Goal: Task Accomplishment & Management: Manage account settings

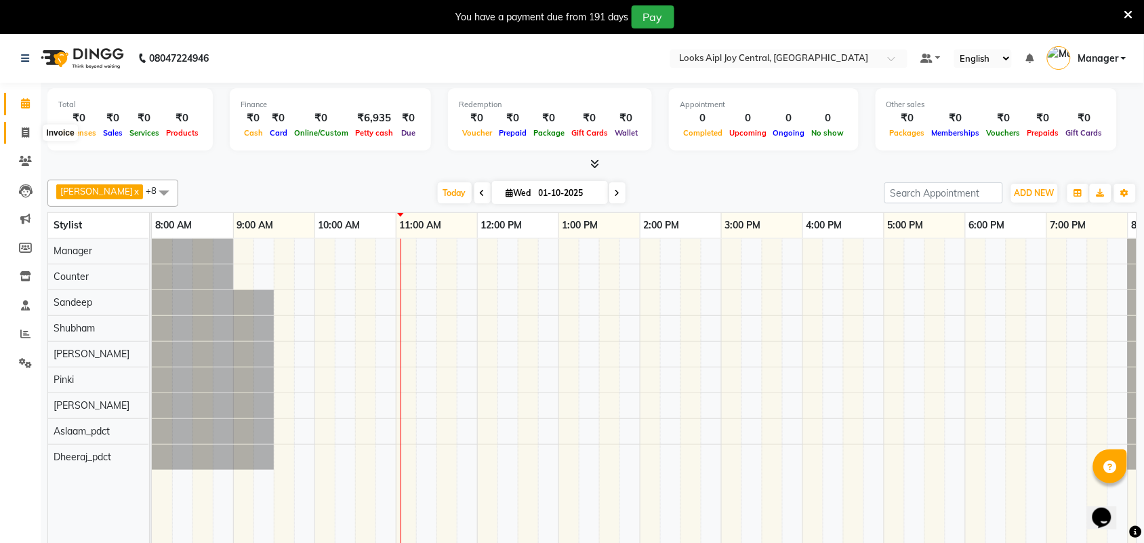
click at [30, 129] on span at bounding box center [26, 133] width 24 height 16
select select "6032"
select select "service"
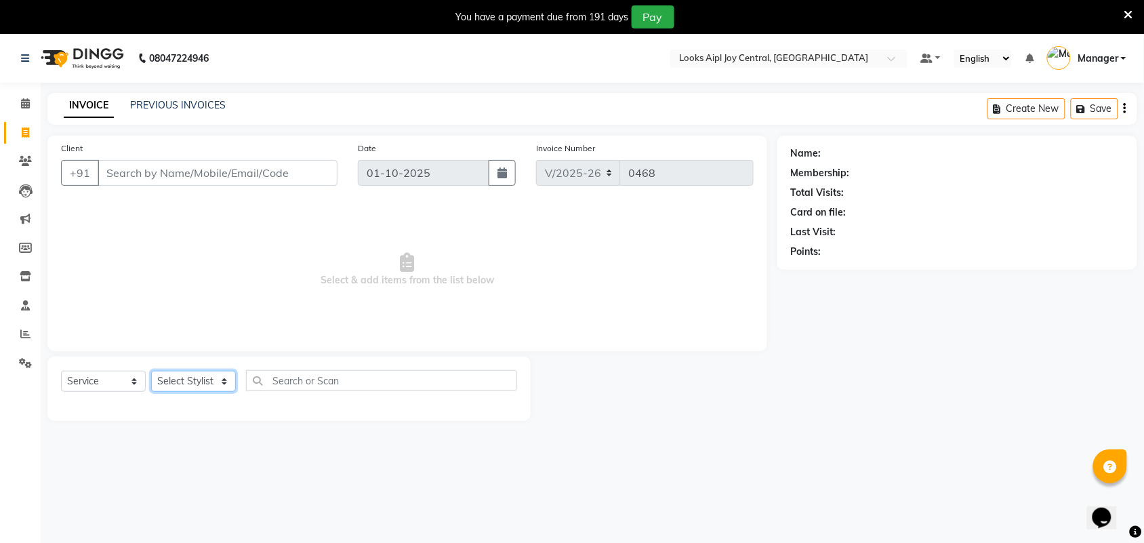
click at [205, 385] on select "Select Stylist [PERSON_NAME] [PERSON_NAME] Counter Deepak_pdct [PERSON_NAME] [P…" at bounding box center [193, 381] width 85 height 21
click at [310, 51] on nav "08047224946 Select Location × Looks Aipl Joy Central, Gurgaon Default Panel My …" at bounding box center [572, 58] width 1144 height 49
click at [210, 169] on input "Client" at bounding box center [218, 173] width 240 height 26
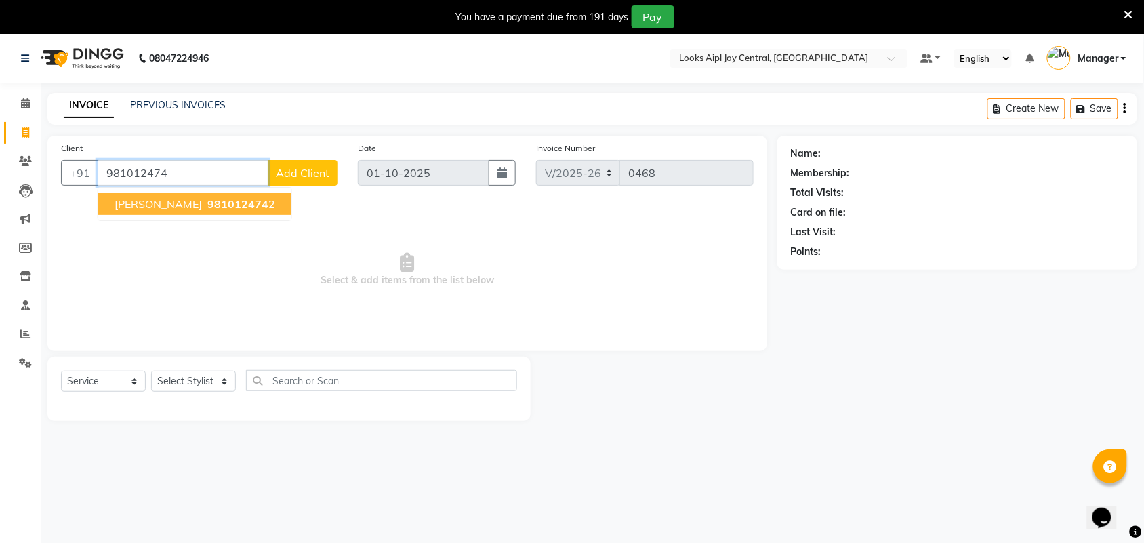
click at [239, 207] on span "981012474" at bounding box center [237, 204] width 61 height 14
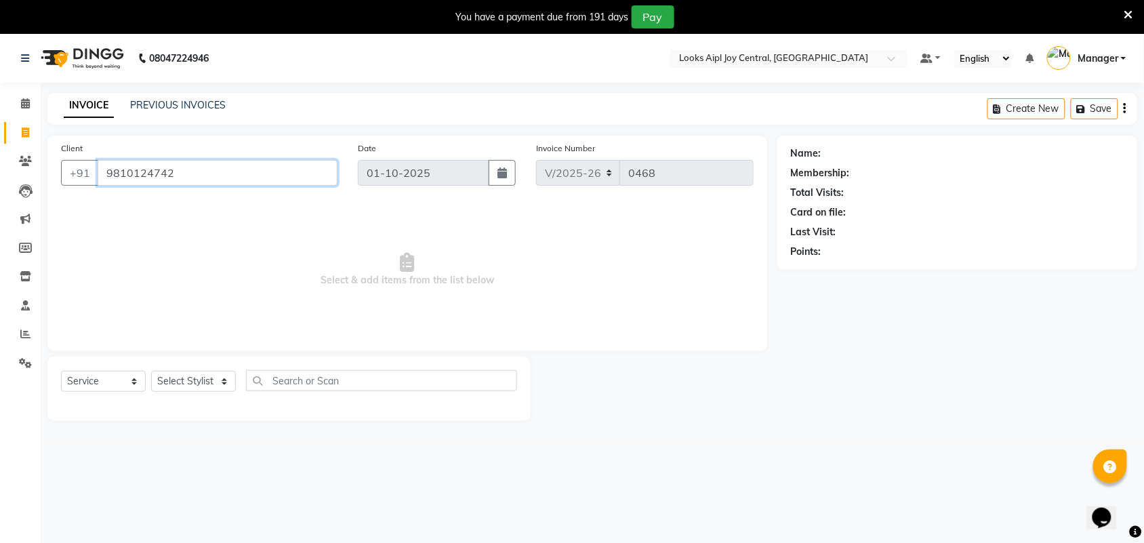
type input "9810124742"
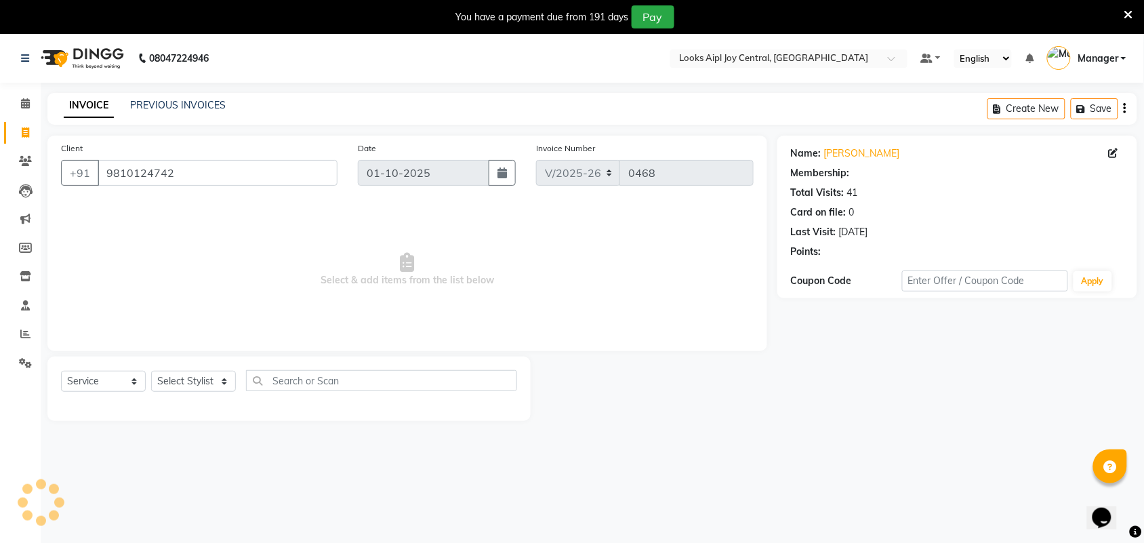
select select "1: Object"
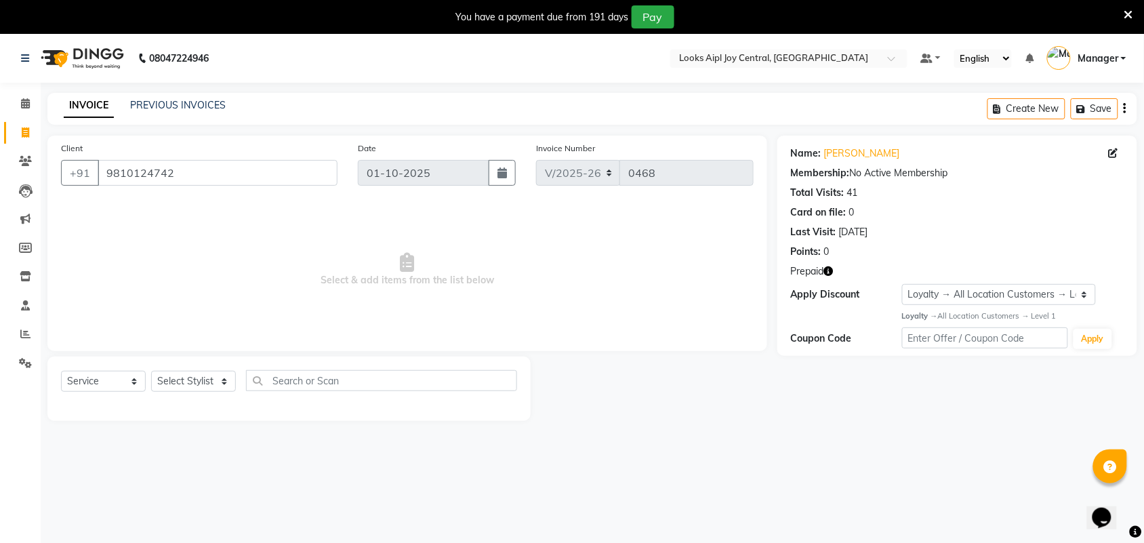
click at [830, 272] on icon "button" at bounding box center [828, 270] width 9 height 9
click at [726, 339] on div "Client [PHONE_NUMBER] Date [DATE] Invoice Number V/2025 V/[PHONE_NUMBER] Select…" at bounding box center [407, 243] width 720 height 215
click at [177, 384] on select "Select Stylist [PERSON_NAME] [PERSON_NAME] Counter Deepak_pdct [PERSON_NAME] [P…" at bounding box center [193, 381] width 85 height 21
select select "93293"
click at [151, 371] on select "Select Stylist [PERSON_NAME] [PERSON_NAME] Counter Deepak_pdct [PERSON_NAME] [P…" at bounding box center [193, 381] width 85 height 21
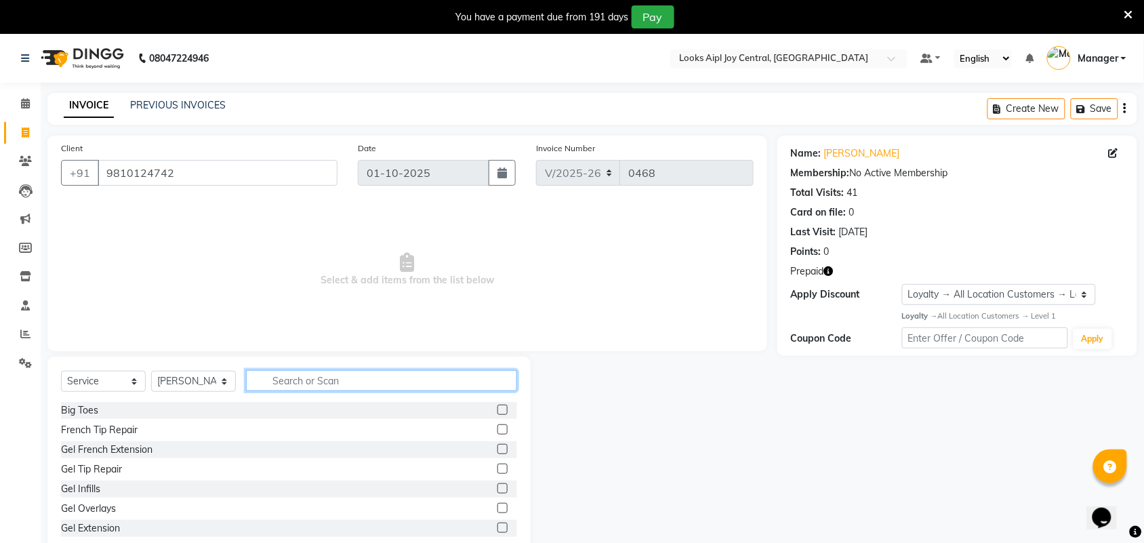
click at [278, 373] on input "text" at bounding box center [381, 380] width 271 height 21
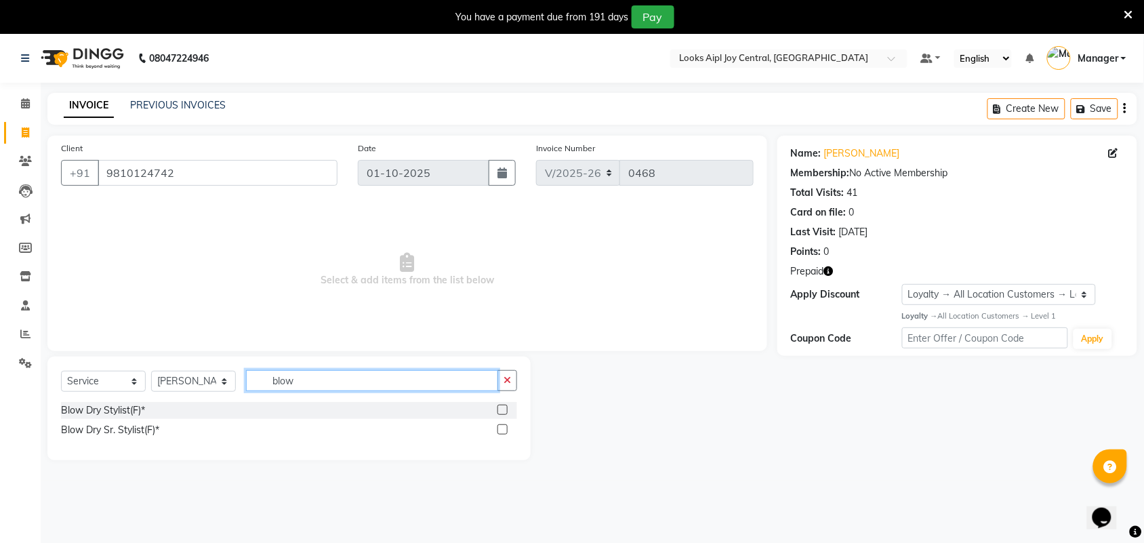
type input "blow"
click at [503, 412] on label at bounding box center [502, 410] width 10 height 10
click at [503, 412] on input "checkbox" at bounding box center [501, 410] width 9 height 9
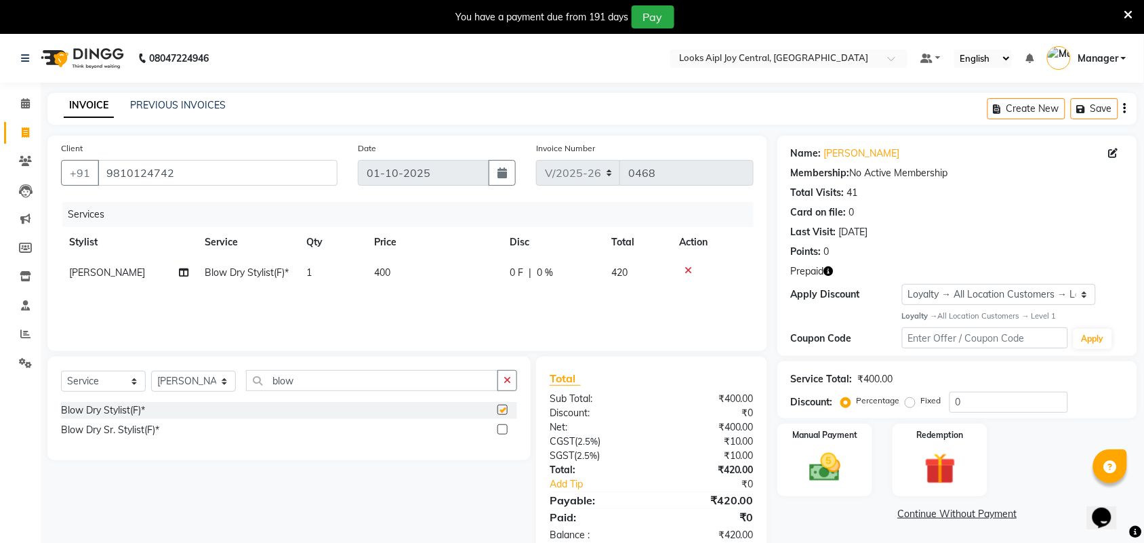
checkbox input "false"
click at [390, 269] on span "400" at bounding box center [382, 272] width 16 height 12
select select "93293"
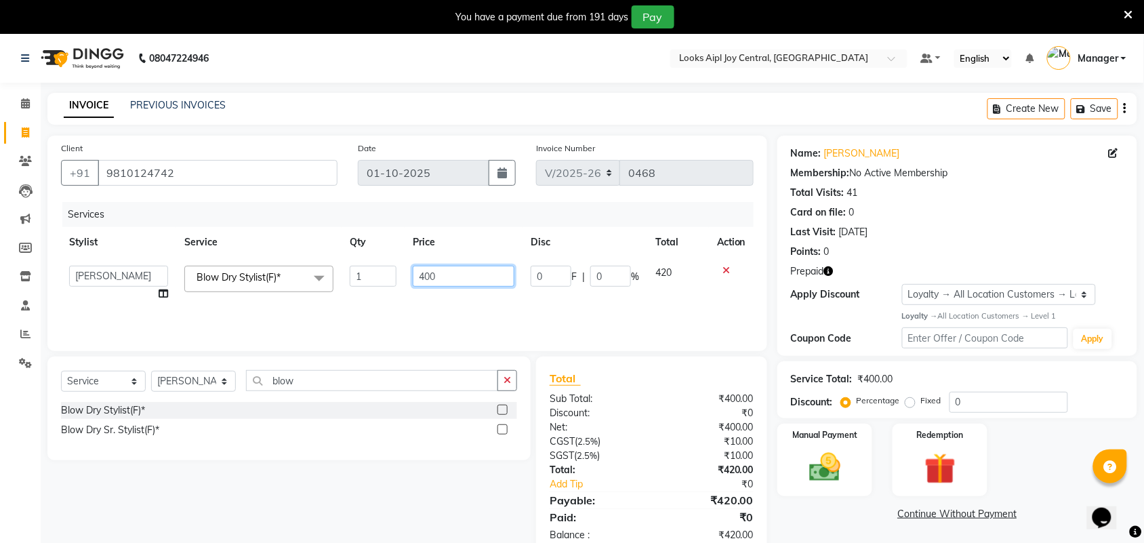
click at [417, 274] on input "400" at bounding box center [464, 276] width 102 height 21
type input "600"
click at [463, 291] on td "600" at bounding box center [464, 282] width 118 height 51
select select "93293"
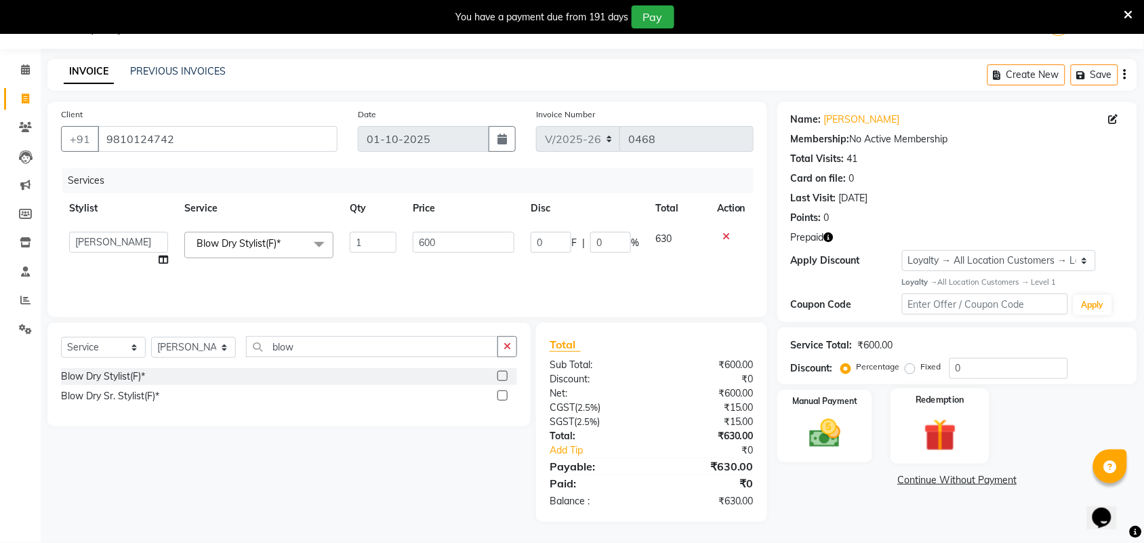
click at [976, 442] on div "Redemption" at bounding box center [939, 426] width 99 height 76
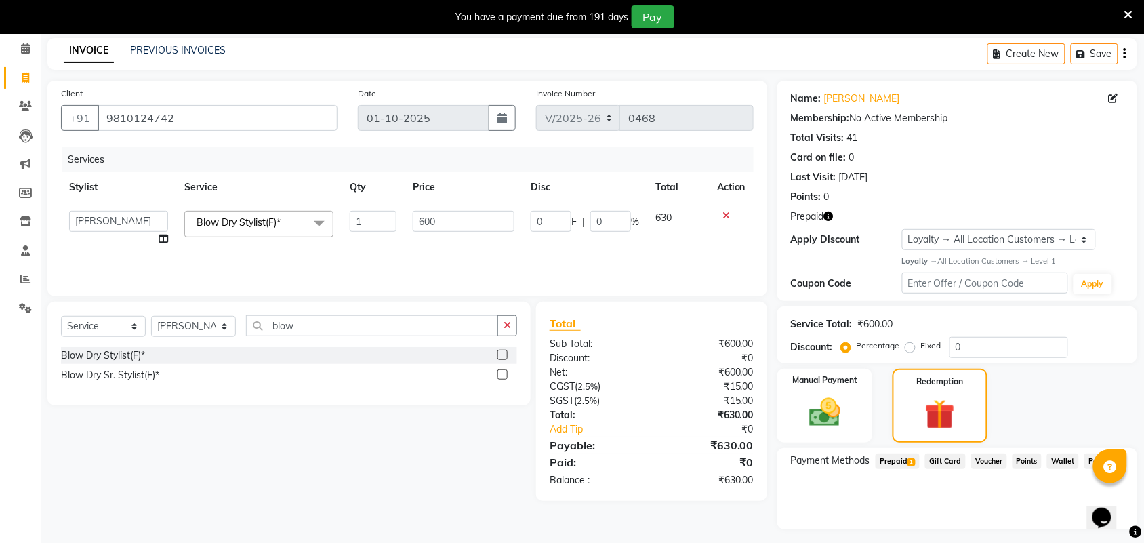
scroll to position [89, 0]
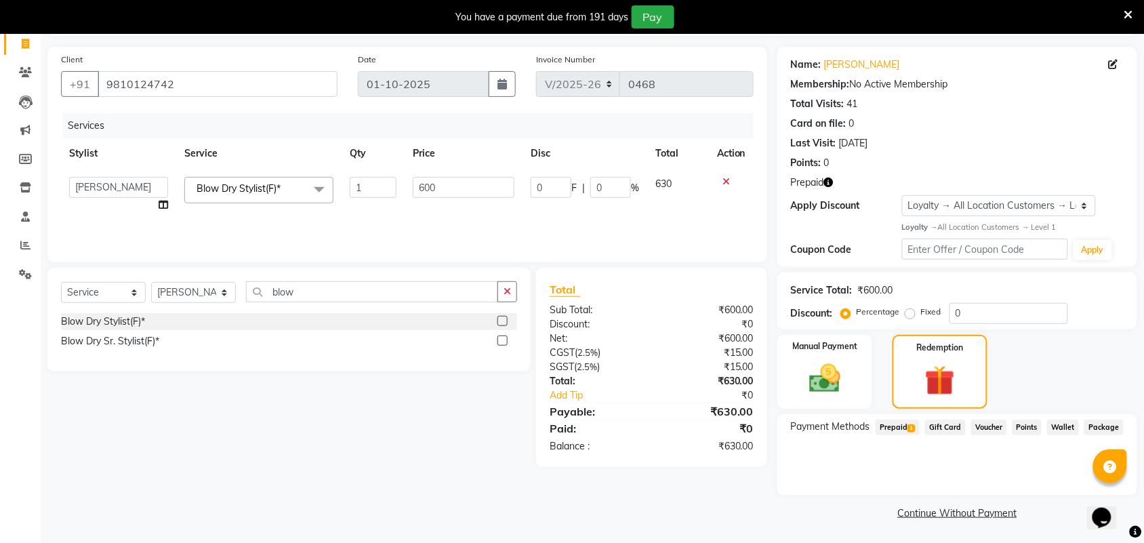
click at [899, 421] on span "Prepaid 1" at bounding box center [897, 427] width 44 height 16
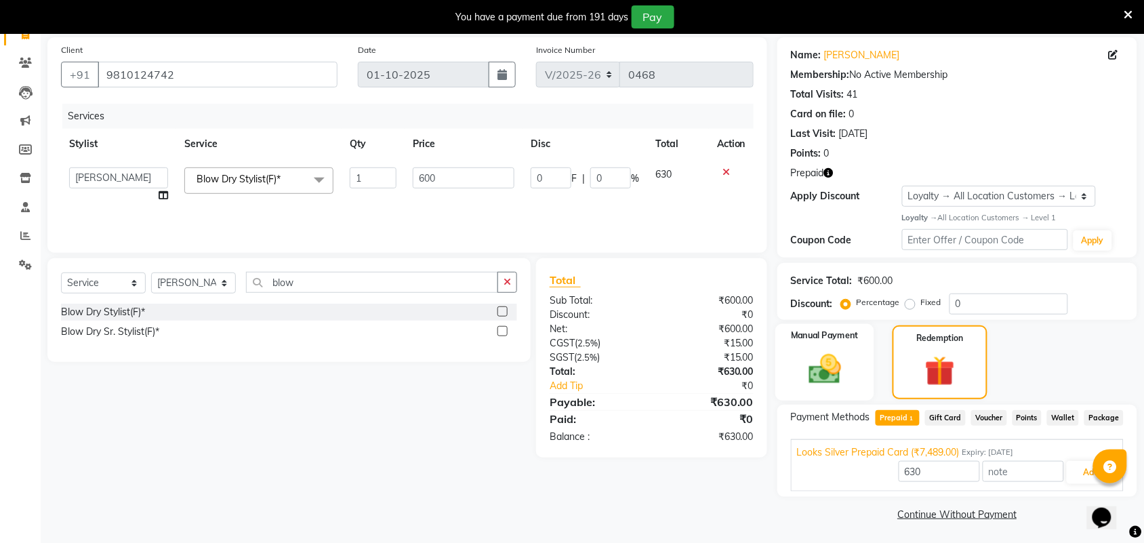
scroll to position [100, 0]
click at [946, 414] on span "Gift Card" at bounding box center [945, 417] width 41 height 16
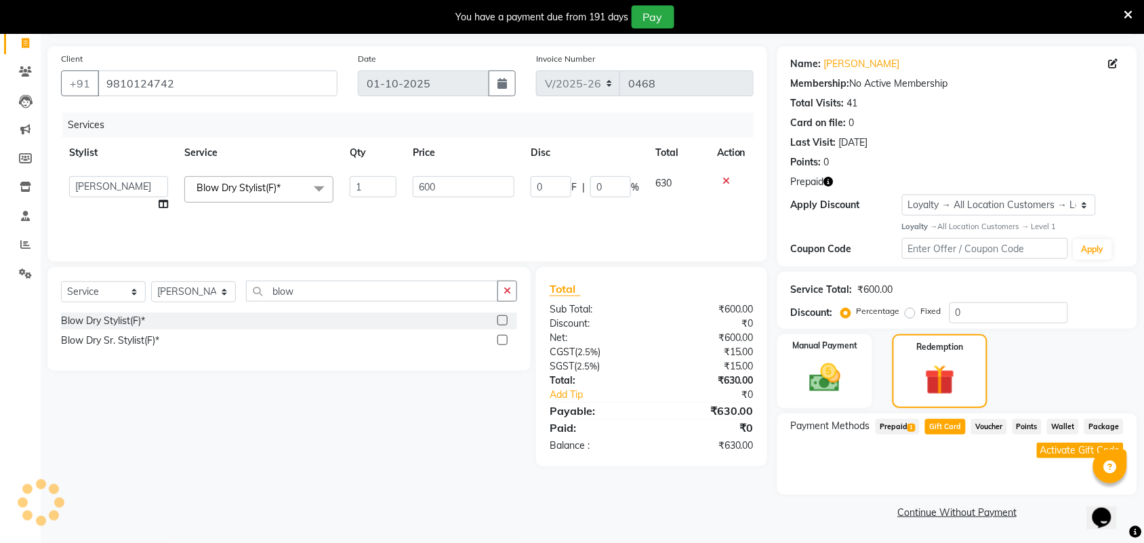
scroll to position [89, 0]
click at [984, 430] on span "Voucher" at bounding box center [989, 427] width 36 height 16
click at [1037, 427] on span "Points" at bounding box center [1027, 427] width 30 height 16
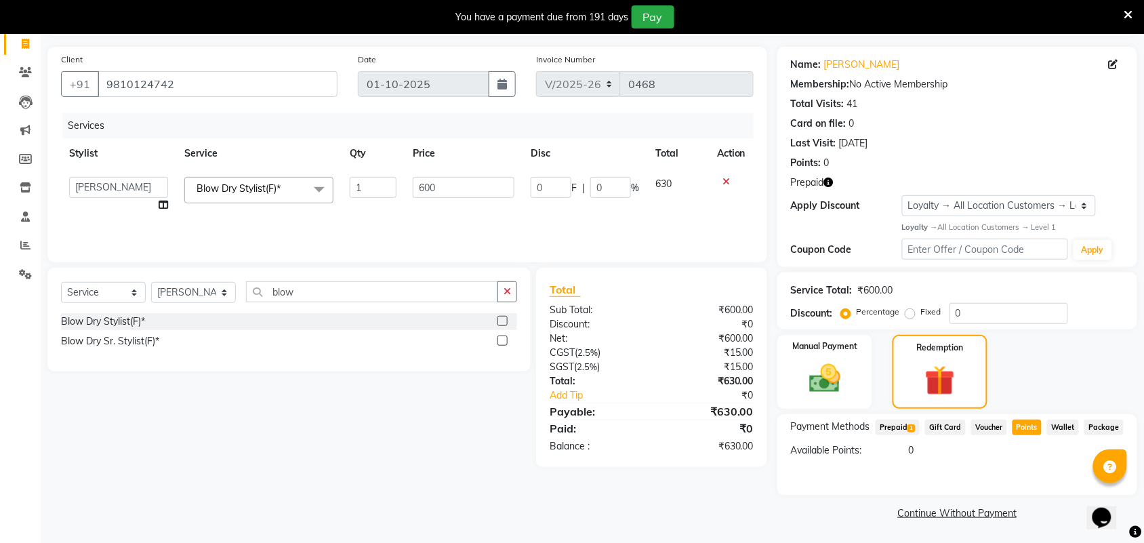
click at [1072, 428] on span "Wallet" at bounding box center [1063, 427] width 32 height 16
click at [1113, 426] on span "Package" at bounding box center [1103, 427] width 39 height 16
click at [889, 422] on span "Prepaid 1" at bounding box center [897, 427] width 44 height 16
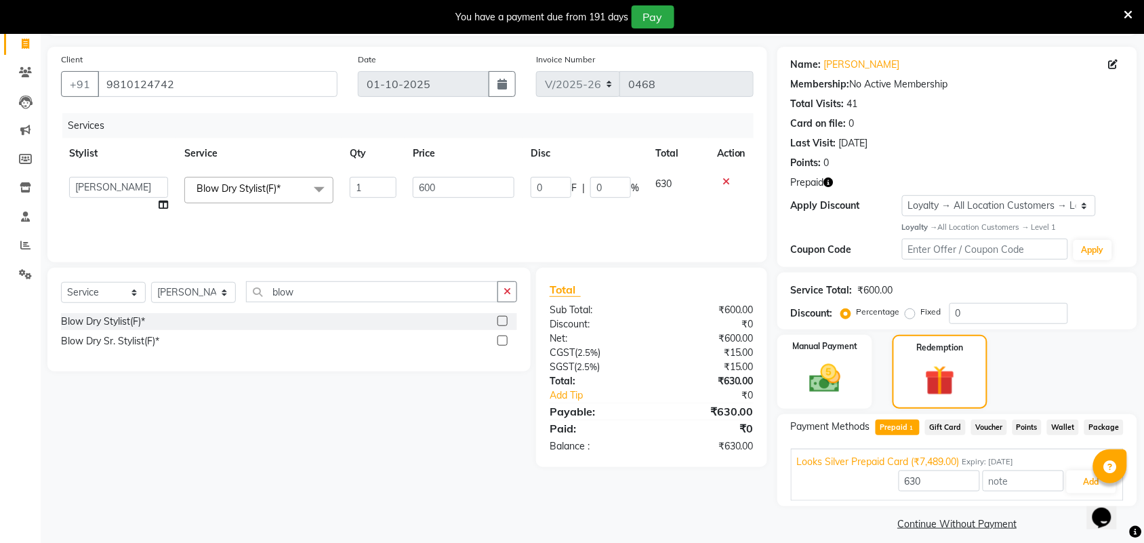
scroll to position [100, 0]
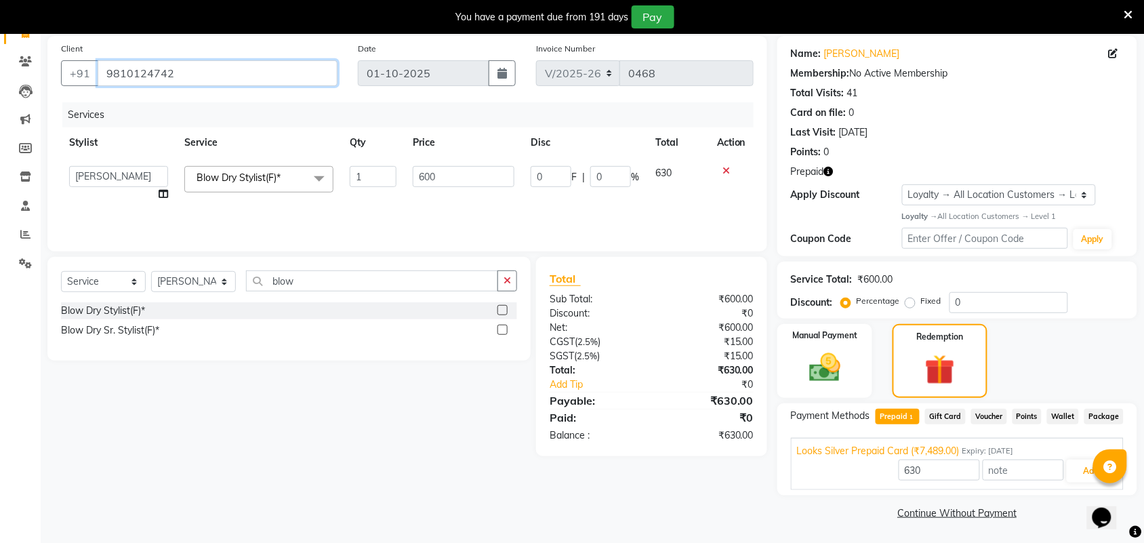
click at [201, 63] on input "9810124742" at bounding box center [218, 73] width 240 height 26
drag, startPoint x: 983, startPoint y: 297, endPoint x: 934, endPoint y: 309, distance: 50.9
click at [934, 309] on div "Percentage Fixed 0" at bounding box center [956, 302] width 224 height 21
type input "3"
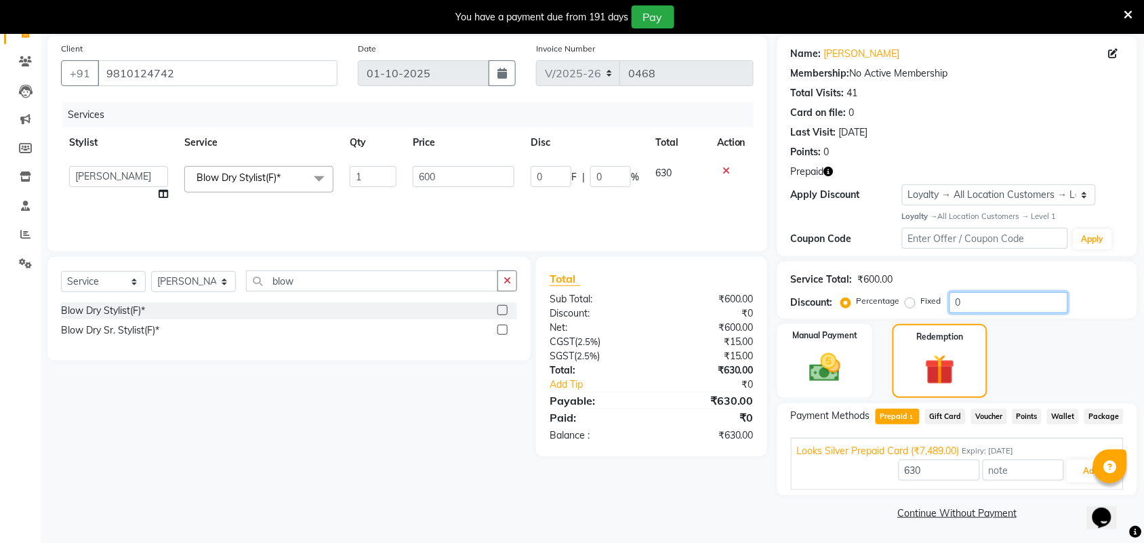
type input "18"
type input "3"
type input "7489"
type input "36"
type input "216"
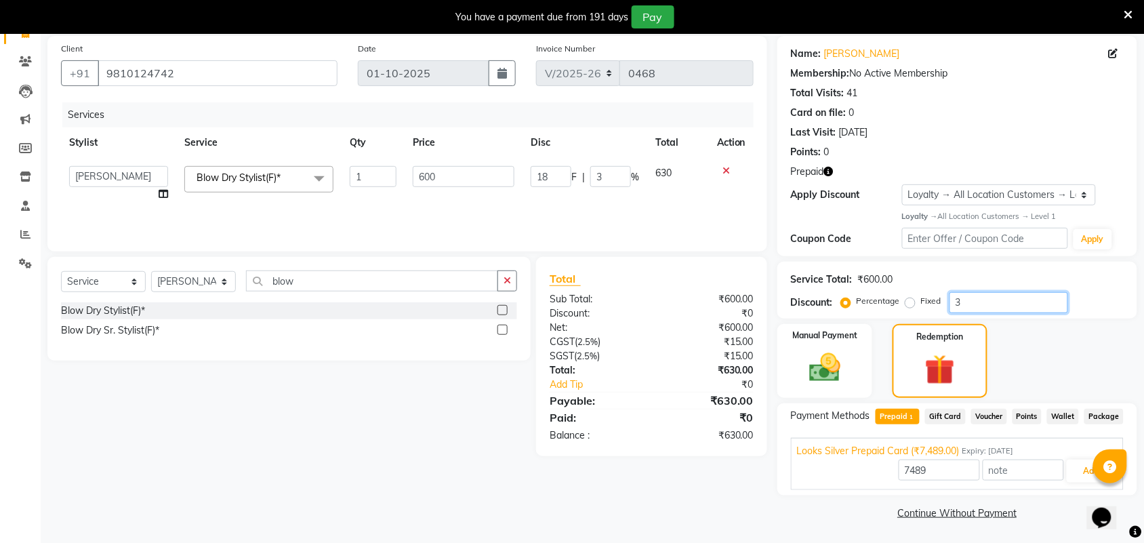
type input "36"
type input "36.1"
type input "216.6"
type input "36.1"
type input "36"
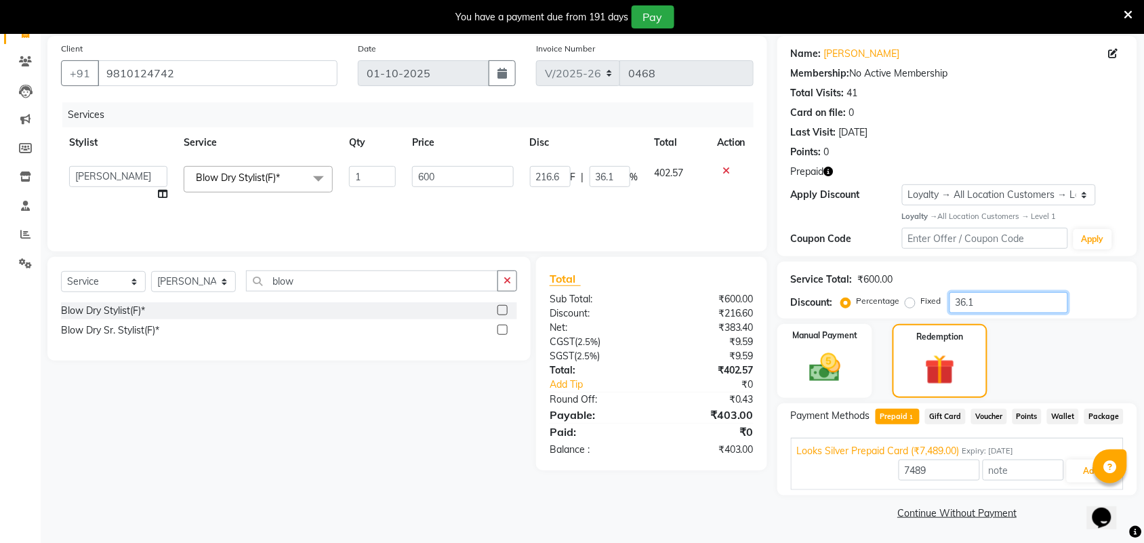
type input "216"
type input "36"
type input "36.5"
type input "219"
type input "36.5"
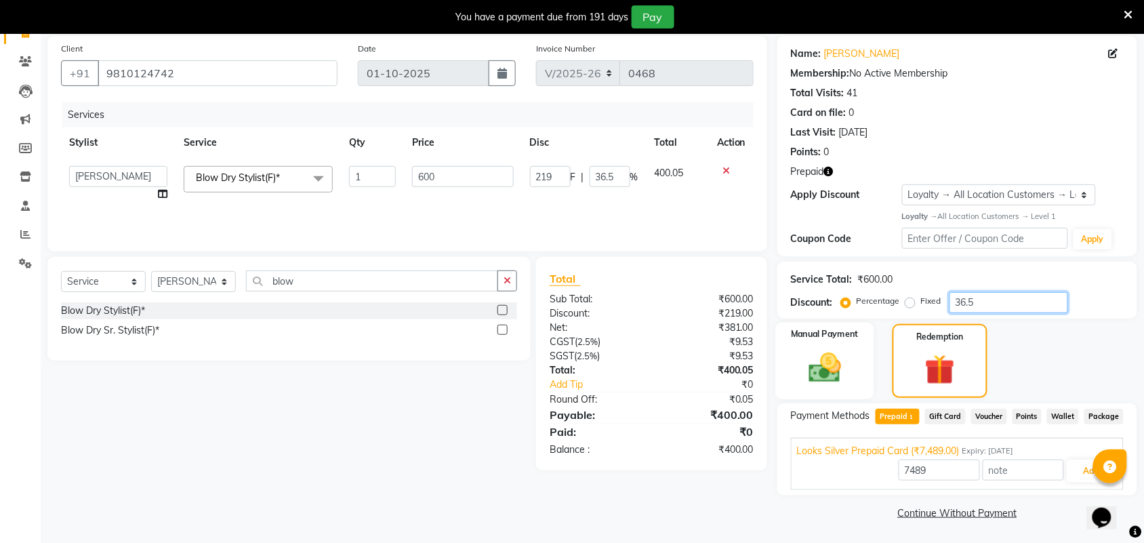
type input "36.5"
click at [832, 378] on img at bounding box center [824, 367] width 53 height 37
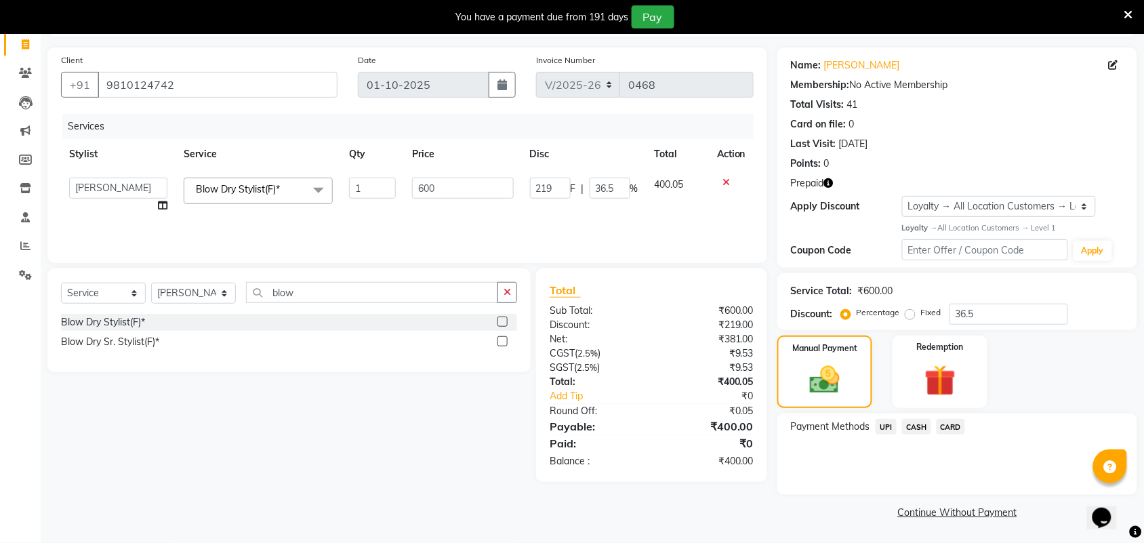
click at [916, 426] on span "CASH" at bounding box center [916, 427] width 29 height 16
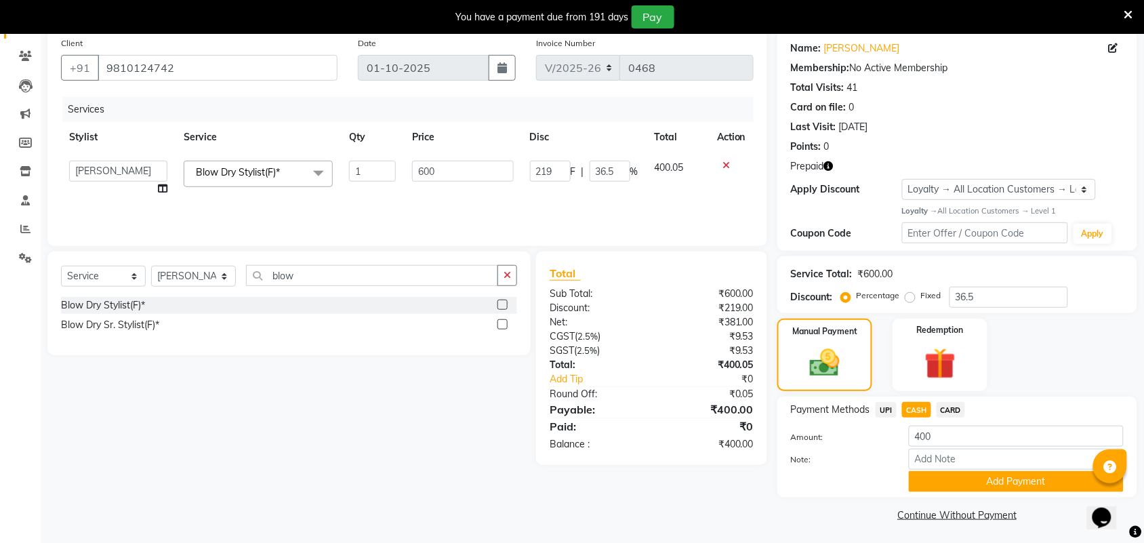
scroll to position [106, 0]
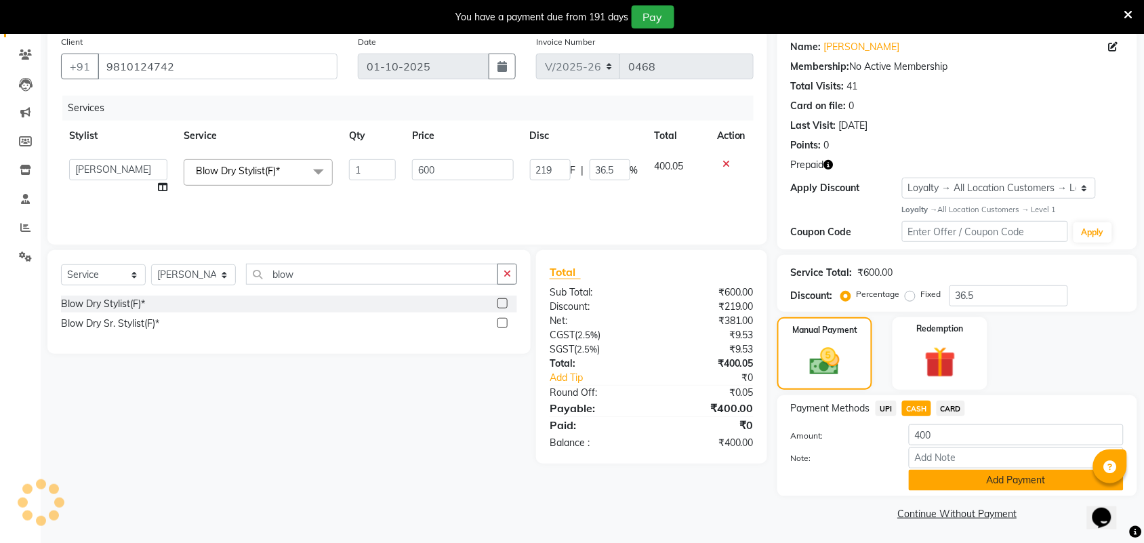
click at [1011, 474] on button "Add Payment" at bounding box center [1016, 480] width 215 height 21
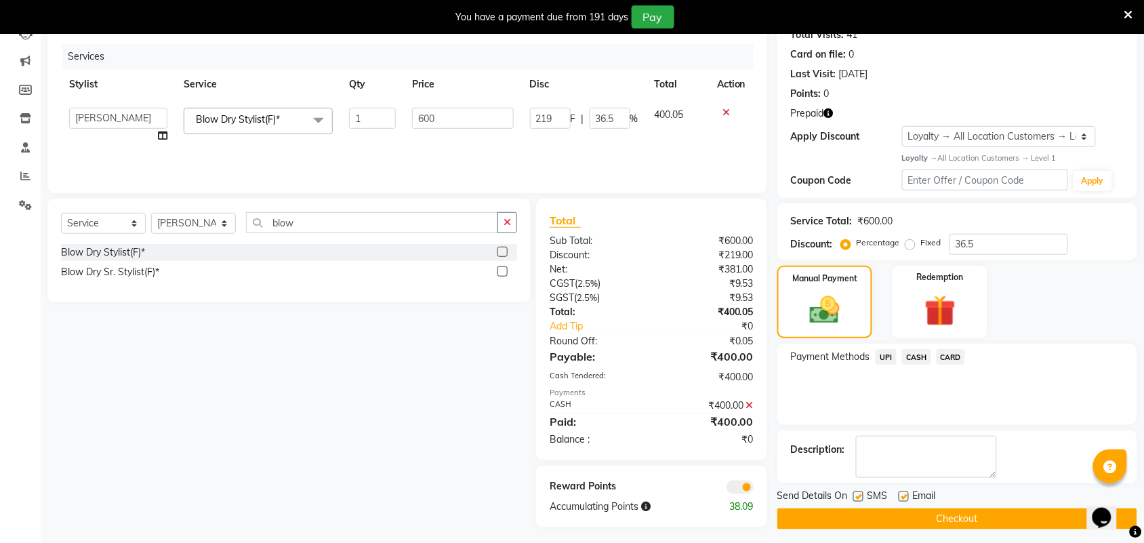
scroll to position [165, 0]
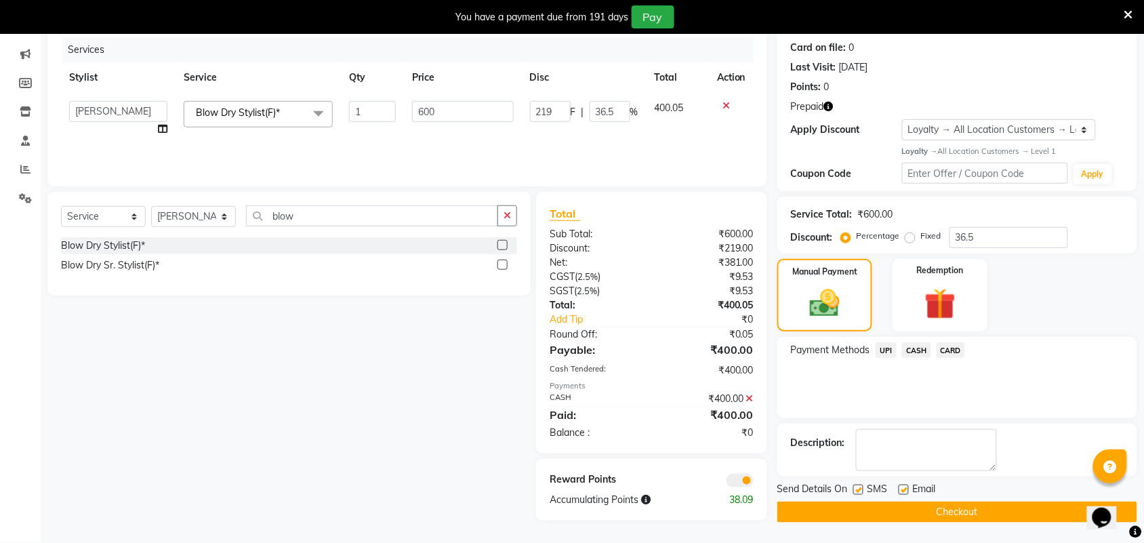
click at [947, 509] on button "Checkout" at bounding box center [957, 511] width 360 height 21
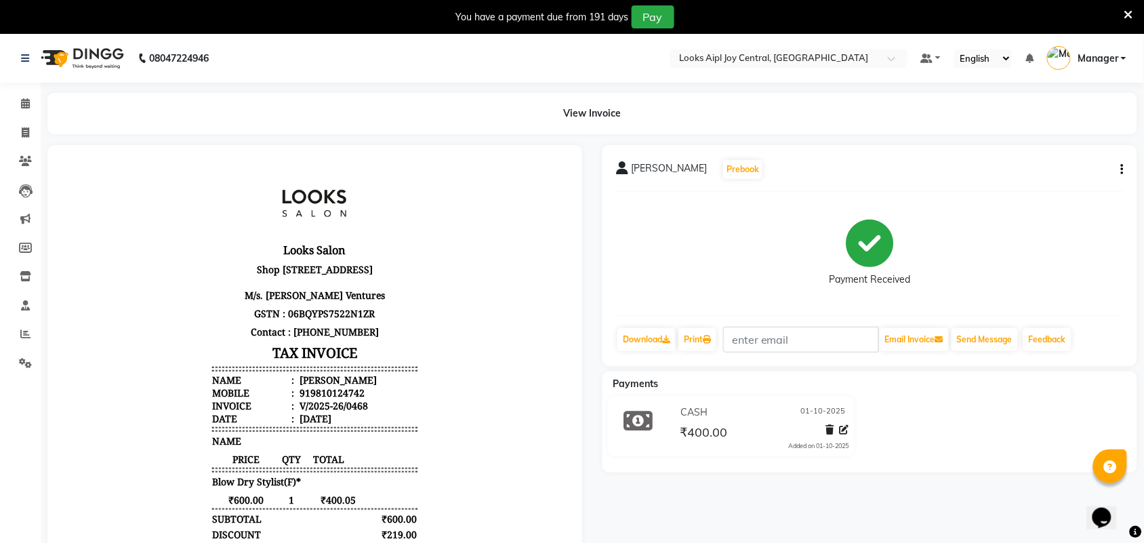
click at [1128, 14] on icon at bounding box center [1128, 15] width 9 height 12
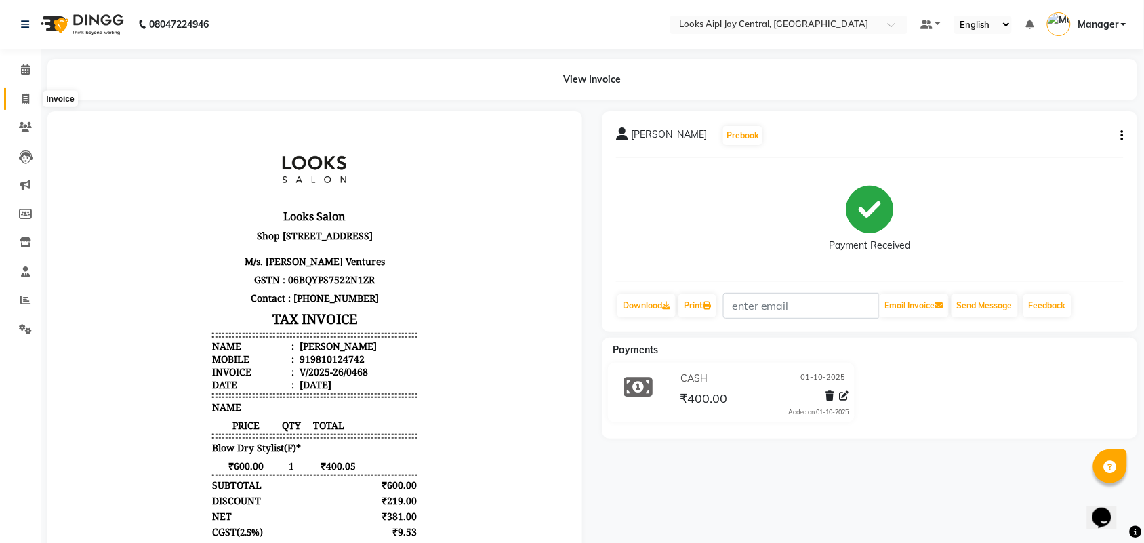
click at [22, 100] on icon at bounding box center [25, 99] width 7 height 10
select select "service"
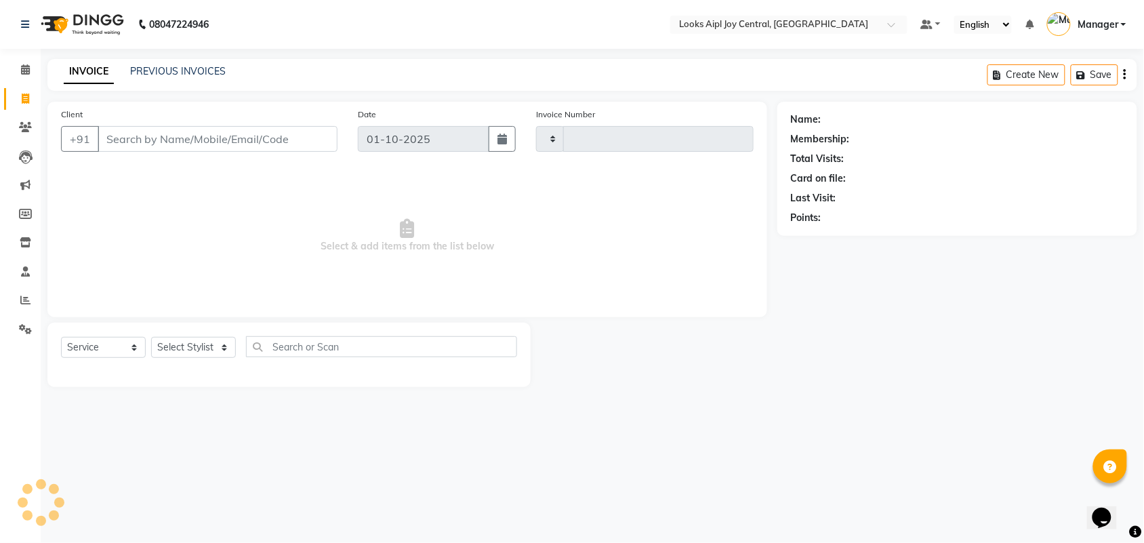
type input "0469"
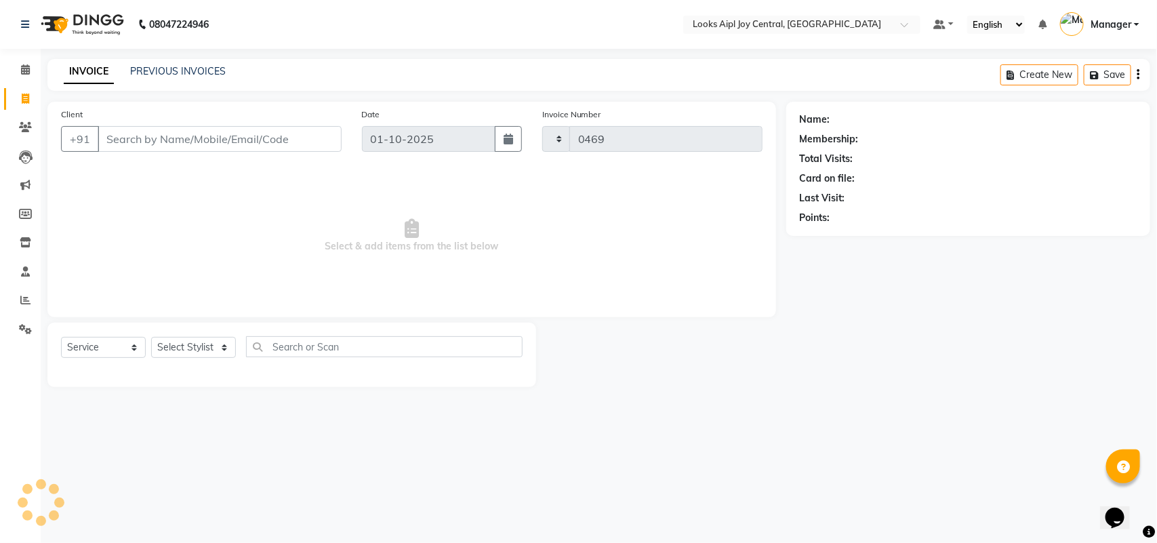
select select "6032"
click at [191, 146] on input "Client" at bounding box center [220, 139] width 244 height 26
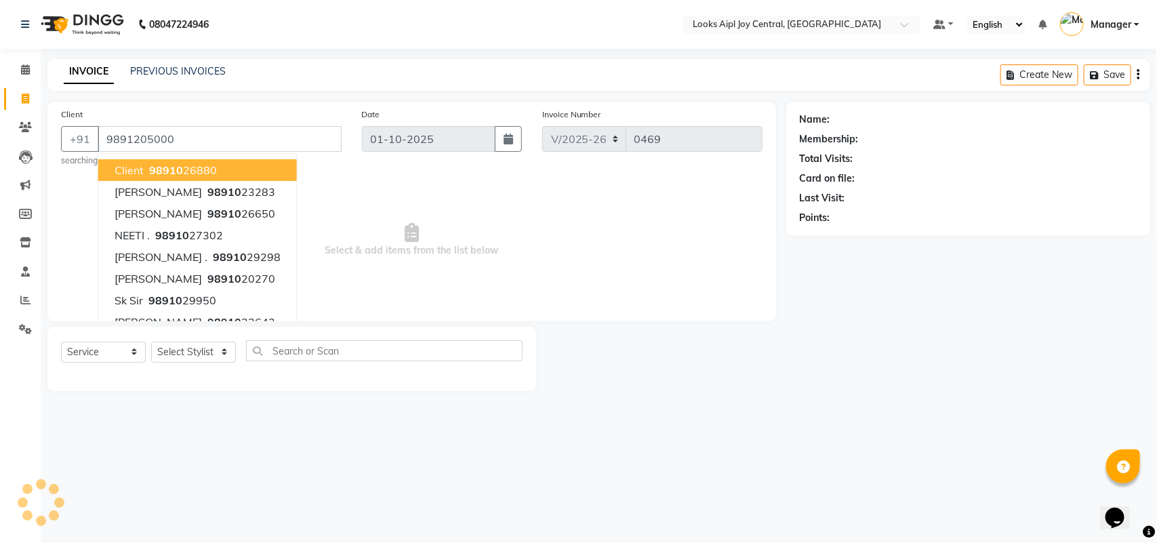
type input "9891205000"
select select "1: Object"
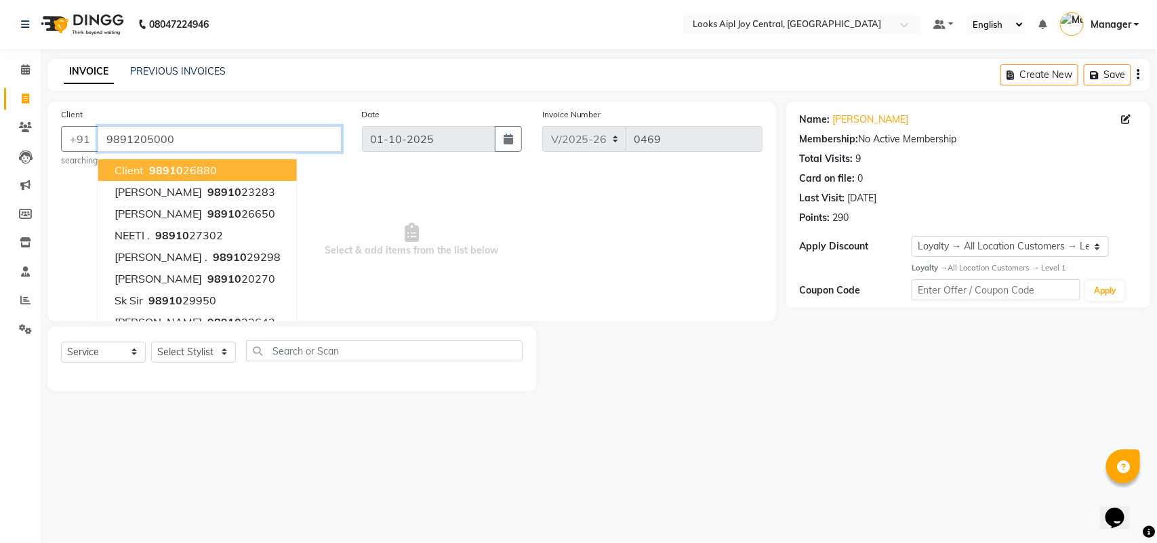
click at [194, 131] on input "9891205000" at bounding box center [220, 139] width 244 height 26
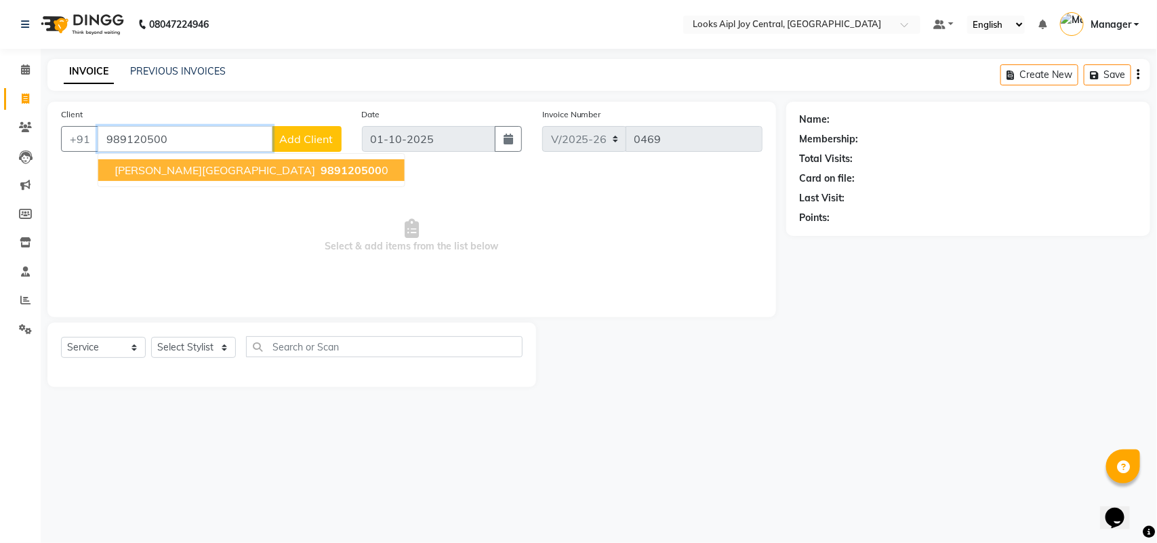
click at [320, 167] on span "989120500" at bounding box center [350, 170] width 61 height 14
type input "9891205000"
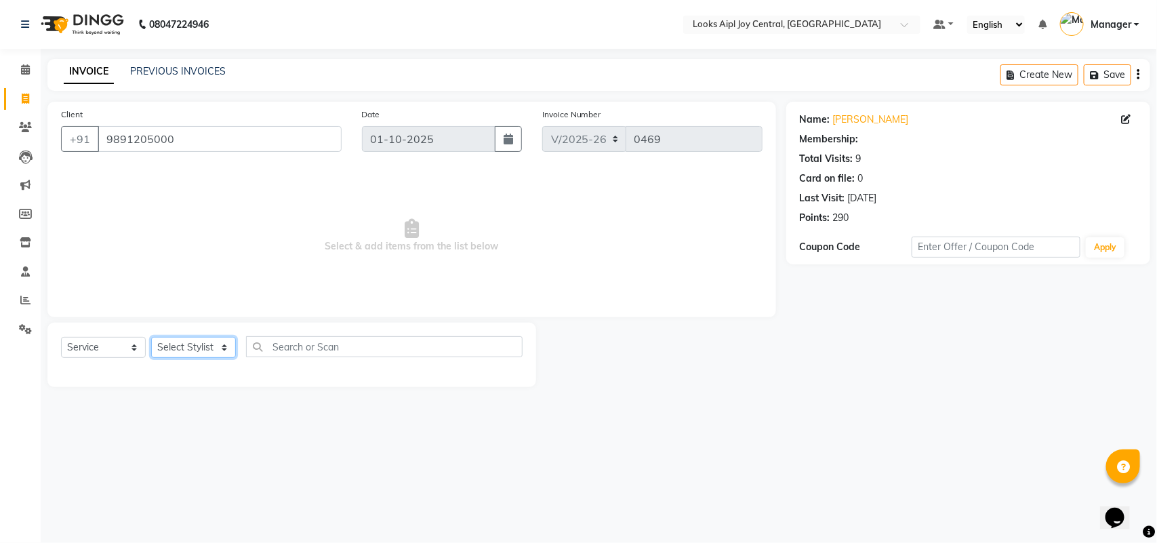
click at [198, 353] on select "Select Stylist [PERSON_NAME] [PERSON_NAME] Counter Deepak_pdct [PERSON_NAME] [P…" at bounding box center [193, 347] width 85 height 21
select select "92840"
click at [151, 337] on select "Select Stylist [PERSON_NAME] [PERSON_NAME] Counter Deepak_pdct [PERSON_NAME] [P…" at bounding box center [193, 347] width 85 height 21
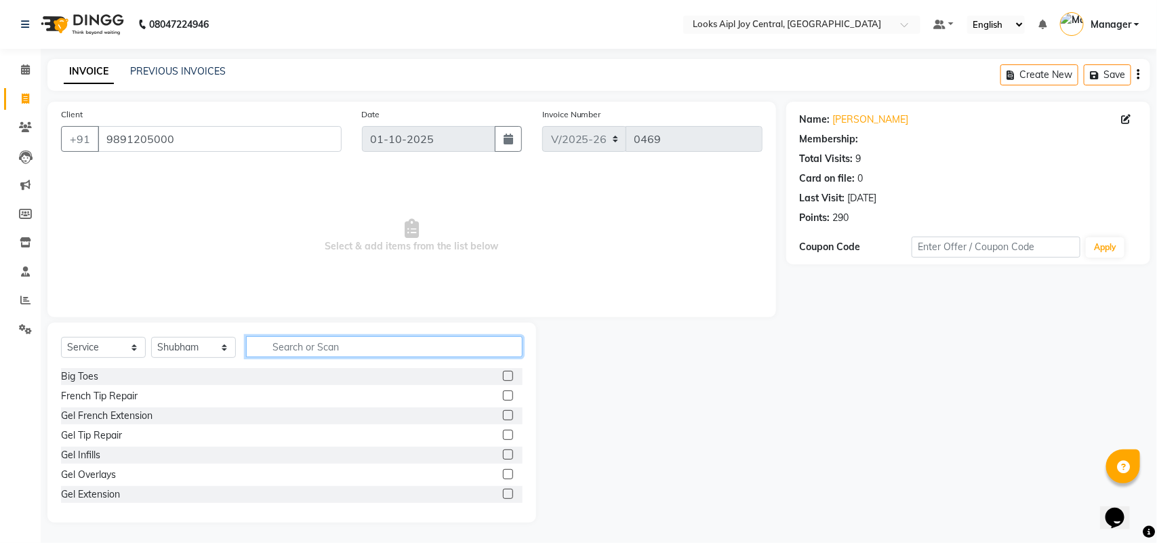
click at [332, 344] on input "text" at bounding box center [384, 346] width 276 height 21
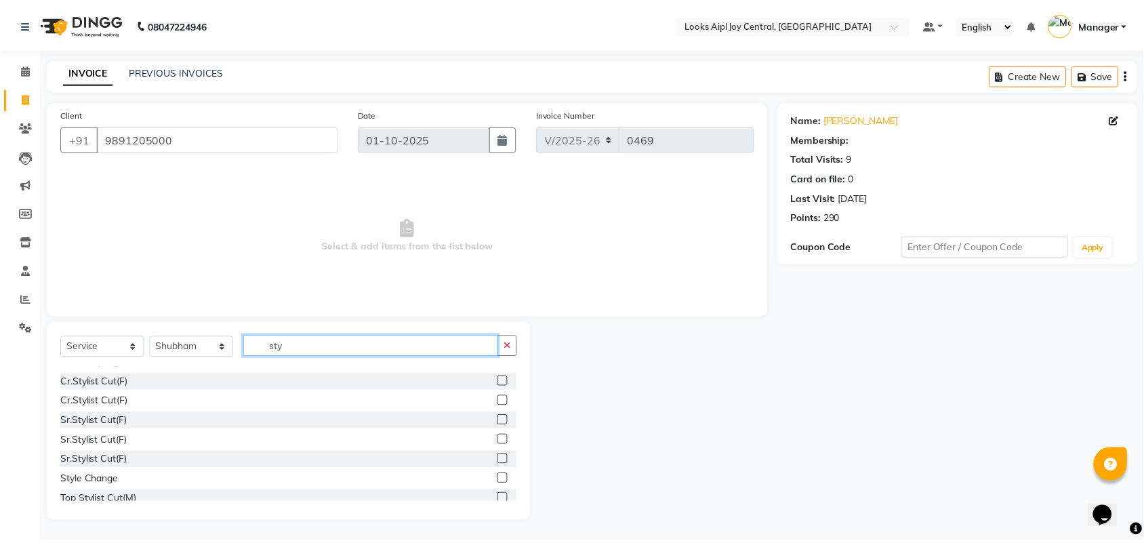
scroll to position [169, 0]
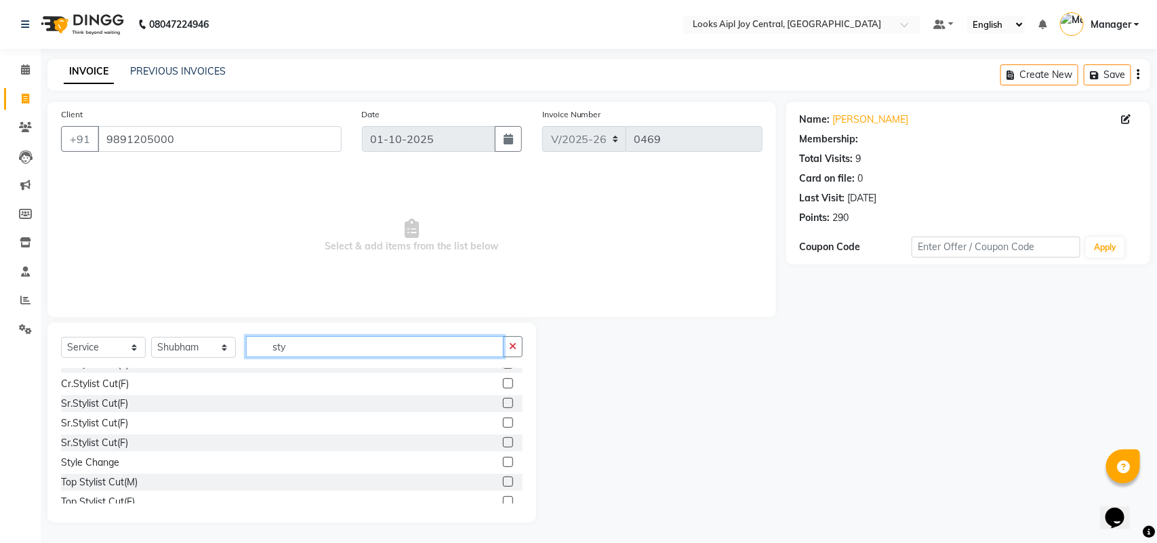
type input "sty"
click at [503, 463] on label at bounding box center [508, 462] width 10 height 10
click at [503, 463] on input "checkbox" at bounding box center [507, 462] width 9 height 9
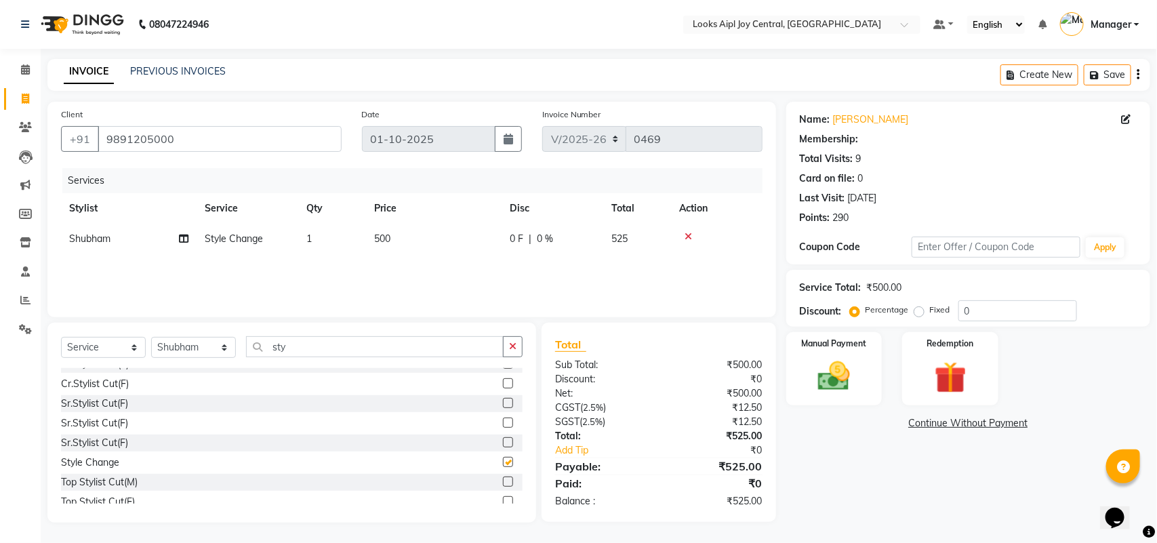
checkbox input "false"
drag, startPoint x: 990, startPoint y: 320, endPoint x: 925, endPoint y: 316, distance: 65.1
click at [925, 316] on div "Percentage Fixed 0" at bounding box center [964, 310] width 224 height 21
type input "36"
click at [829, 379] on img at bounding box center [834, 376] width 54 height 38
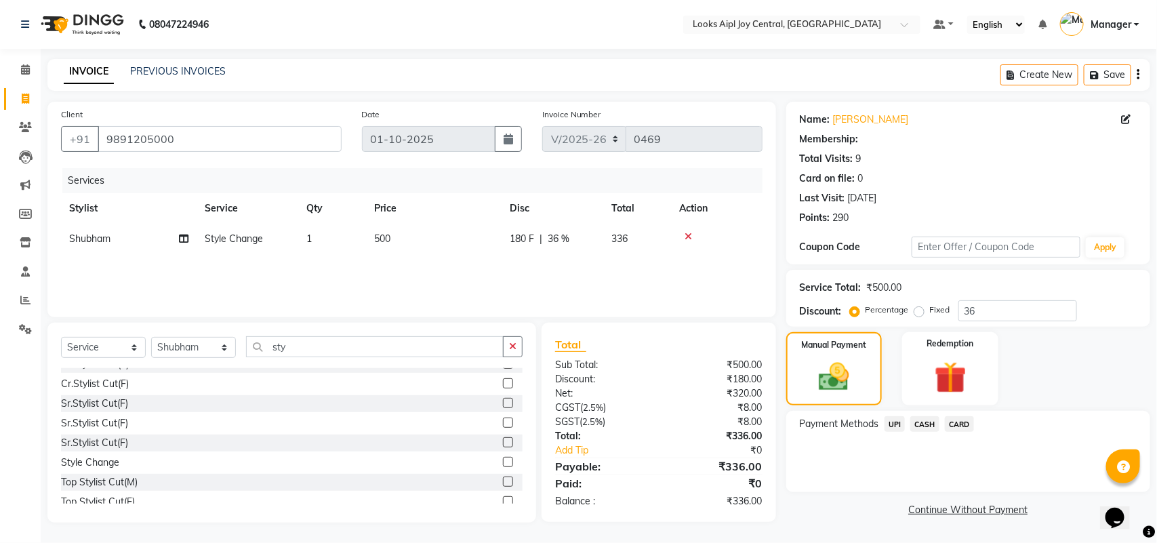
click at [932, 421] on span "CASH" at bounding box center [924, 424] width 29 height 16
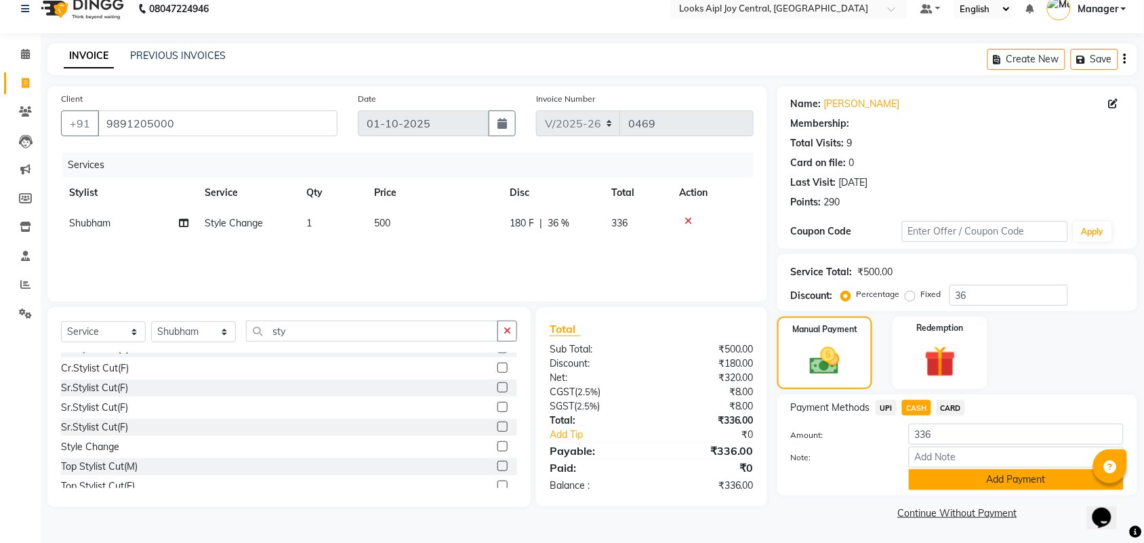
click at [959, 485] on button "Add Payment" at bounding box center [1016, 479] width 215 height 21
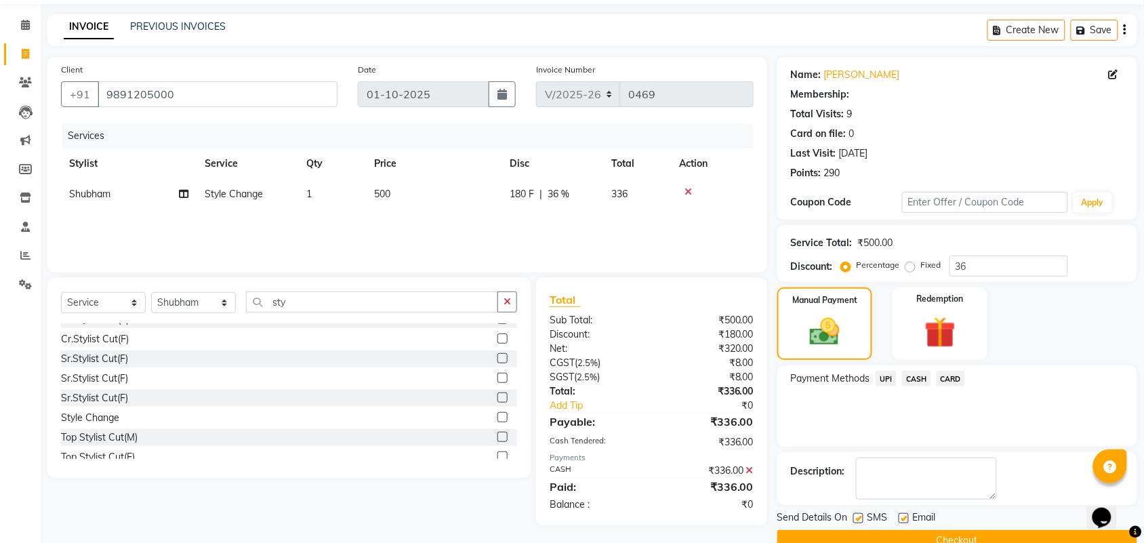
scroll to position [73, 0]
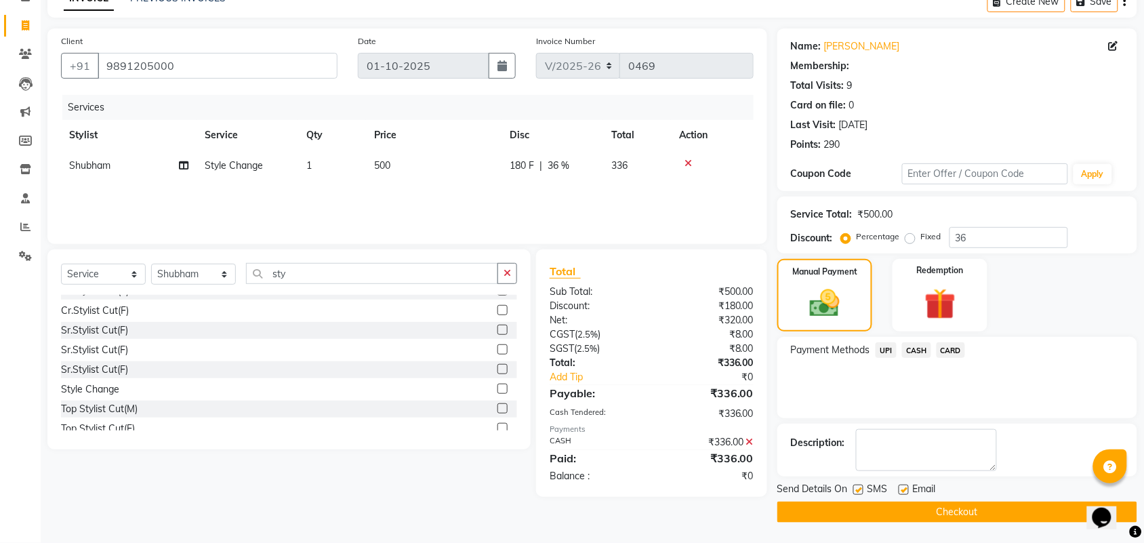
click at [943, 510] on button "Checkout" at bounding box center [957, 511] width 360 height 21
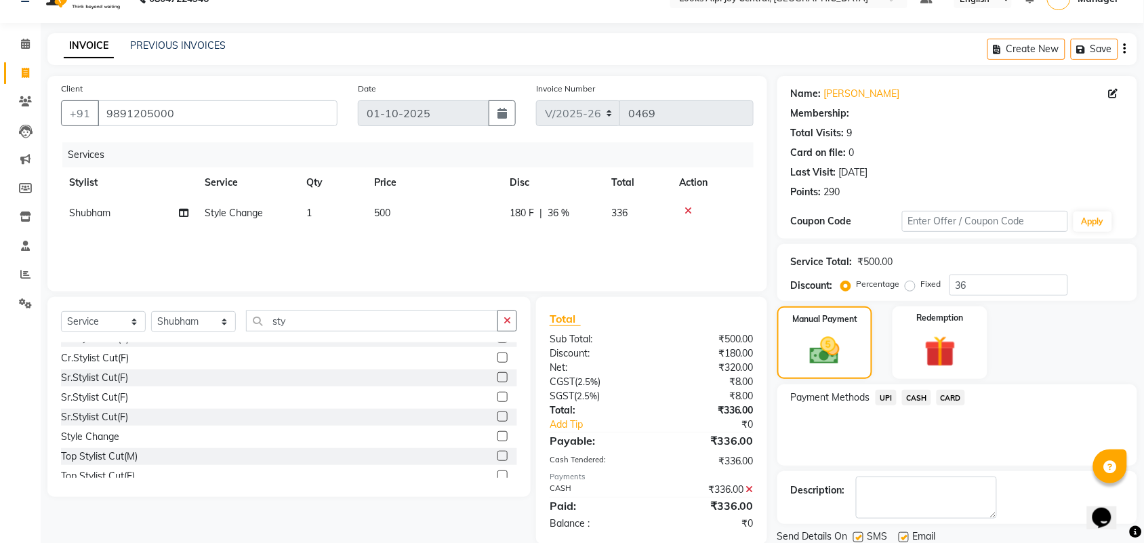
scroll to position [0, 0]
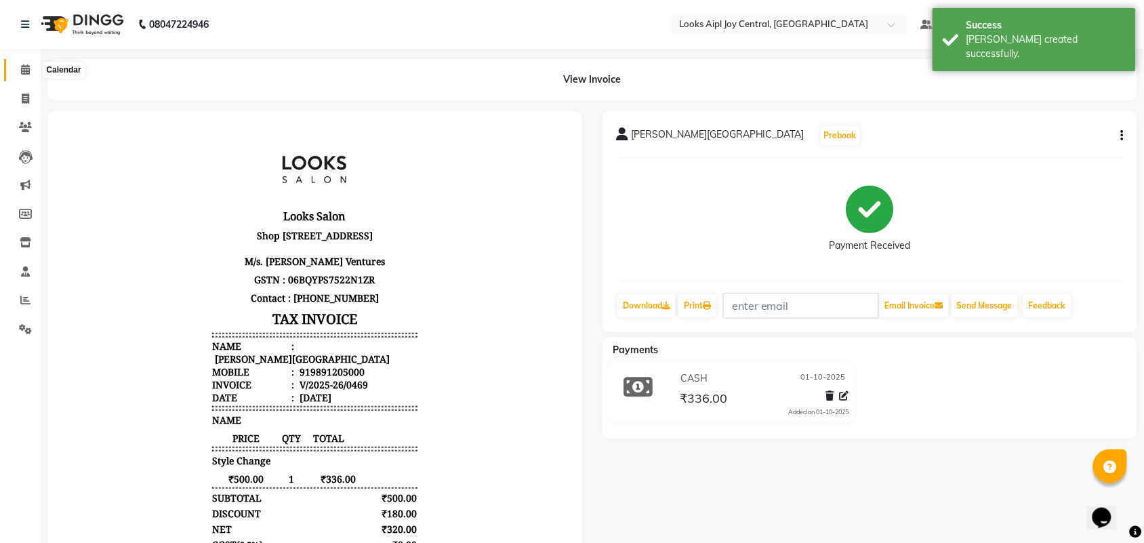
click at [18, 69] on span at bounding box center [26, 70] width 24 height 16
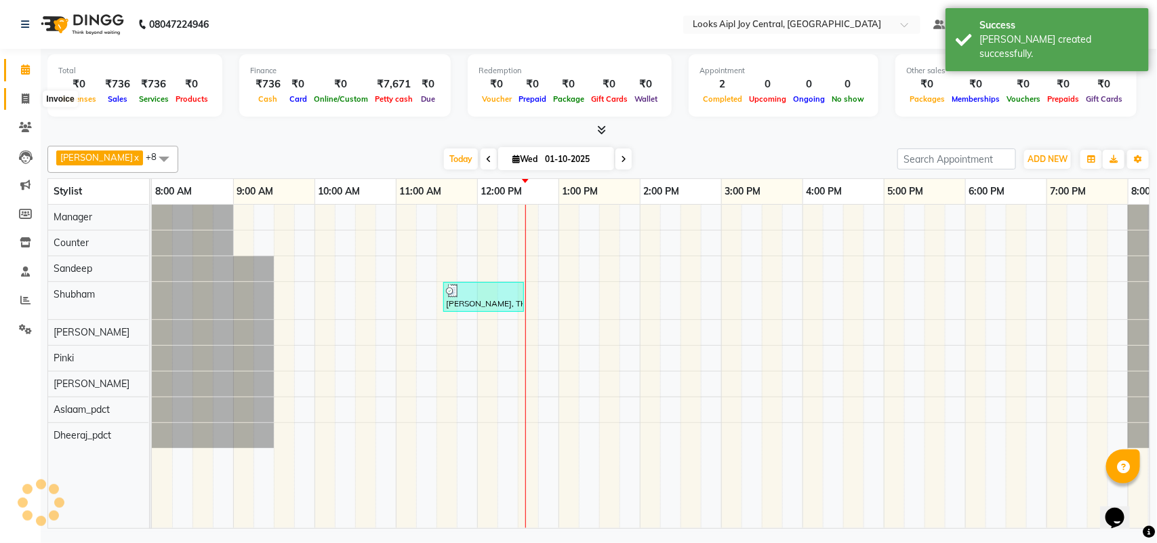
click at [20, 97] on span at bounding box center [26, 99] width 24 height 16
select select "service"
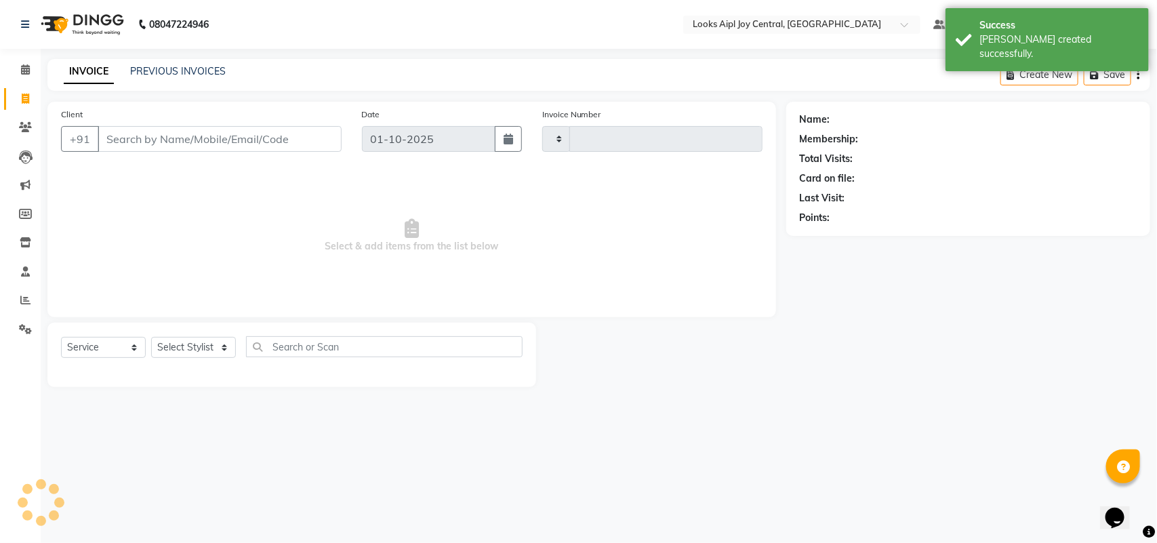
type input "0470"
select select "6032"
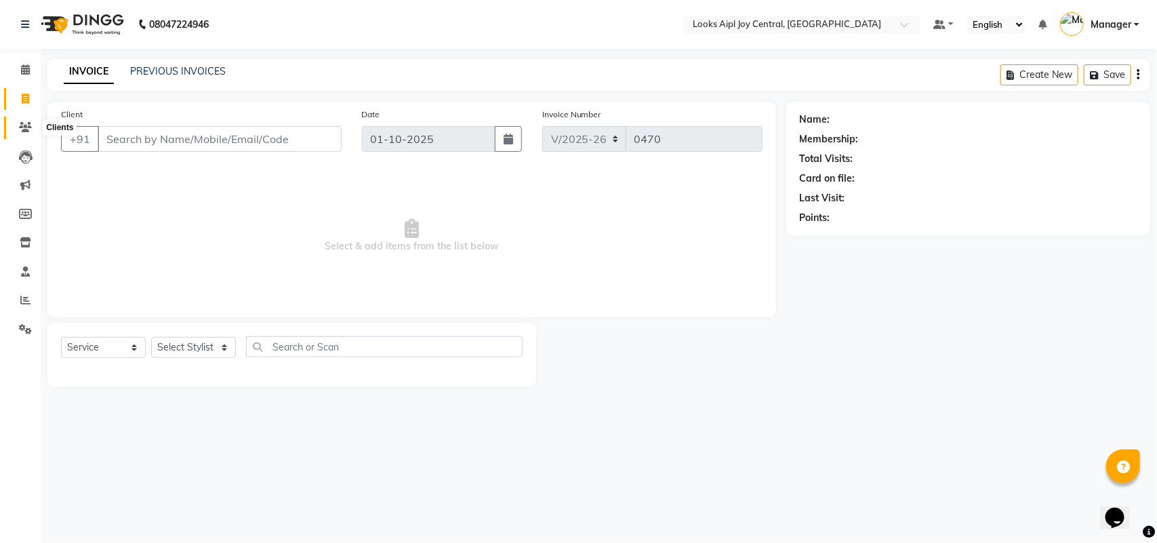
click at [19, 127] on icon at bounding box center [25, 127] width 13 height 10
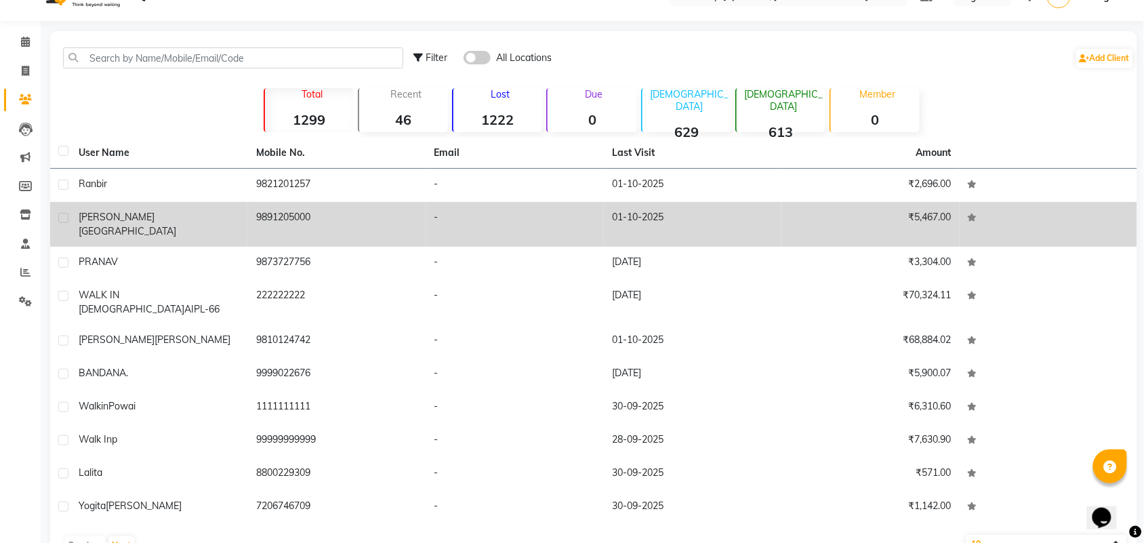
scroll to position [44, 0]
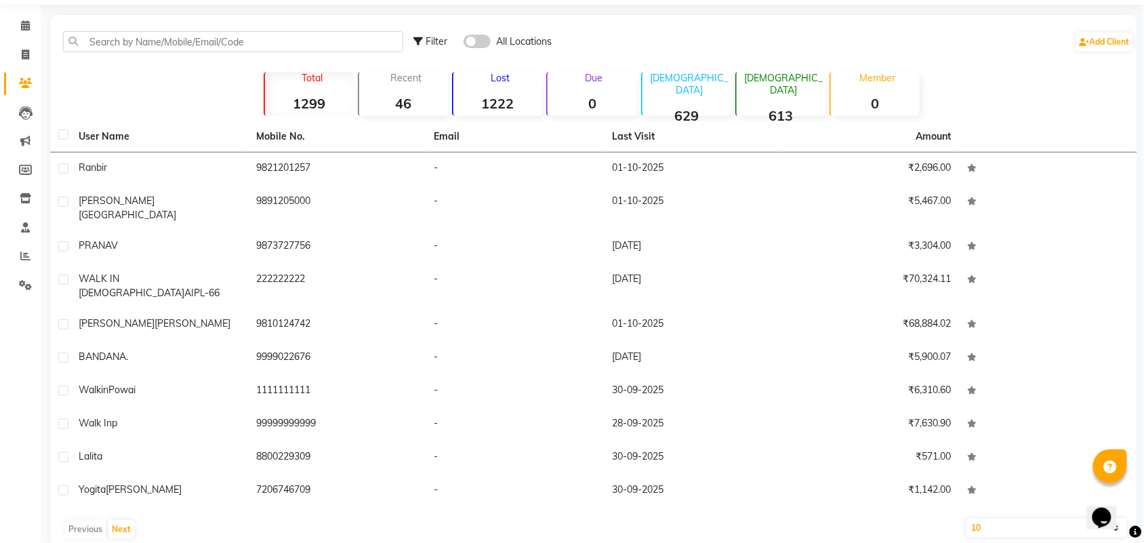
select select "6032"
select select "service"
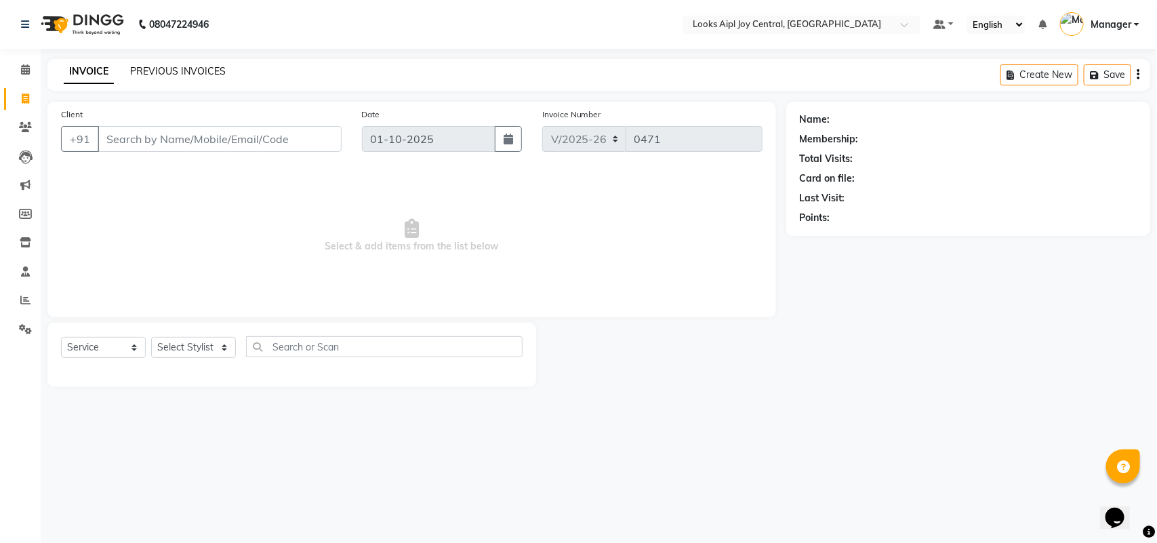
click at [154, 73] on link "PREVIOUS INVOICES" at bounding box center [178, 71] width 96 height 12
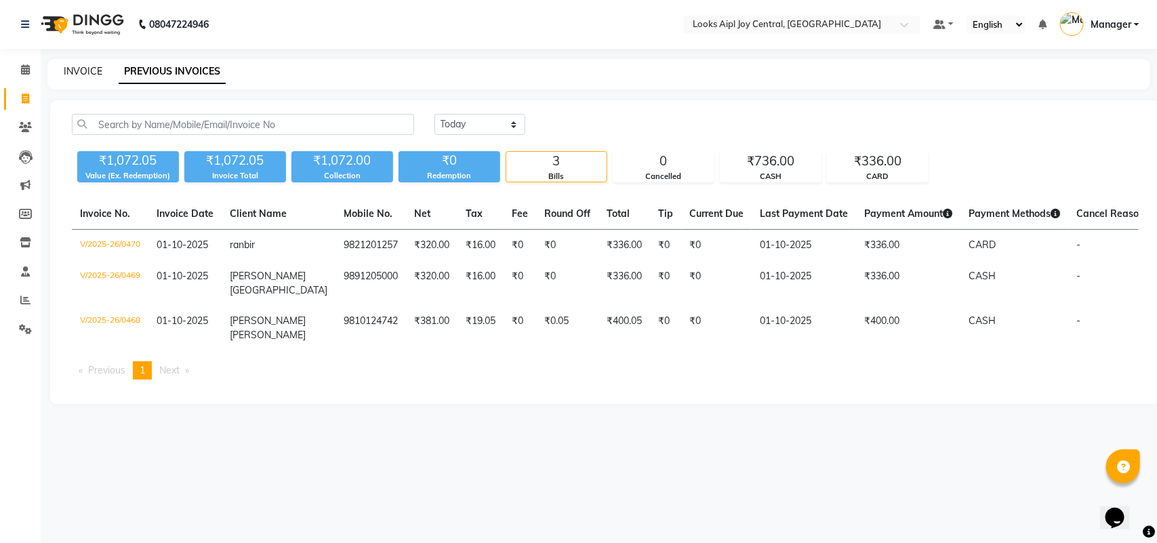
click at [85, 76] on link "INVOICE" at bounding box center [83, 71] width 39 height 12
select select "service"
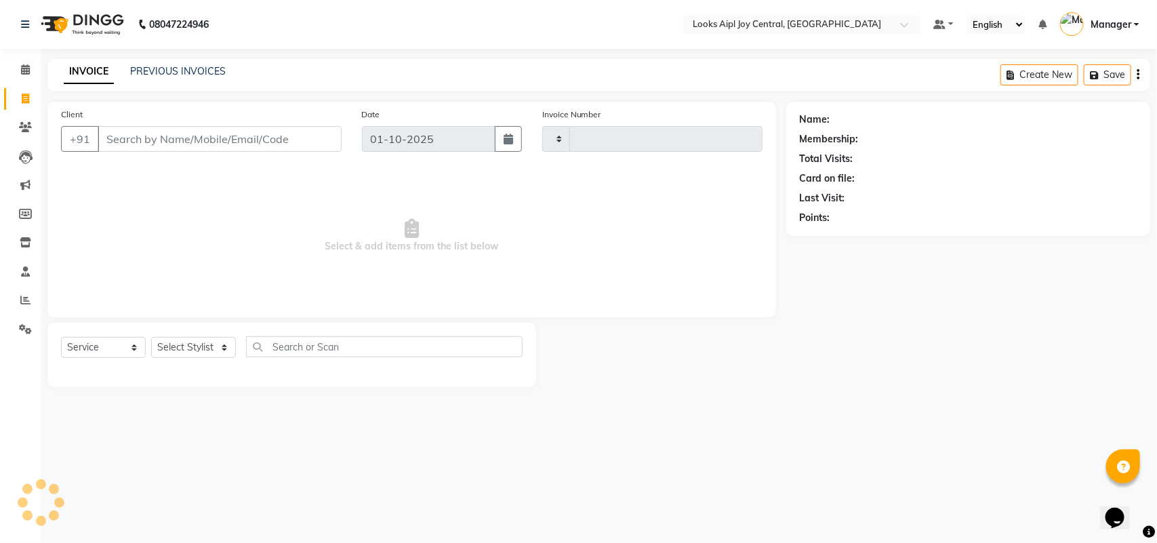
type input "0471"
select select "6032"
click at [138, 68] on link "PREVIOUS INVOICES" at bounding box center [178, 71] width 96 height 12
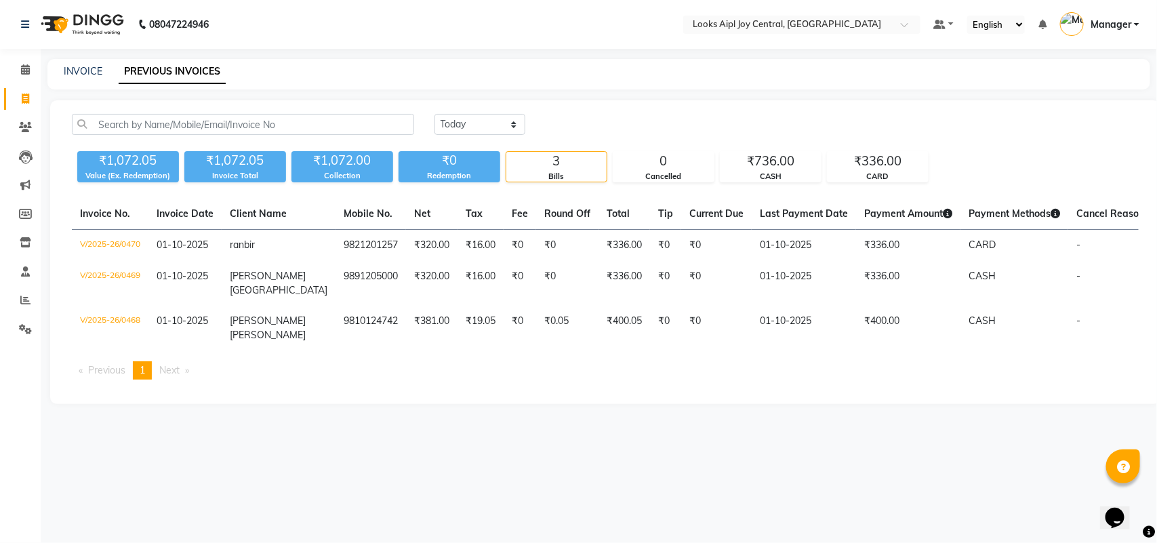
click at [968, 214] on span "Payment Methods" at bounding box center [1013, 213] width 91 height 12
click at [968, 218] on span "Payment Methods" at bounding box center [1013, 213] width 91 height 12
click at [113, 367] on span "Previous page" at bounding box center [106, 370] width 37 height 12
click at [168, 367] on span "Next page" at bounding box center [169, 370] width 20 height 12
click at [180, 367] on span "Next page" at bounding box center [169, 370] width 20 height 12
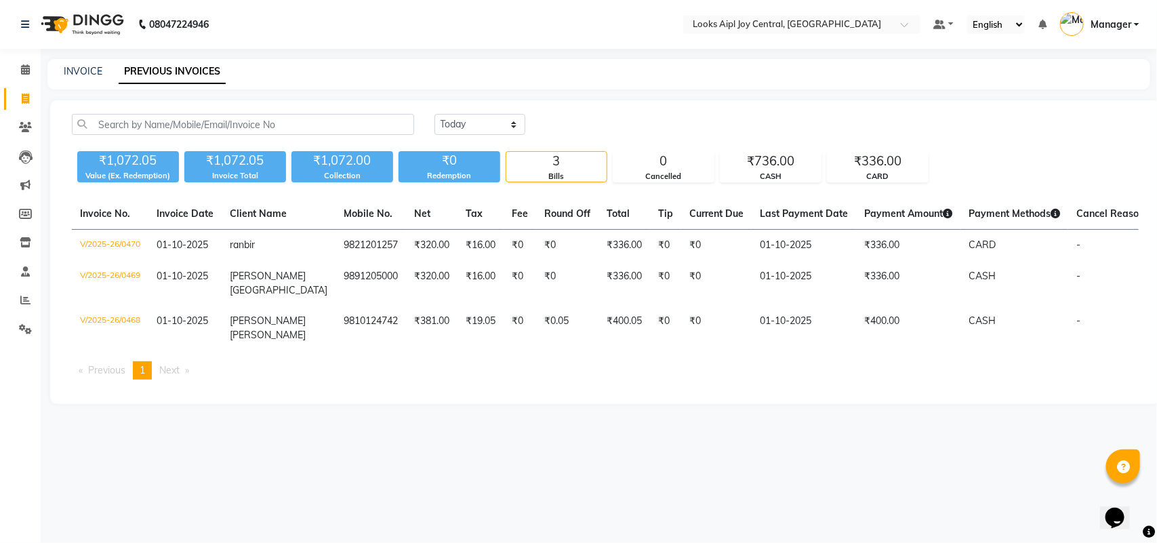
click at [149, 371] on li "You're on page 1" at bounding box center [142, 370] width 19 height 18
click at [68, 68] on link "INVOICE" at bounding box center [83, 71] width 39 height 12
select select "service"
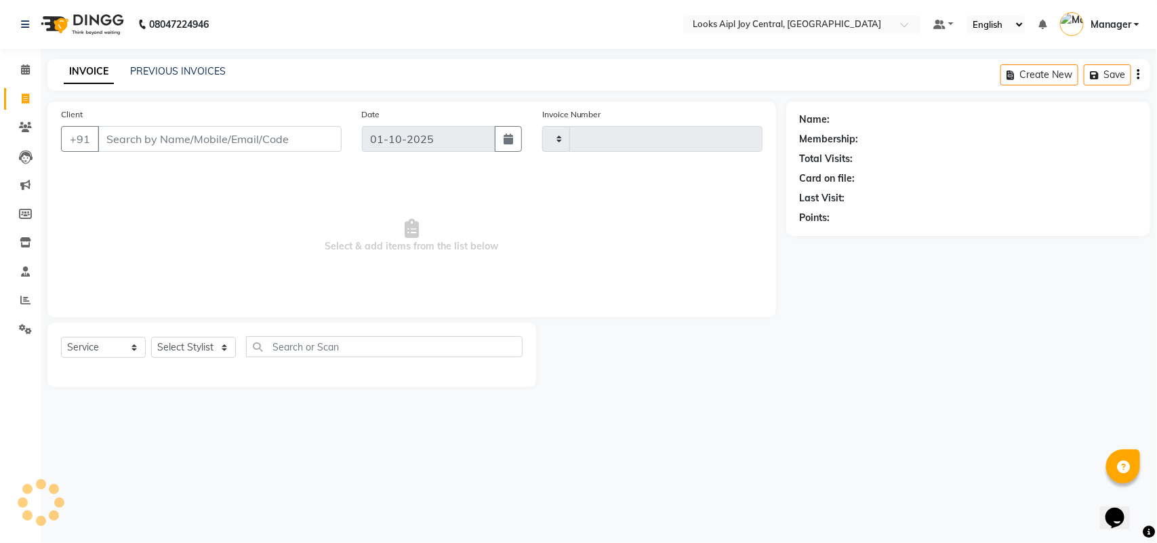
type input "0471"
select select "6032"
click at [210, 348] on select "Select Stylist [PERSON_NAME] [PERSON_NAME] Counter Deepak_pdct [PERSON_NAME] [P…" at bounding box center [193, 347] width 85 height 21
click at [297, 274] on span "Select & add items from the list below" at bounding box center [411, 236] width 701 height 136
click at [28, 333] on icon at bounding box center [25, 329] width 13 height 10
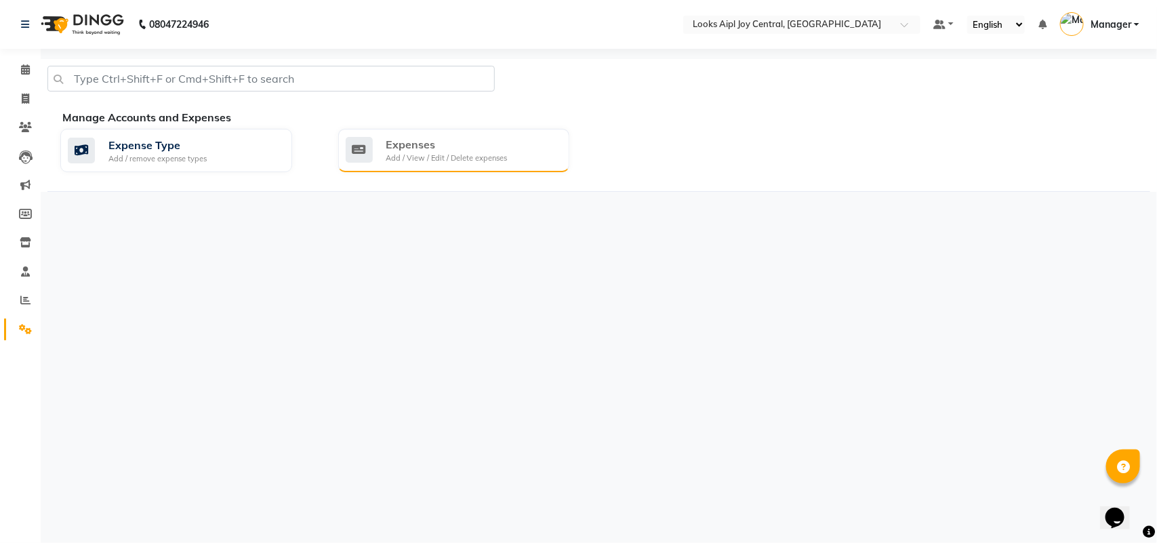
click at [407, 161] on div "Add / View / Edit / Delete expenses" at bounding box center [446, 158] width 121 height 12
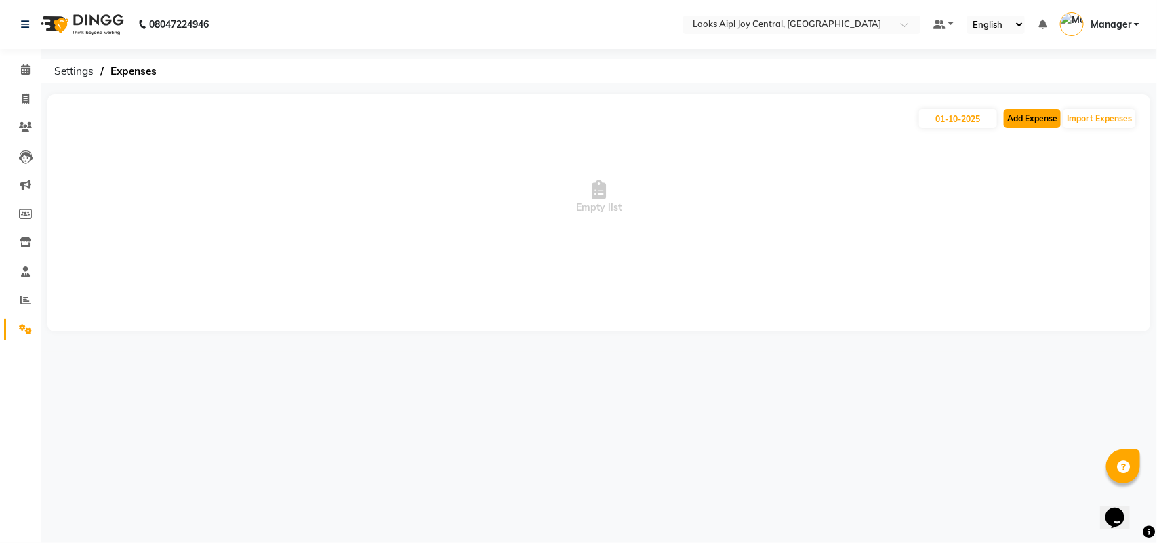
click at [1039, 120] on button "Add Expense" at bounding box center [1031, 118] width 57 height 19
select select "1"
select select "5008"
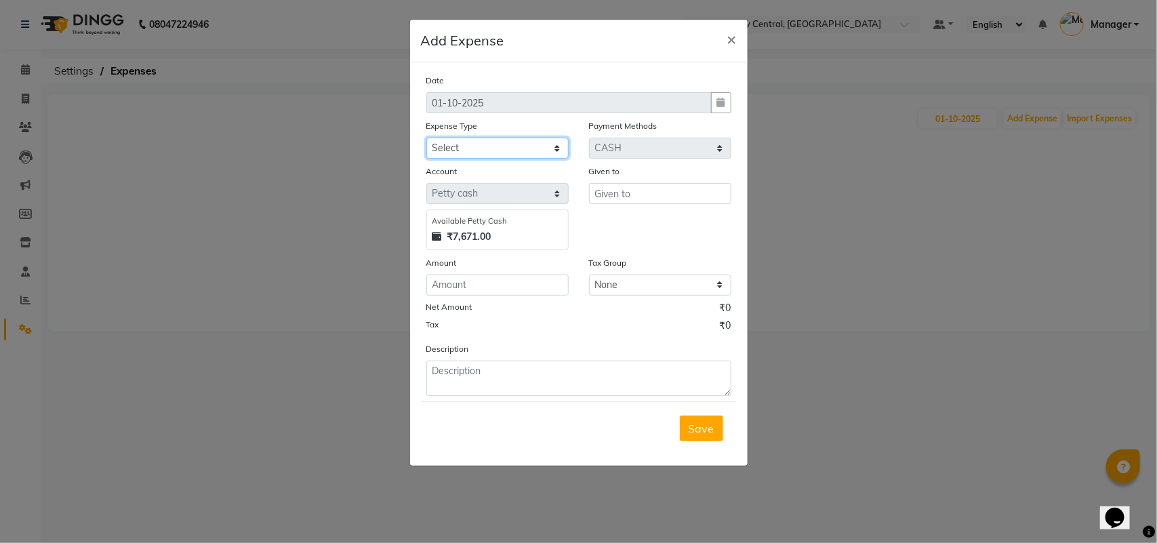
click at [500, 141] on select "Select Accommodation Aesthetics Bank Deposit BLINKIT Cash Handover Client Refun…" at bounding box center [497, 148] width 142 height 21
select select "24945"
click at [426, 138] on select "Select Accommodation Aesthetics Bank Deposit BLINKIT Cash Handover Client Refun…" at bounding box center [497, 148] width 142 height 21
click at [634, 187] on input "text" at bounding box center [660, 193] width 142 height 21
click at [533, 290] on input "number" at bounding box center [497, 284] width 142 height 21
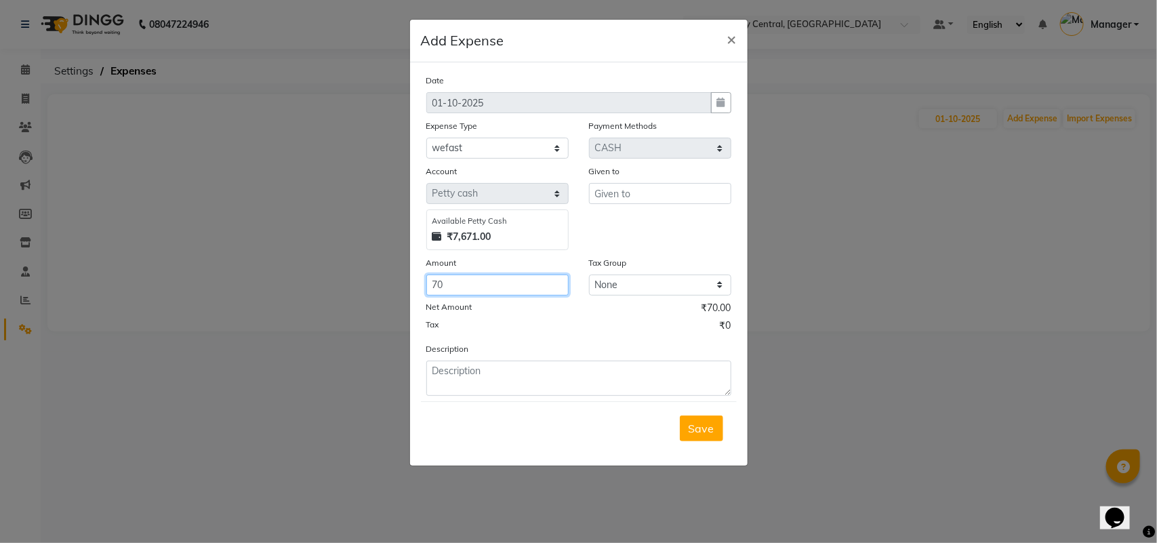
type input "70"
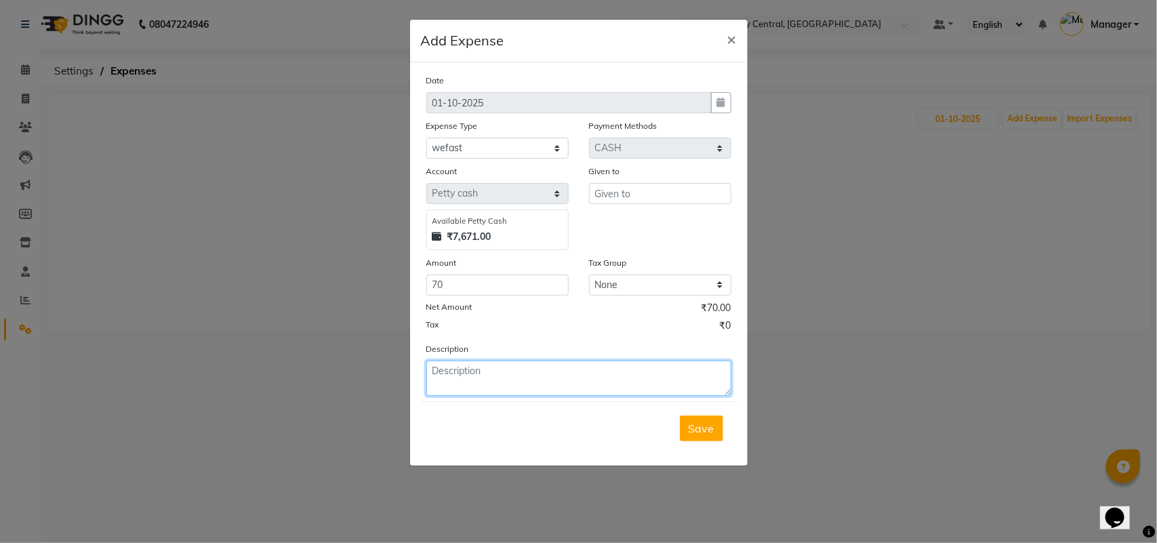
click at [447, 371] on textarea at bounding box center [578, 377] width 305 height 35
type textarea "p"
type textarea "shapoo [PERSON_NAME]"
click at [709, 436] on button "Save" at bounding box center [701, 428] width 43 height 26
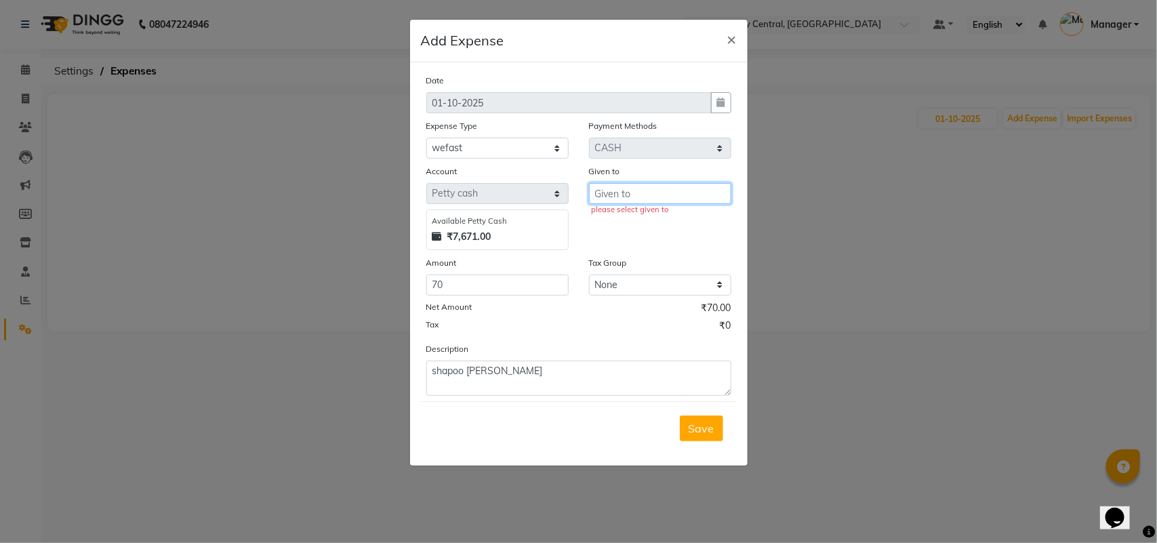
click at [627, 193] on input "text" at bounding box center [660, 193] width 142 height 21
click at [695, 195] on input "text" at bounding box center [660, 193] width 142 height 21
type input "70"
click at [705, 432] on span "Save" at bounding box center [701, 428] width 26 height 14
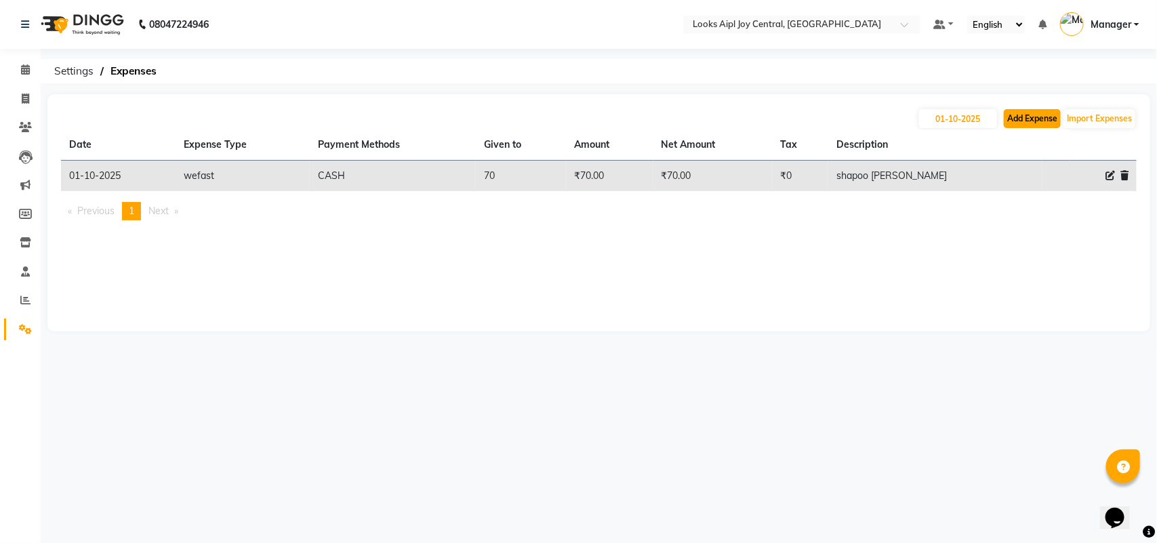
click at [1038, 117] on button "Add Expense" at bounding box center [1031, 118] width 57 height 19
select select "1"
select select "5008"
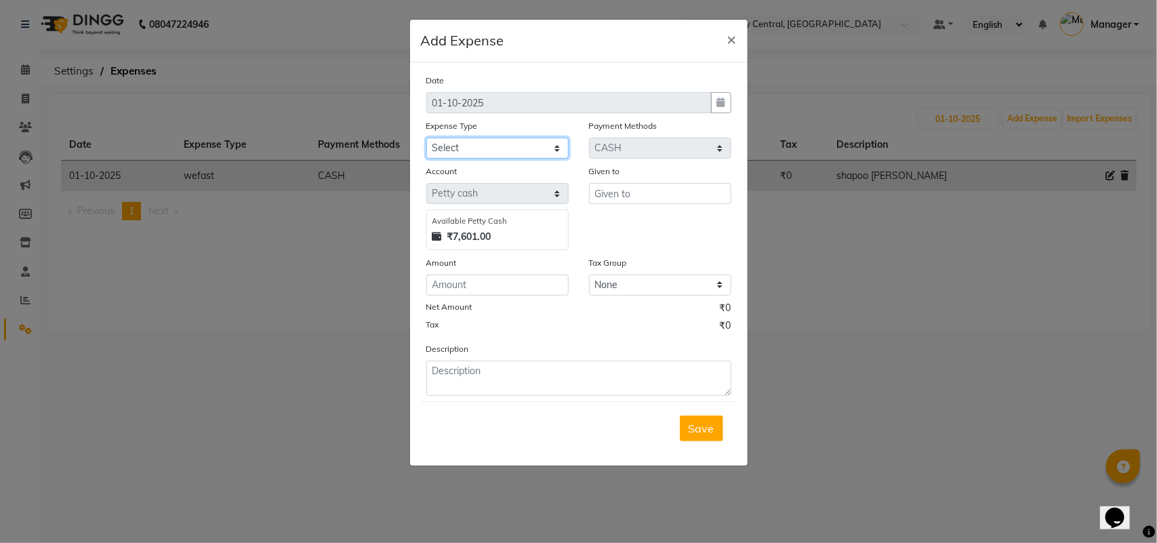
click at [481, 144] on select "Select Accommodation Aesthetics Bank Deposit BLINKIT Cash Handover Client Refun…" at bounding box center [497, 148] width 142 height 21
select select "24890"
click at [426, 138] on select "Select Accommodation Aesthetics Bank Deposit BLINKIT Cash Handover Client Refun…" at bounding box center [497, 148] width 142 height 21
click at [635, 193] on input "text" at bounding box center [660, 193] width 142 height 21
type input "milk"
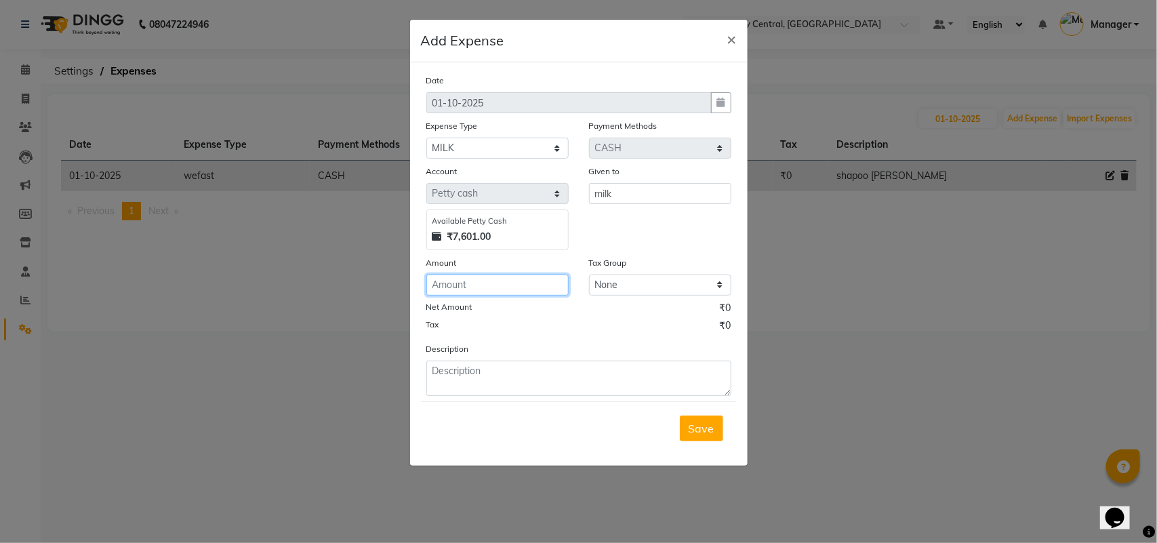
click at [495, 285] on input "number" at bounding box center [497, 284] width 142 height 21
type input "105"
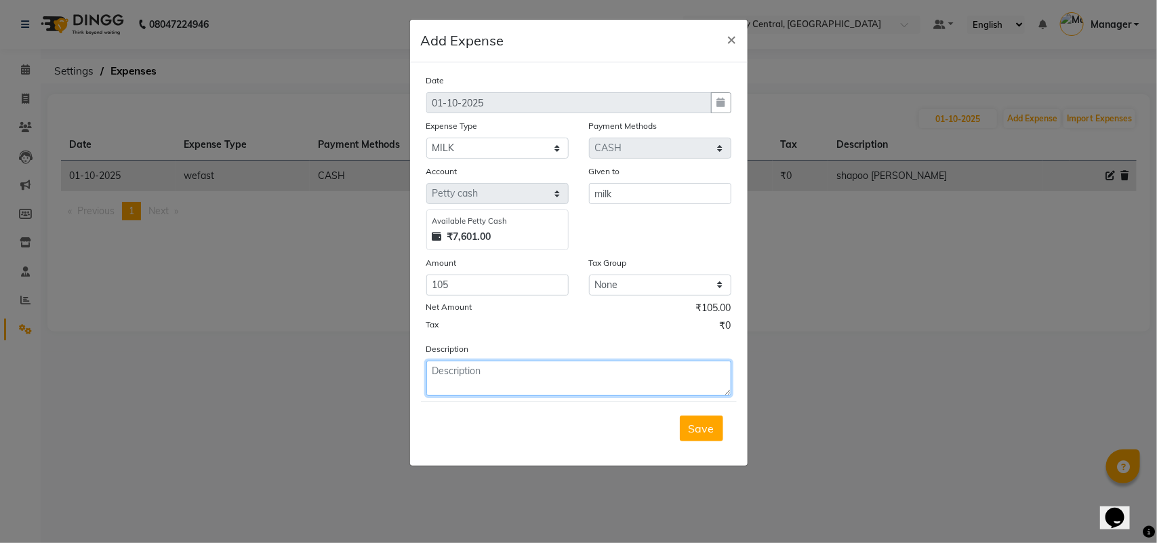
click at [499, 376] on textarea at bounding box center [578, 377] width 305 height 35
type textarea "milk"
click at [710, 425] on span "Save" at bounding box center [701, 428] width 26 height 14
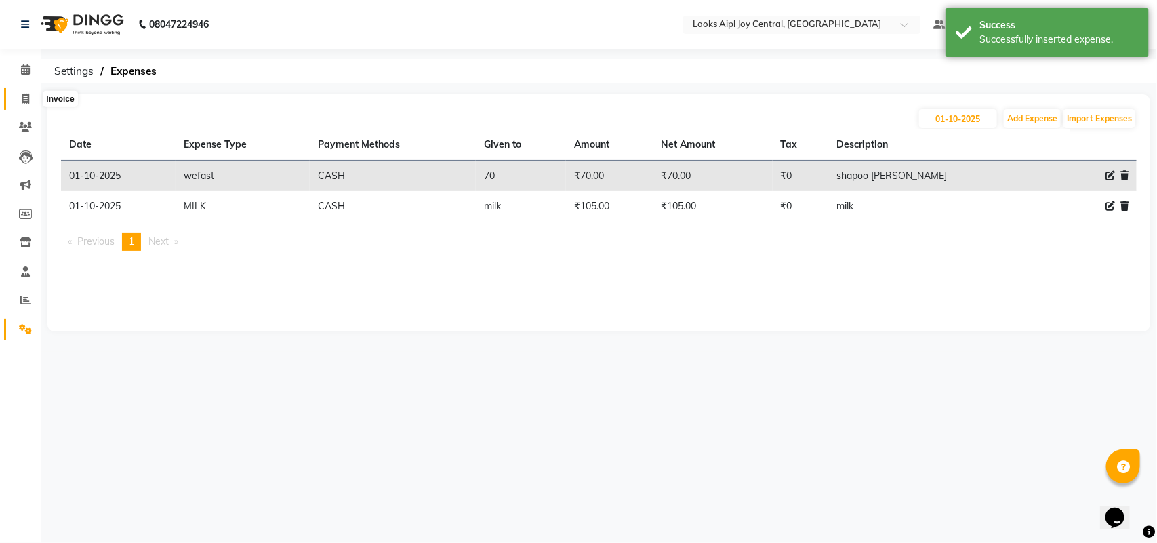
click at [20, 94] on span at bounding box center [26, 99] width 24 height 16
select select "service"
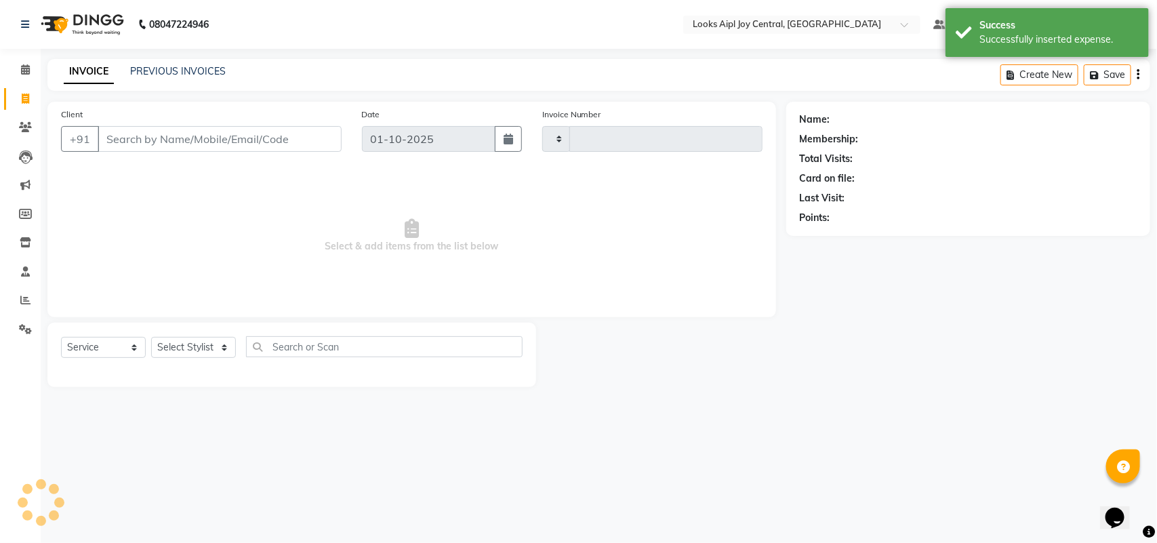
type input "0471"
select select "6032"
click at [24, 70] on icon at bounding box center [25, 69] width 9 height 10
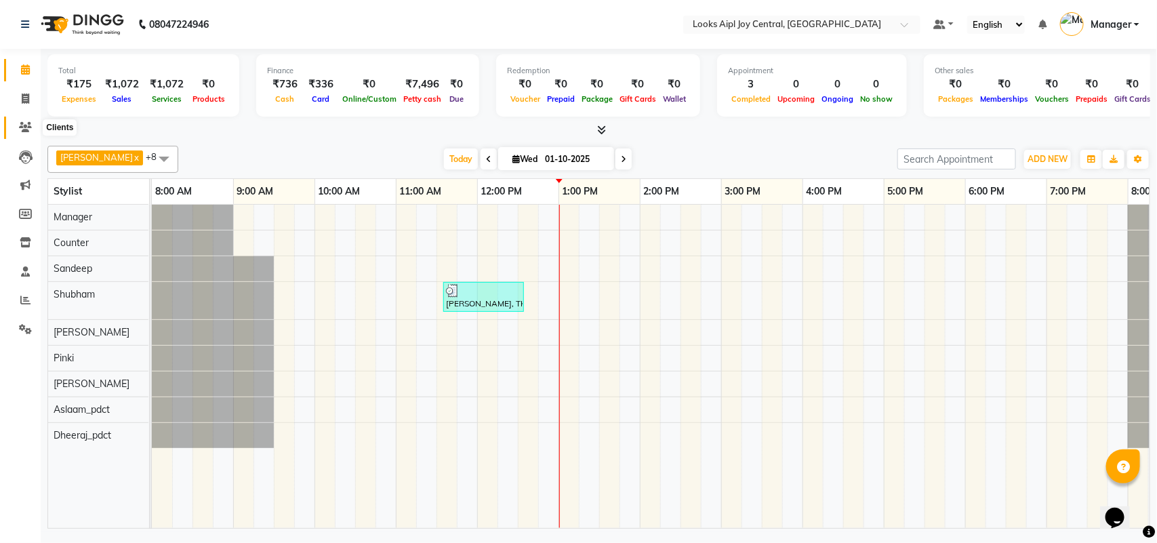
click at [35, 123] on span at bounding box center [26, 128] width 24 height 16
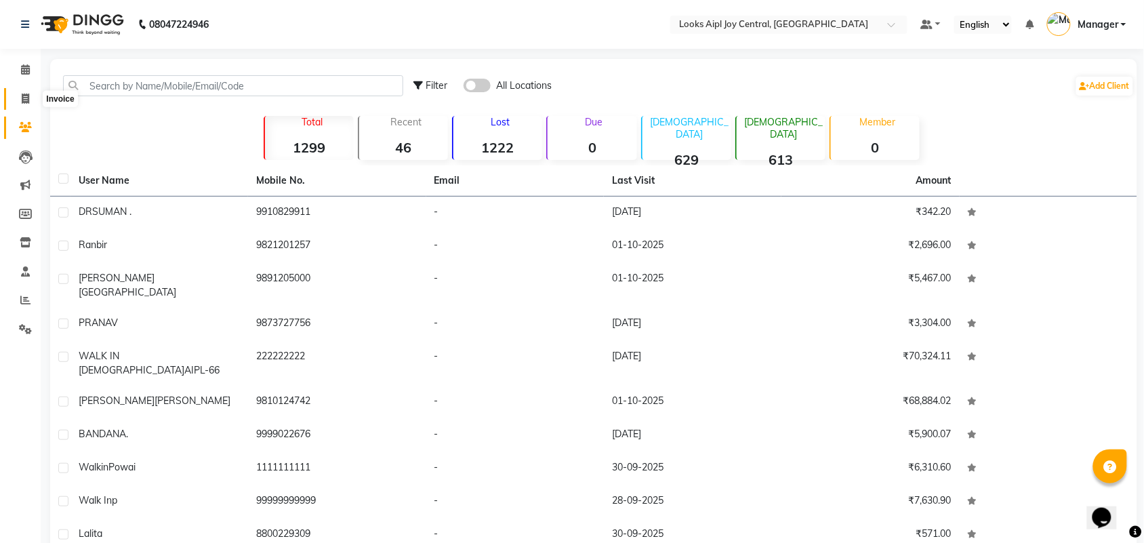
click at [25, 104] on span at bounding box center [26, 99] width 24 height 16
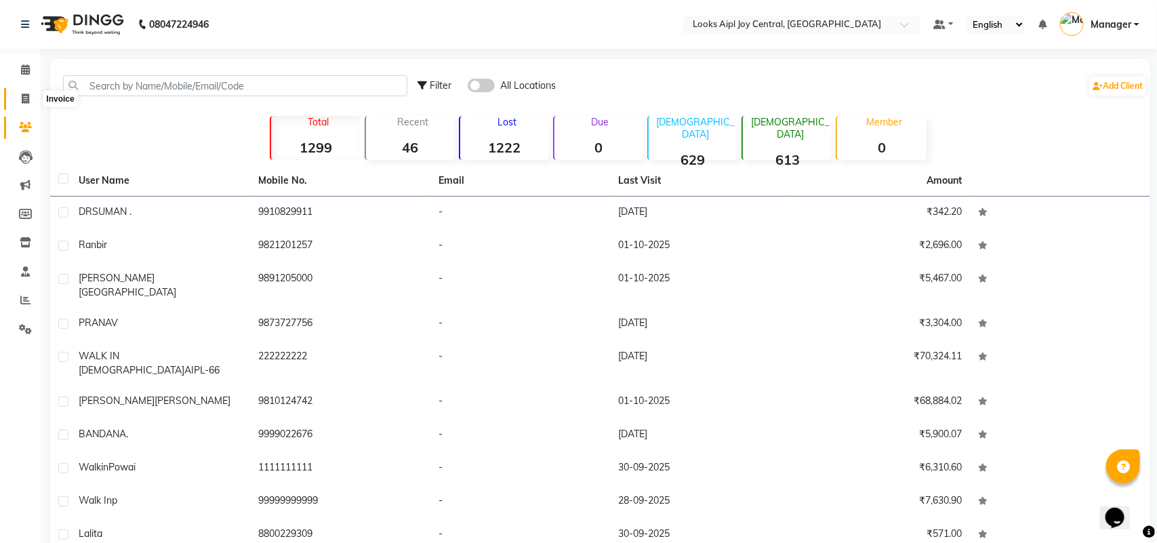
select select "6032"
select select "service"
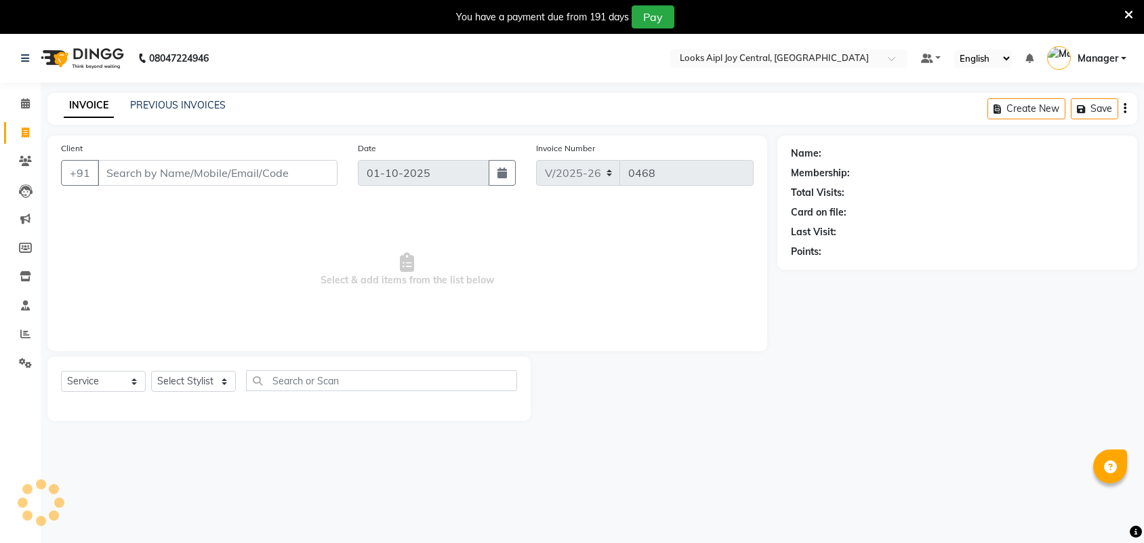
select select "6032"
select select "service"
click at [24, 310] on span at bounding box center [26, 306] width 24 height 16
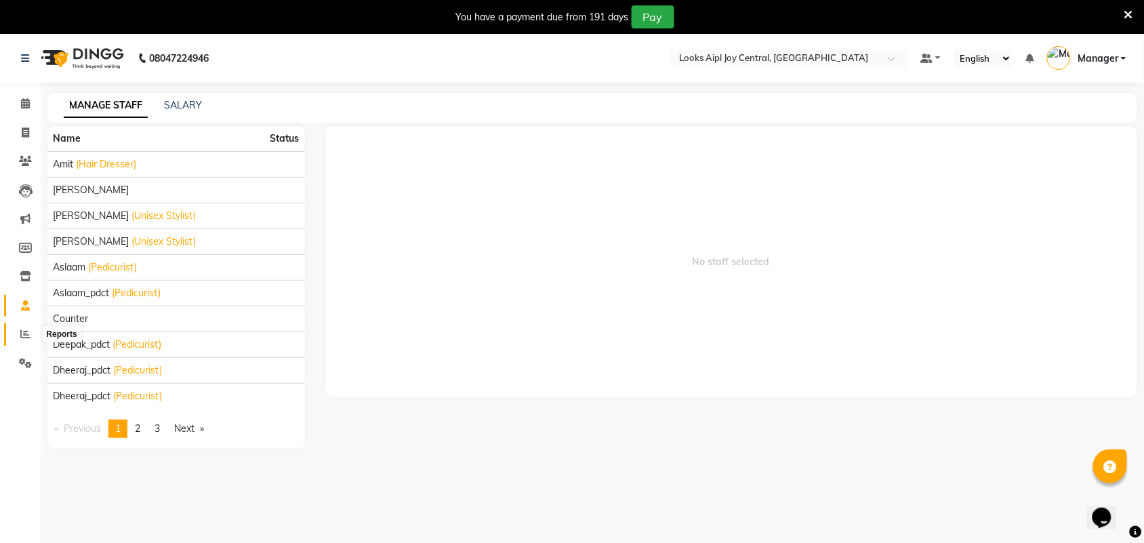
click at [26, 335] on icon at bounding box center [25, 334] width 10 height 10
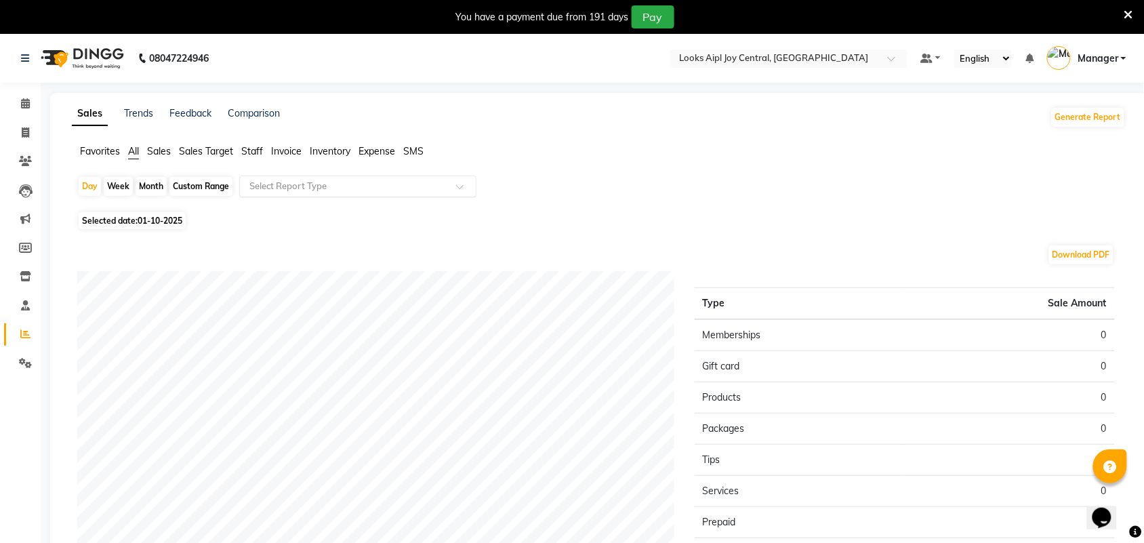
click at [363, 191] on input "text" at bounding box center [344, 187] width 195 height 14
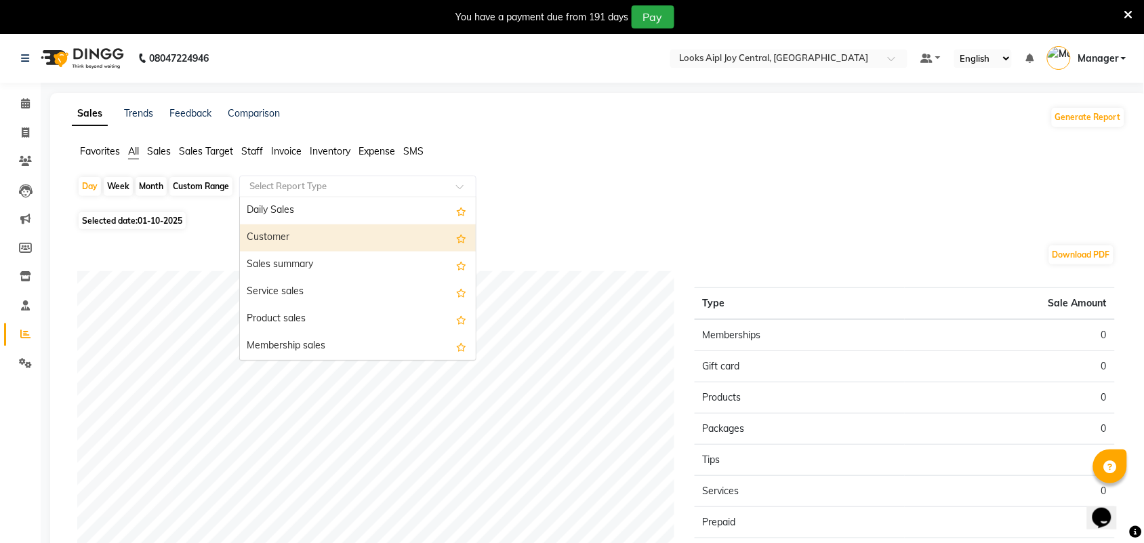
click at [351, 241] on div "Customer" at bounding box center [358, 237] width 236 height 27
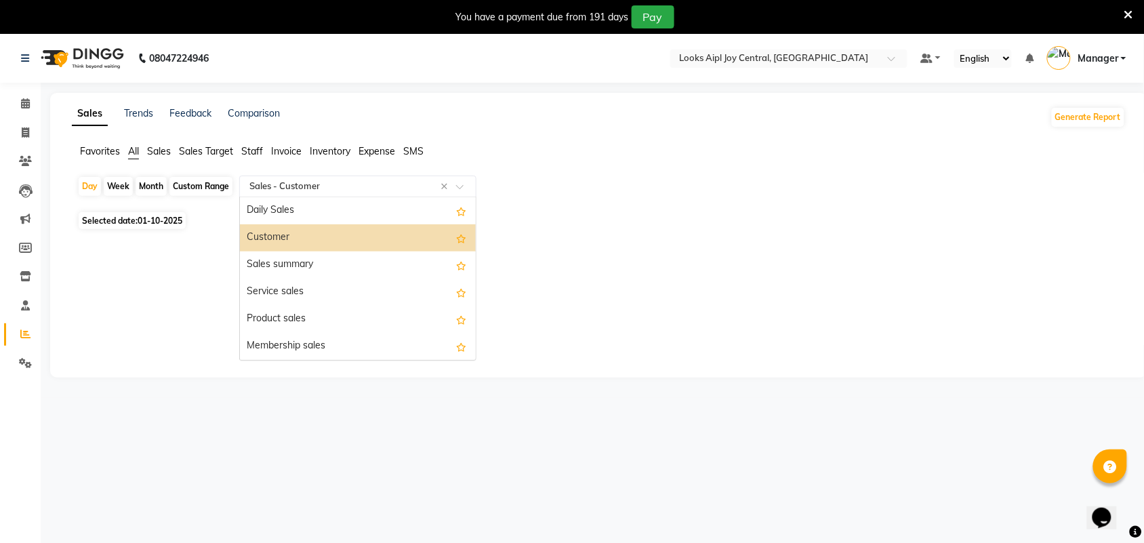
click at [347, 185] on input "text" at bounding box center [344, 187] width 195 height 14
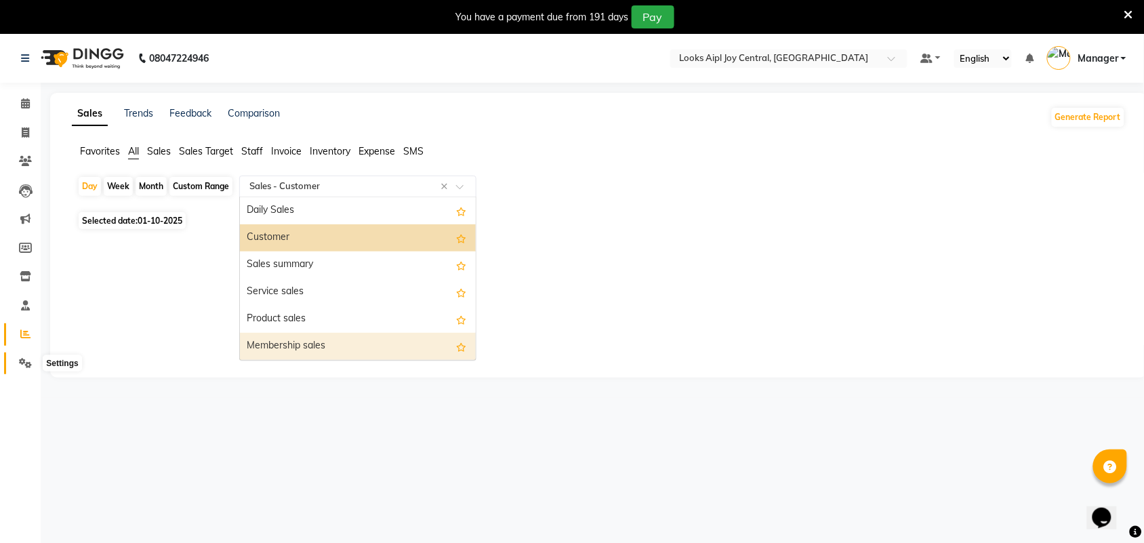
click at [22, 356] on span at bounding box center [26, 364] width 24 height 16
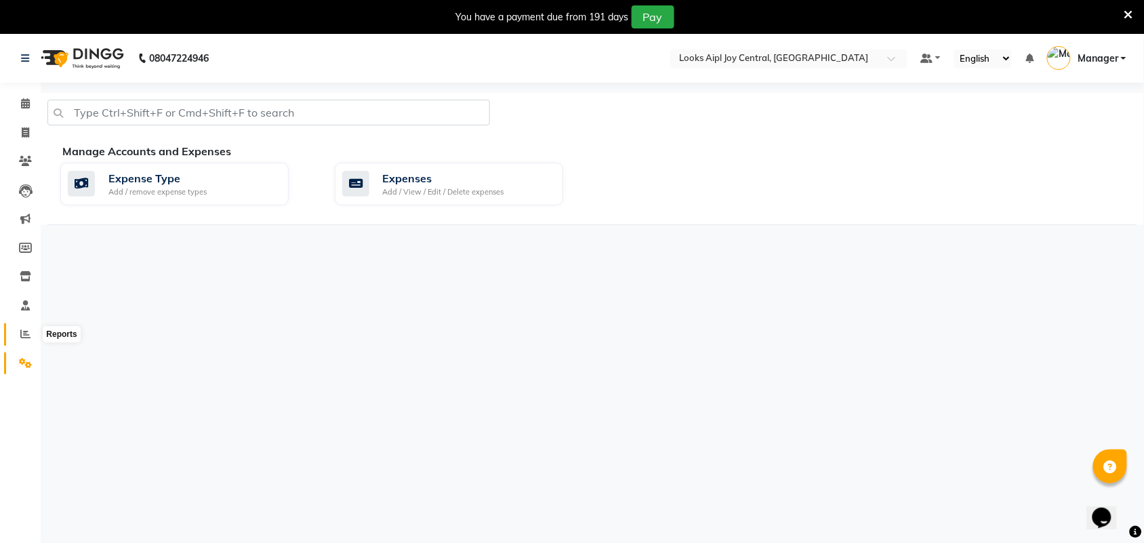
click at [20, 335] on icon at bounding box center [25, 334] width 10 height 10
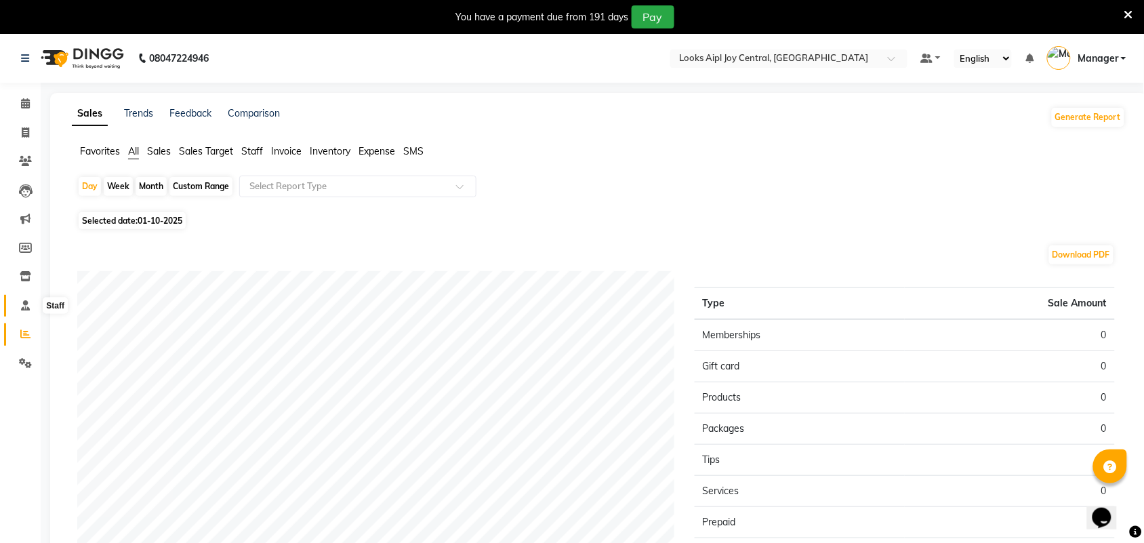
click at [24, 305] on icon at bounding box center [25, 305] width 9 height 10
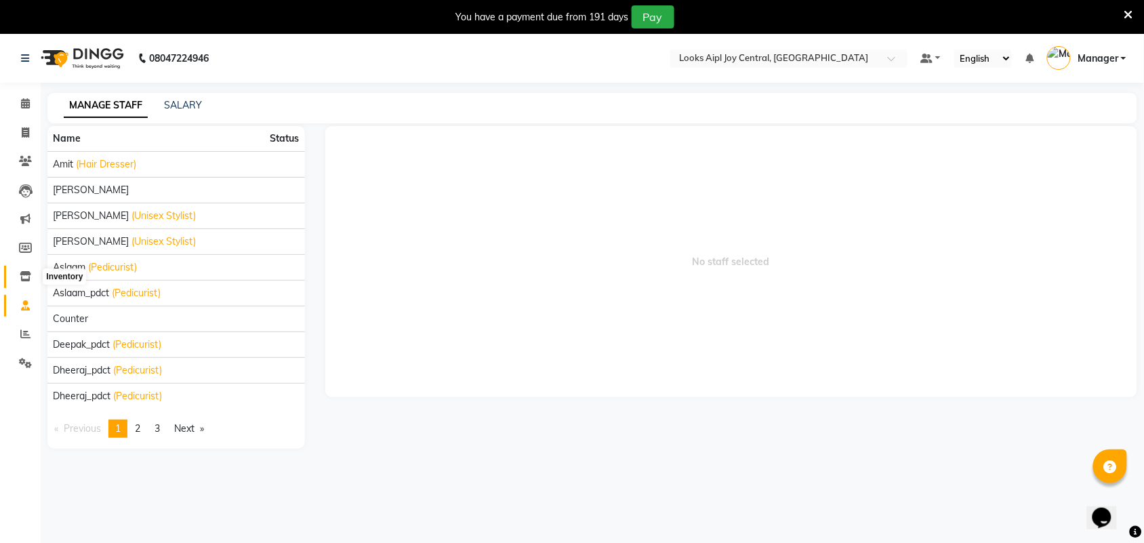
click at [26, 279] on icon at bounding box center [26, 276] width 12 height 10
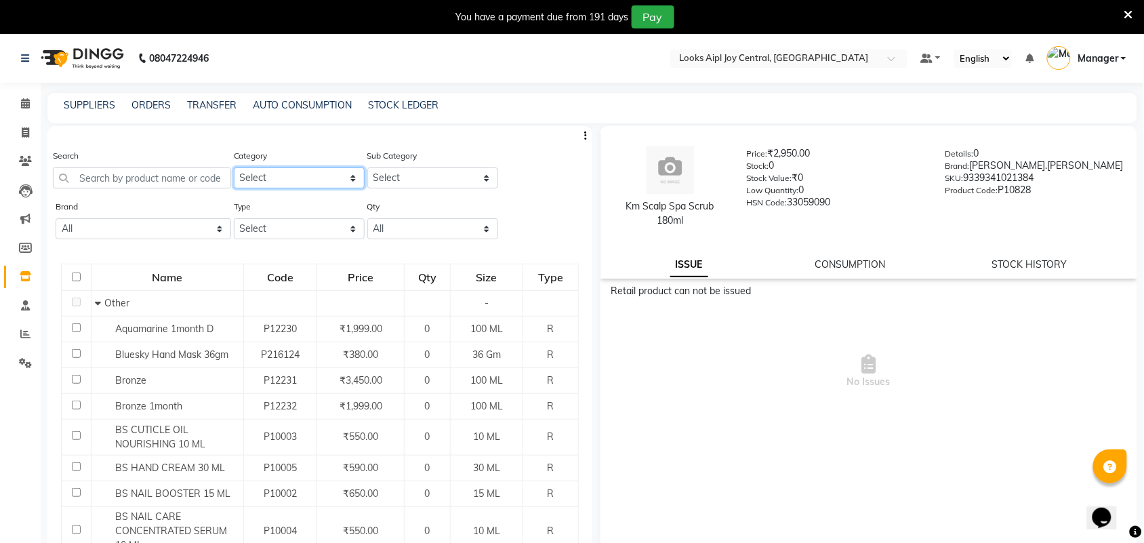
click at [297, 184] on select "Select Skin Personal Care Hair Threading Loreal Bio Top Cons. Bio Top Retail Co…" at bounding box center [299, 177] width 131 height 21
click at [26, 256] on link "Members" at bounding box center [20, 248] width 33 height 22
select select
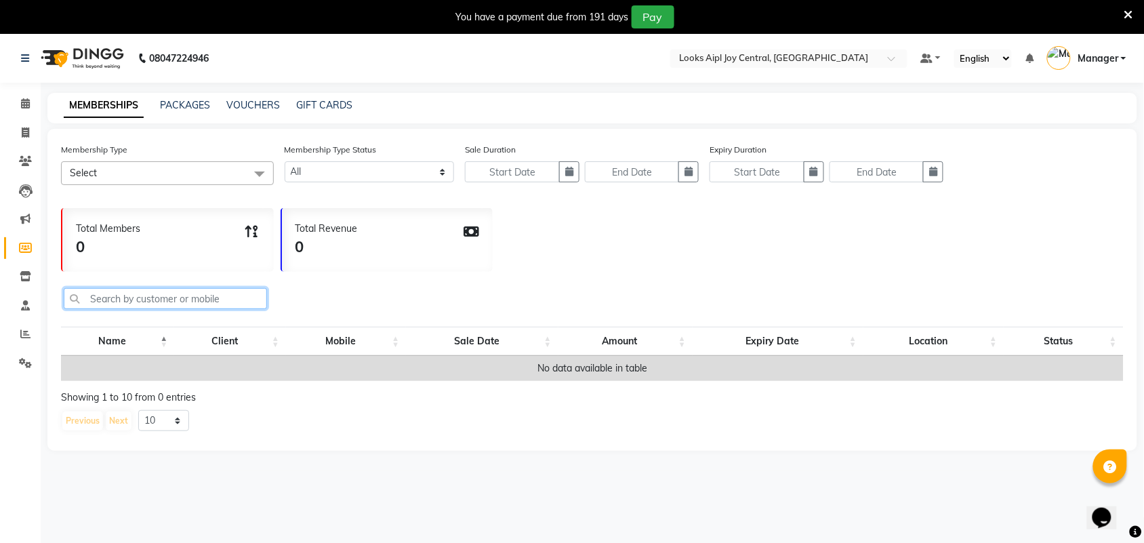
click at [188, 299] on input "text" at bounding box center [165, 298] width 203 height 21
paste input "9810124742"
type input "9810124742"
click at [1045, 163] on icon at bounding box center [1041, 167] width 9 height 12
click at [175, 102] on link "PACKAGES" at bounding box center [185, 105] width 50 height 12
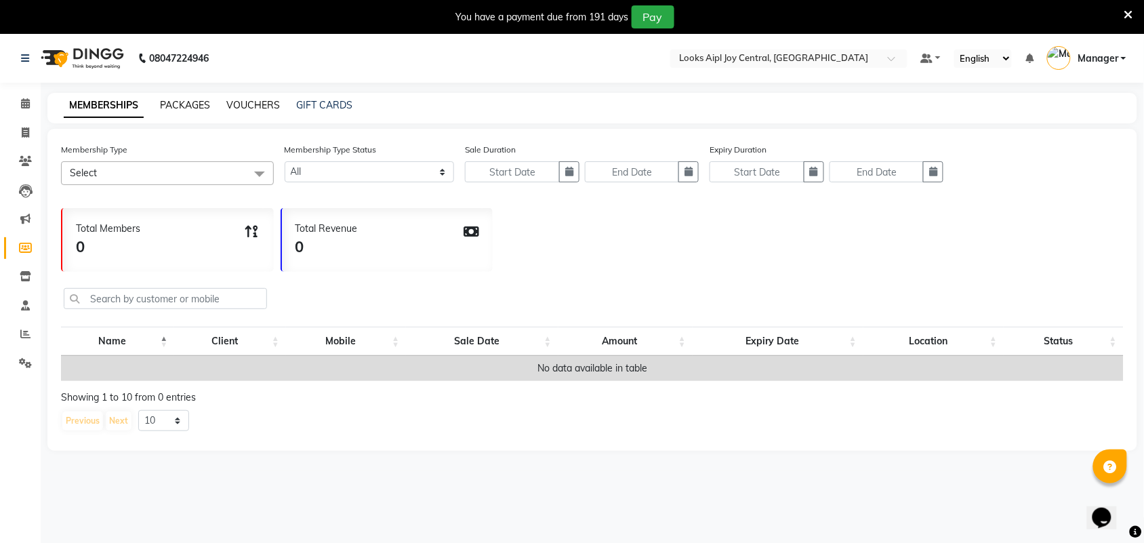
select select
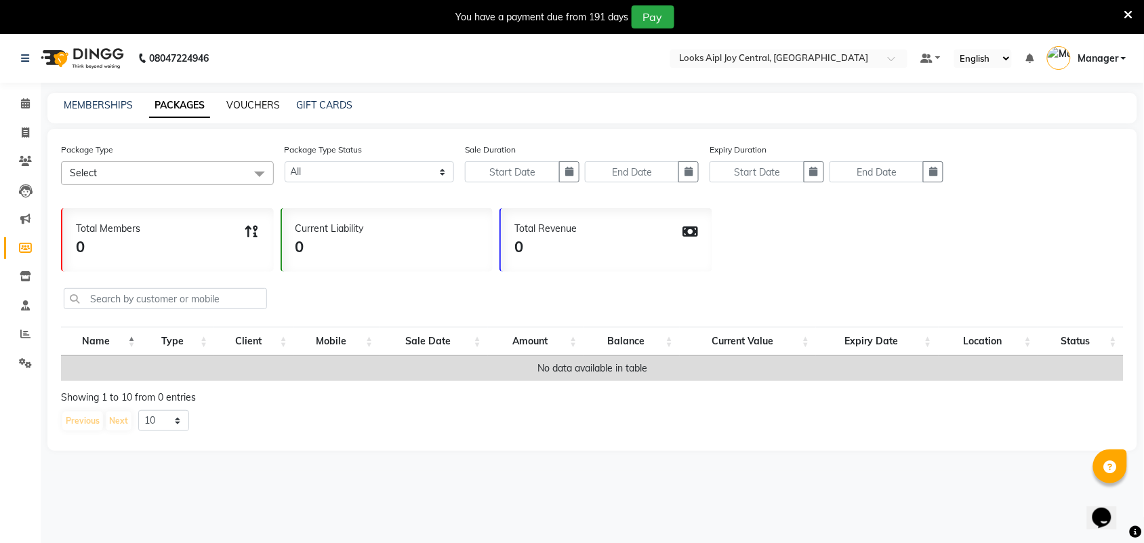
click at [238, 106] on link "VOUCHERS" at bounding box center [253, 105] width 54 height 12
select select
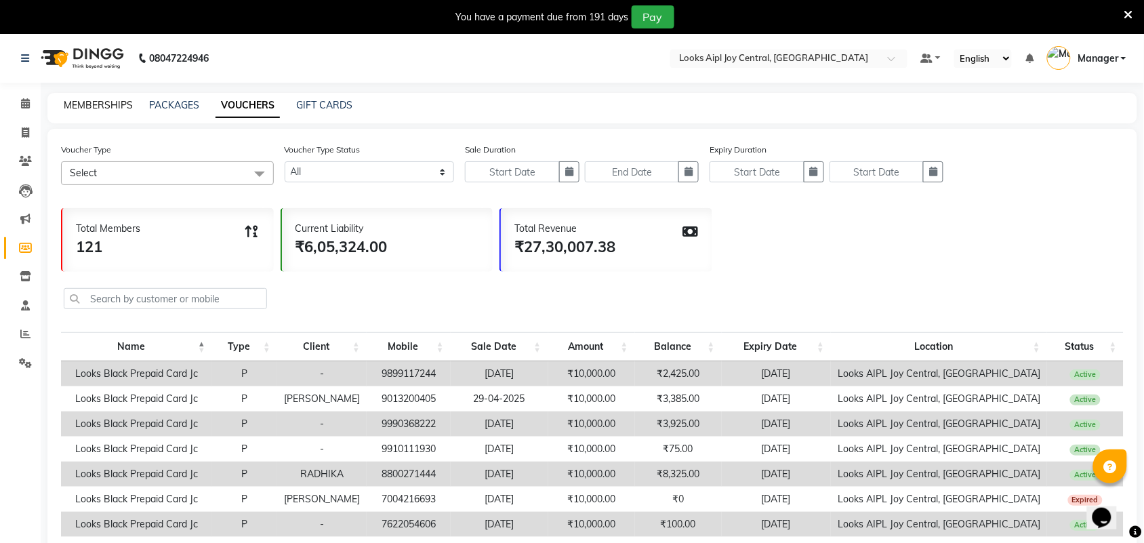
click at [69, 102] on link "MEMBERSHIPS" at bounding box center [98, 105] width 69 height 12
select select
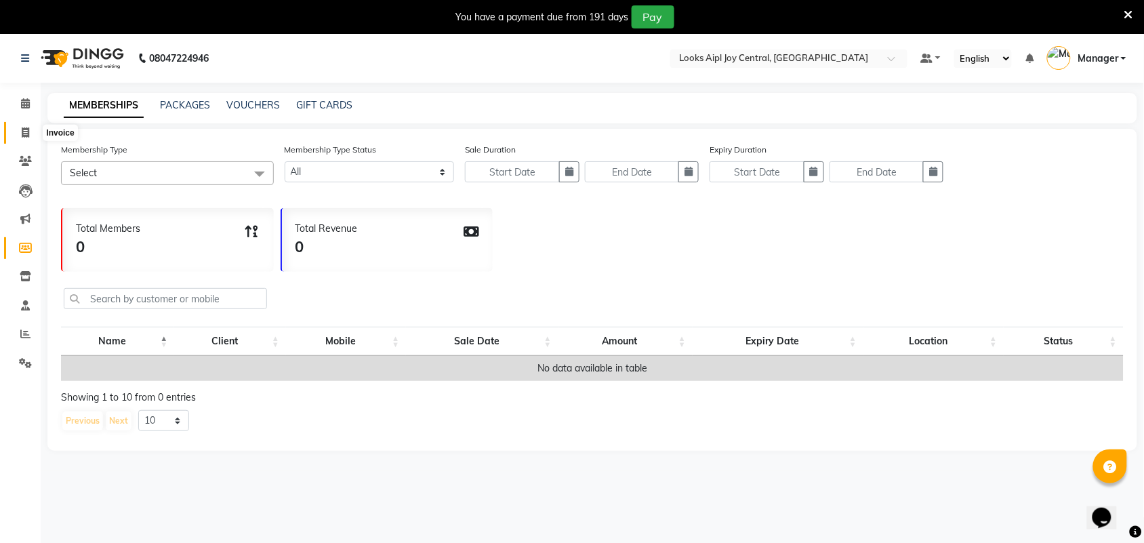
click at [20, 133] on span at bounding box center [26, 133] width 24 height 16
select select "6032"
select select "service"
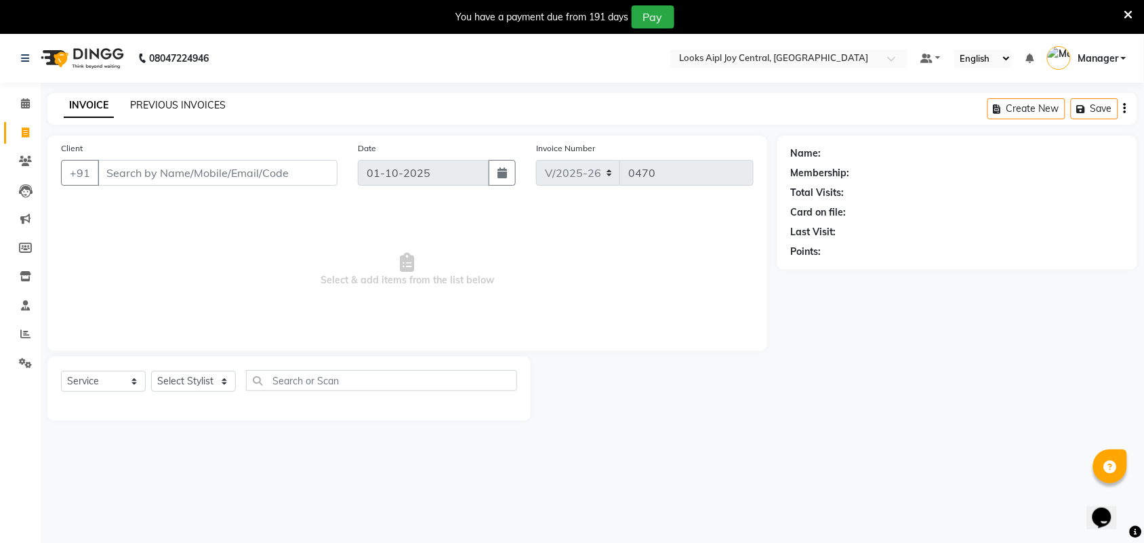
click at [144, 103] on link "PREVIOUS INVOICES" at bounding box center [178, 105] width 96 height 12
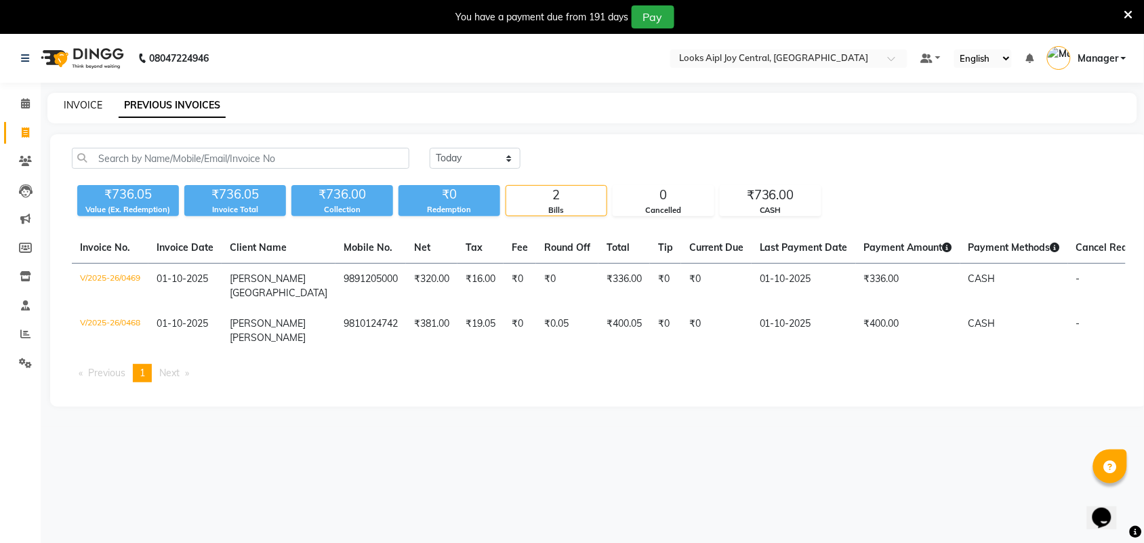
click at [78, 106] on link "INVOICE" at bounding box center [83, 105] width 39 height 12
select select "6032"
select select "service"
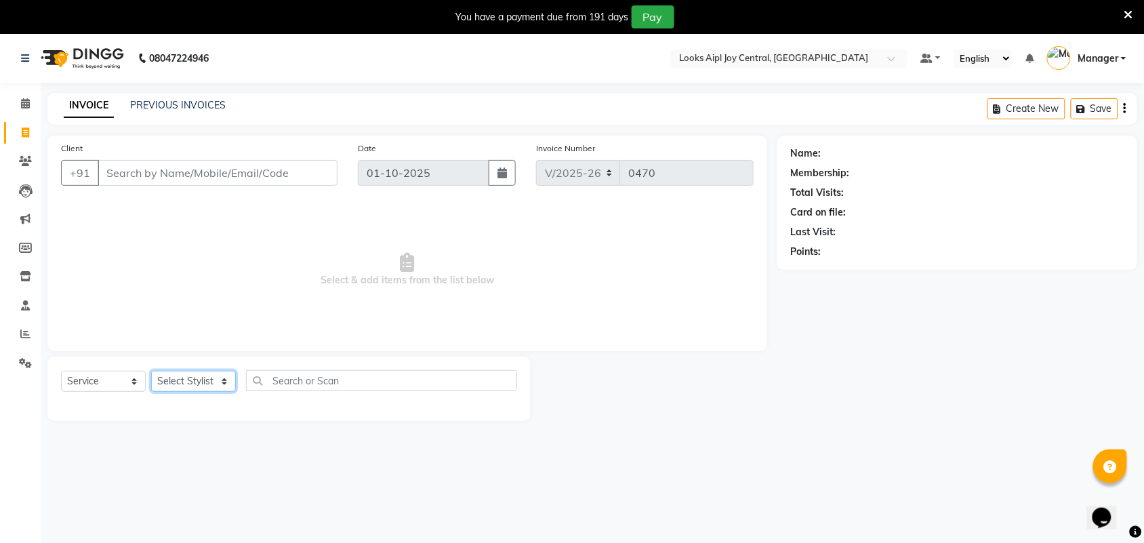
click at [207, 373] on select "Select Stylist [PERSON_NAME] [PERSON_NAME] Counter Deepak_pdct [PERSON_NAME] [P…" at bounding box center [193, 381] width 85 height 21
select select "93283"
click at [151, 371] on select "Select Stylist [PERSON_NAME] [PERSON_NAME] Counter Deepak_pdct [PERSON_NAME] [P…" at bounding box center [193, 381] width 85 height 21
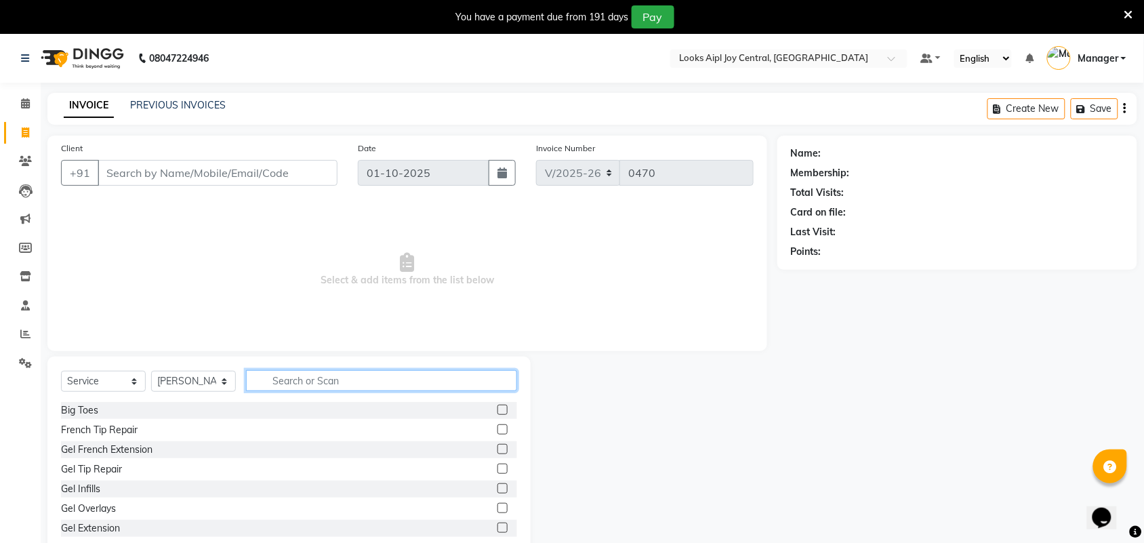
click at [306, 383] on input "text" at bounding box center [381, 380] width 271 height 21
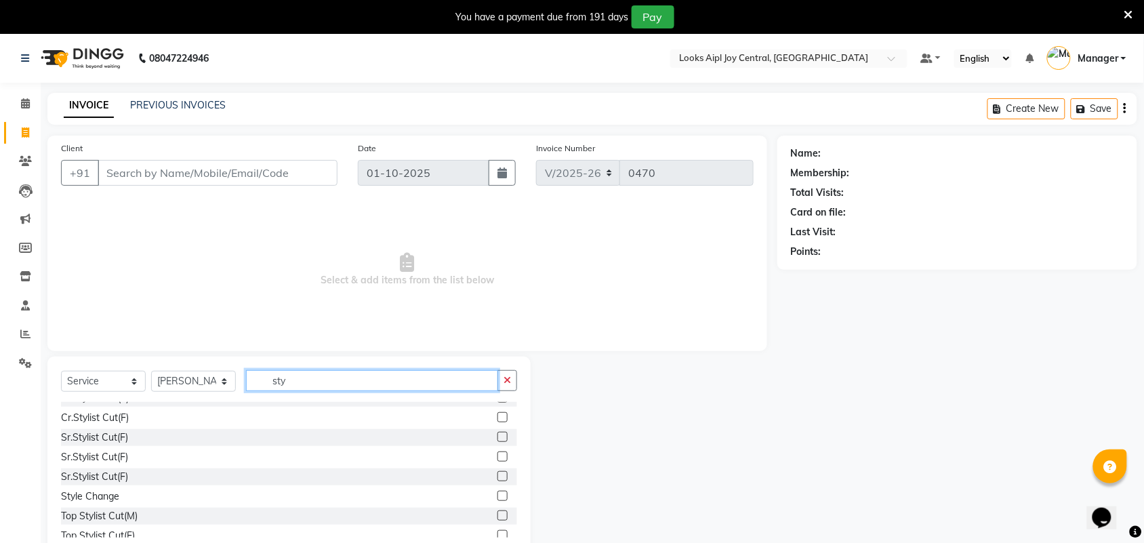
type input "sty"
click at [497, 497] on label at bounding box center [502, 496] width 10 height 10
click at [497, 497] on input "checkbox" at bounding box center [501, 496] width 9 height 9
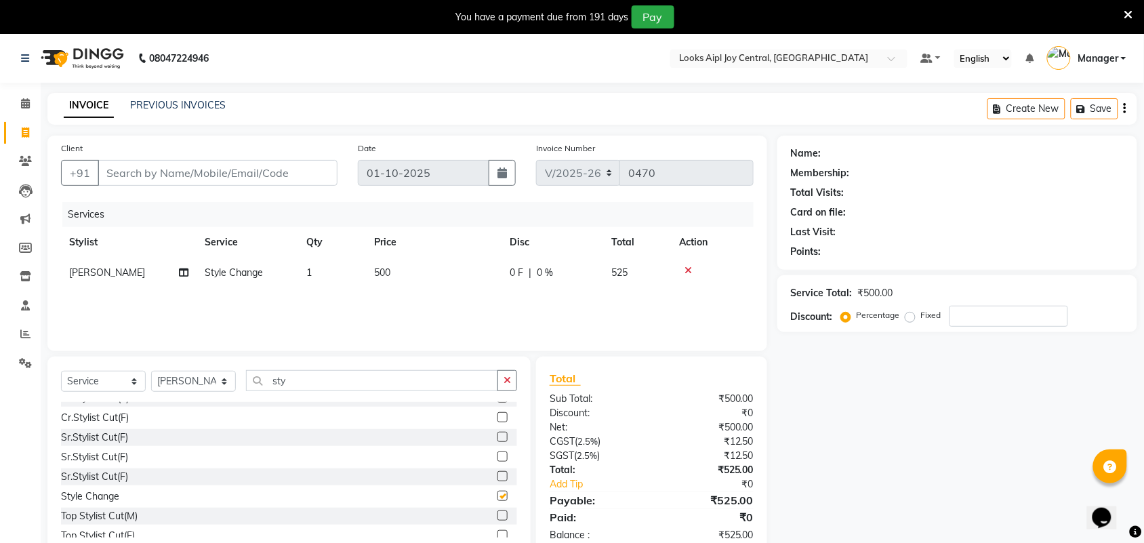
checkbox input "false"
click at [213, 170] on input "Client" at bounding box center [218, 173] width 240 height 26
type input "9"
type input "0"
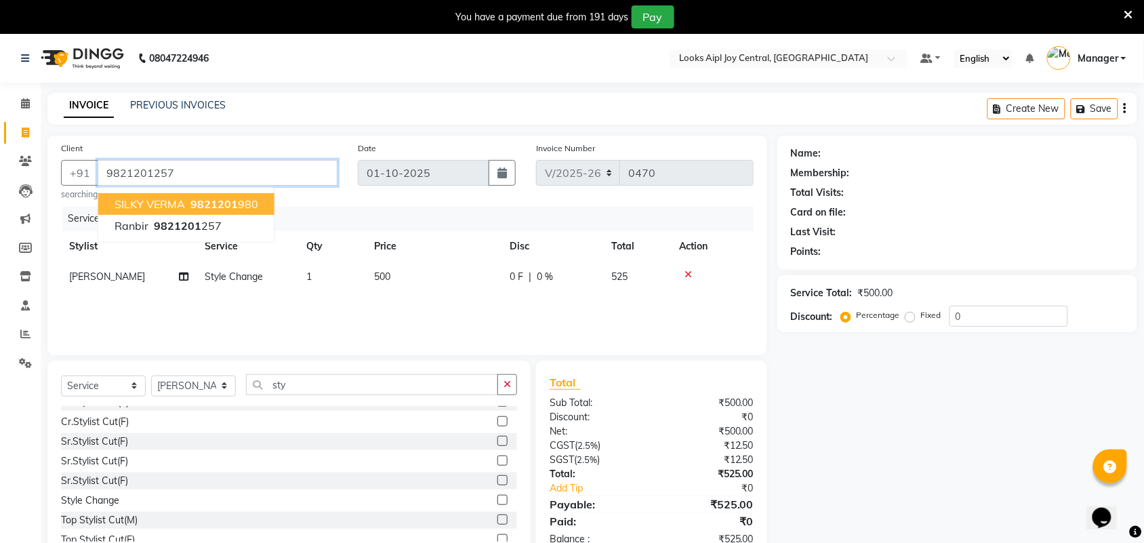
type input "9821201257"
select select "1: Object"
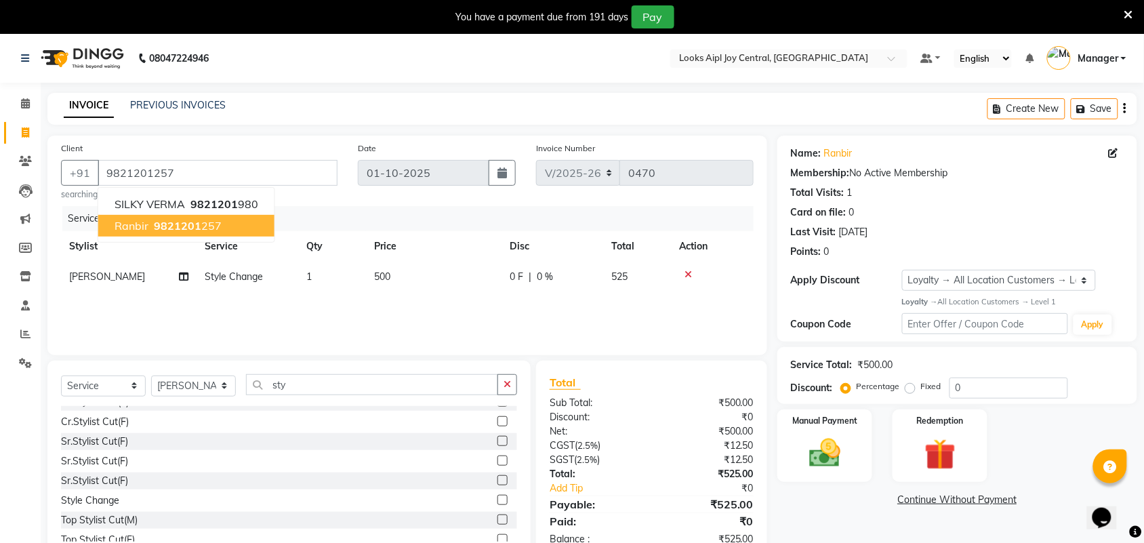
click at [205, 228] on ngb-highlight "9821201 257" at bounding box center [186, 226] width 70 height 14
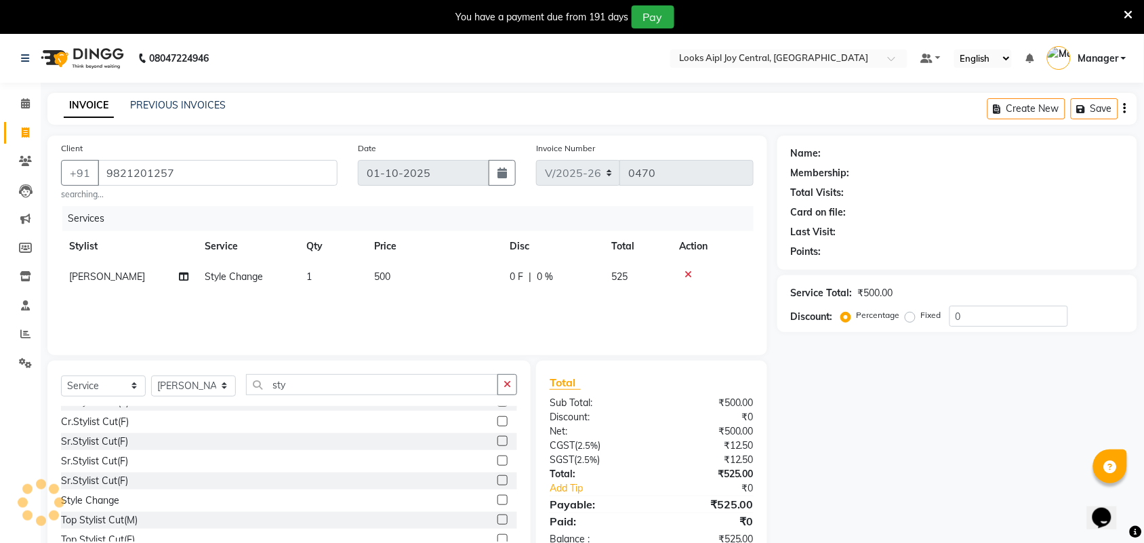
select select "1: Object"
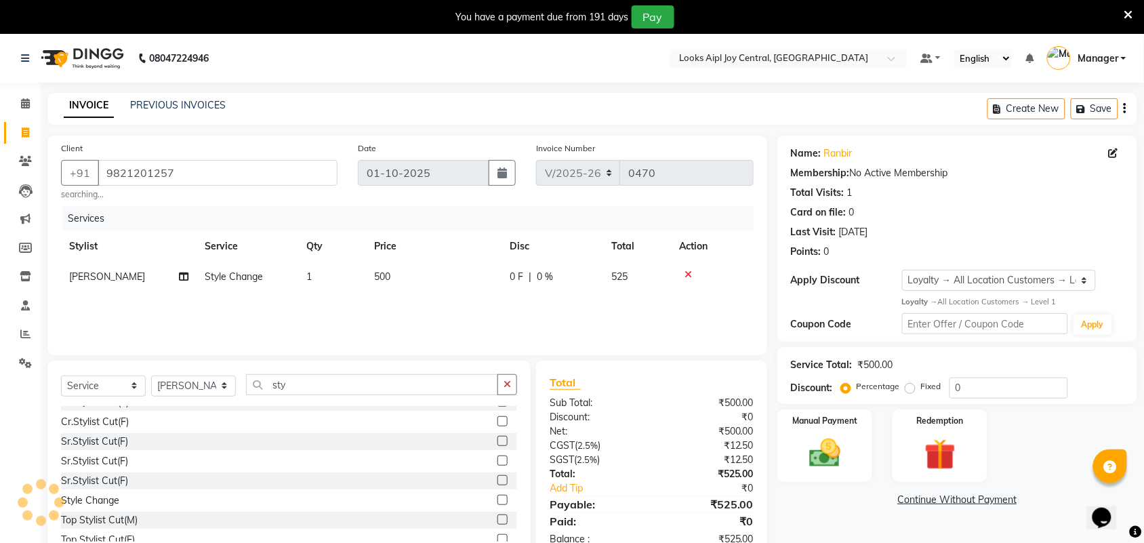
scroll to position [38, 0]
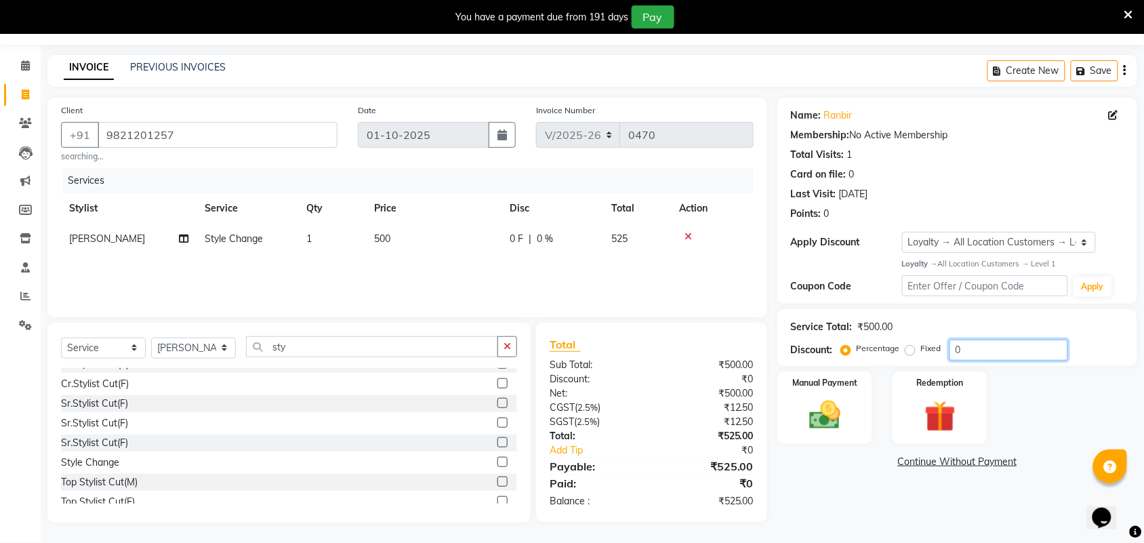
drag, startPoint x: 1008, startPoint y: 347, endPoint x: 820, endPoint y: 363, distance: 189.1
click at [820, 363] on div "Service Total: ₹500.00 Discount: Percentage Fixed 0" at bounding box center [957, 337] width 360 height 57
type input "36"
click at [822, 421] on img at bounding box center [824, 414] width 53 height 37
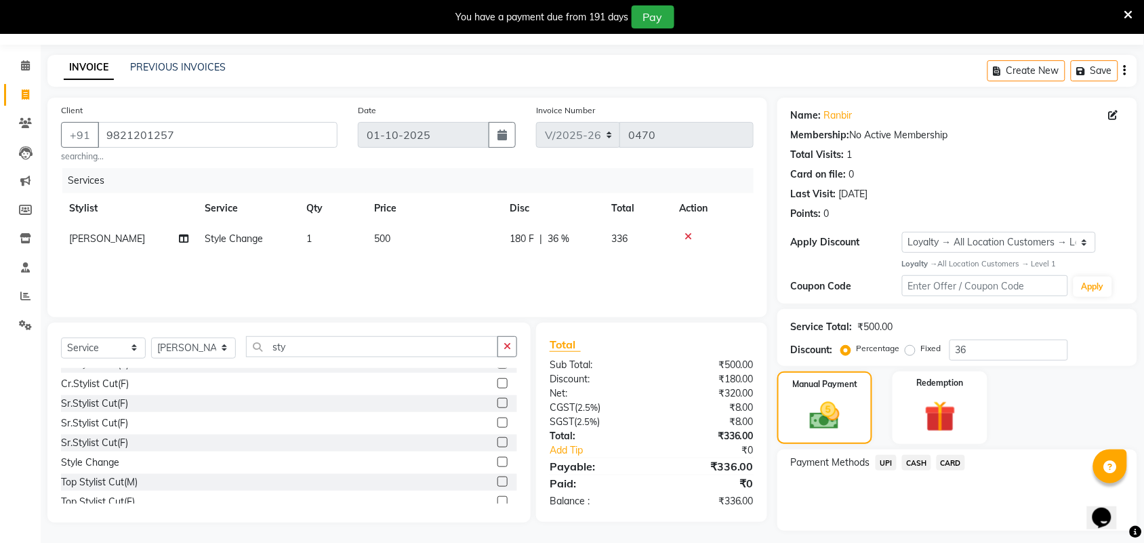
click at [954, 461] on span "CARD" at bounding box center [950, 463] width 29 height 16
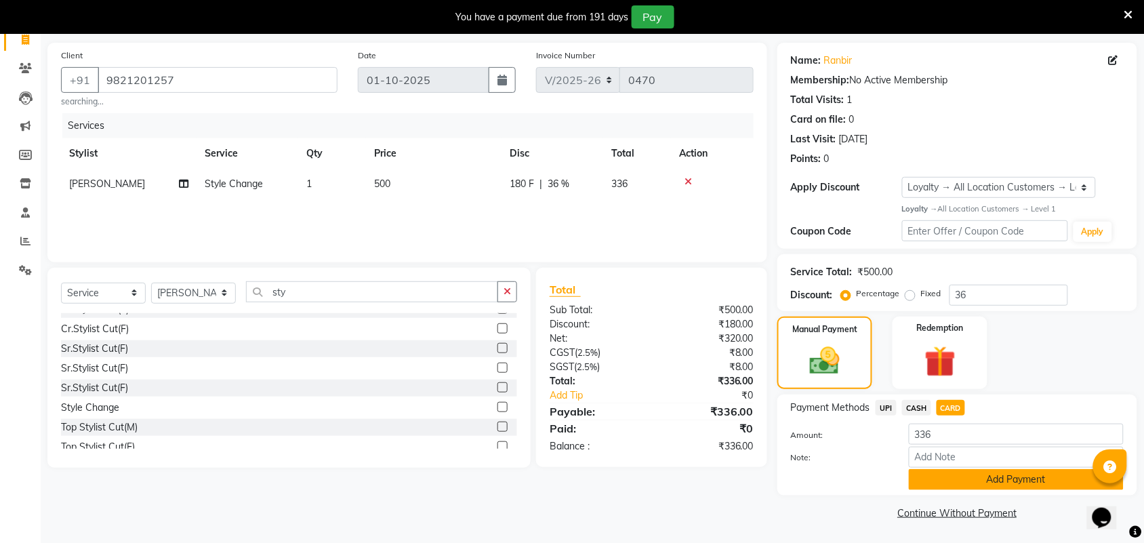
click at [970, 476] on button "Add Payment" at bounding box center [1016, 479] width 215 height 21
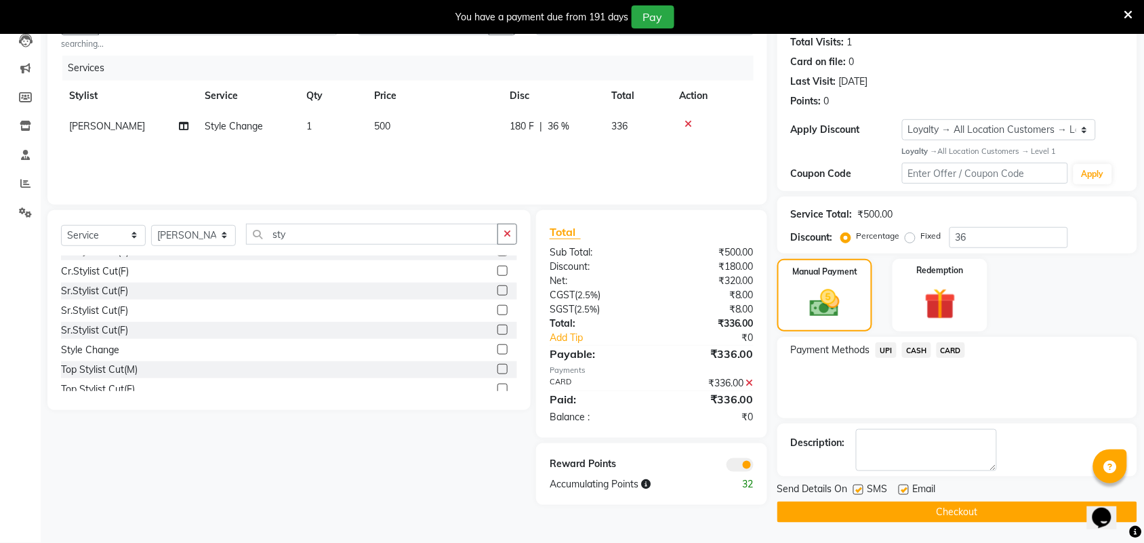
click at [912, 517] on button "Checkout" at bounding box center [957, 511] width 360 height 21
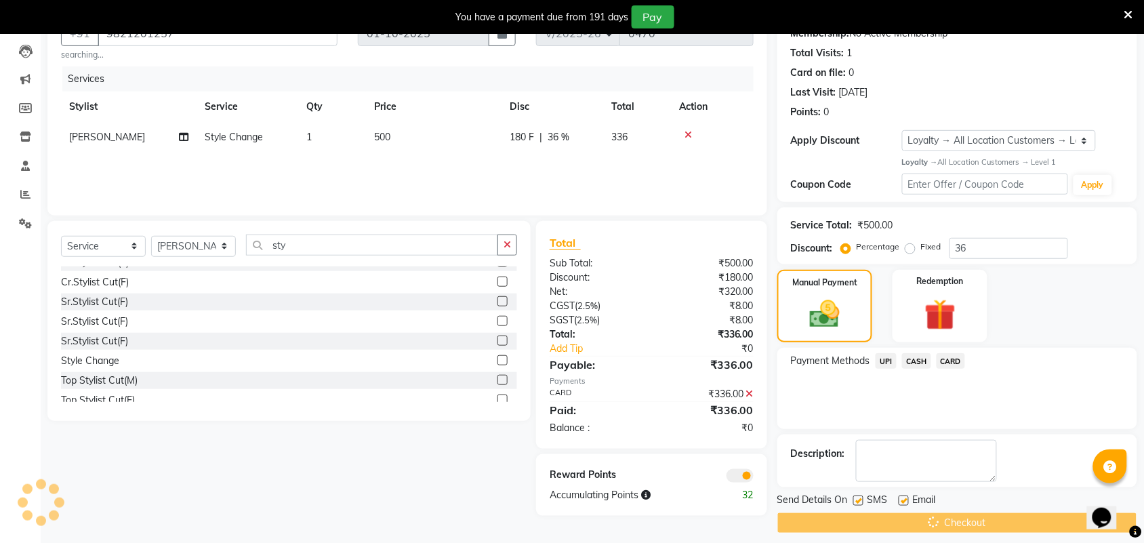
scroll to position [59, 0]
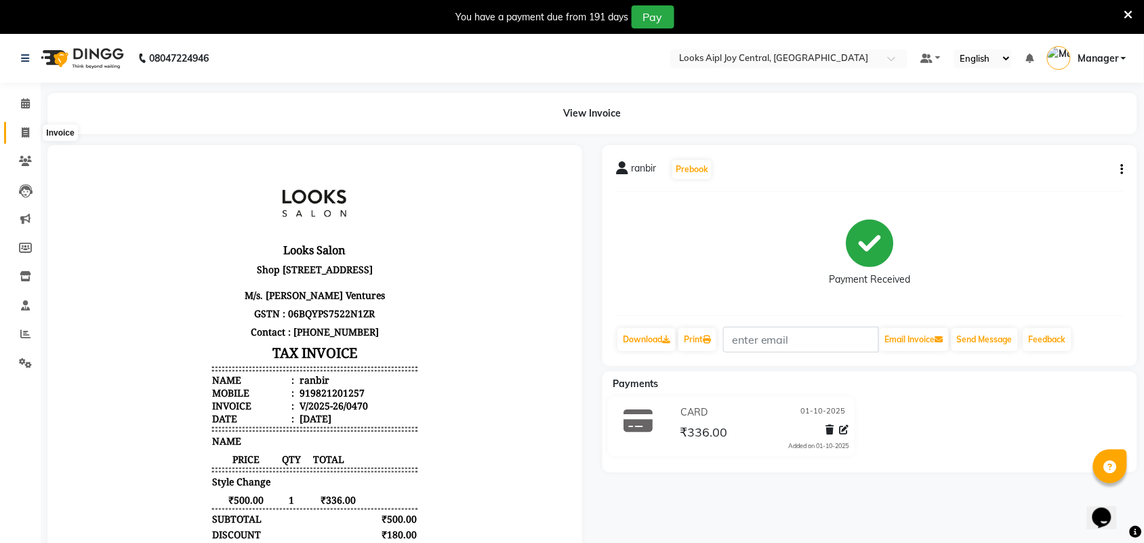
click at [18, 126] on span at bounding box center [26, 133] width 24 height 16
select select "service"
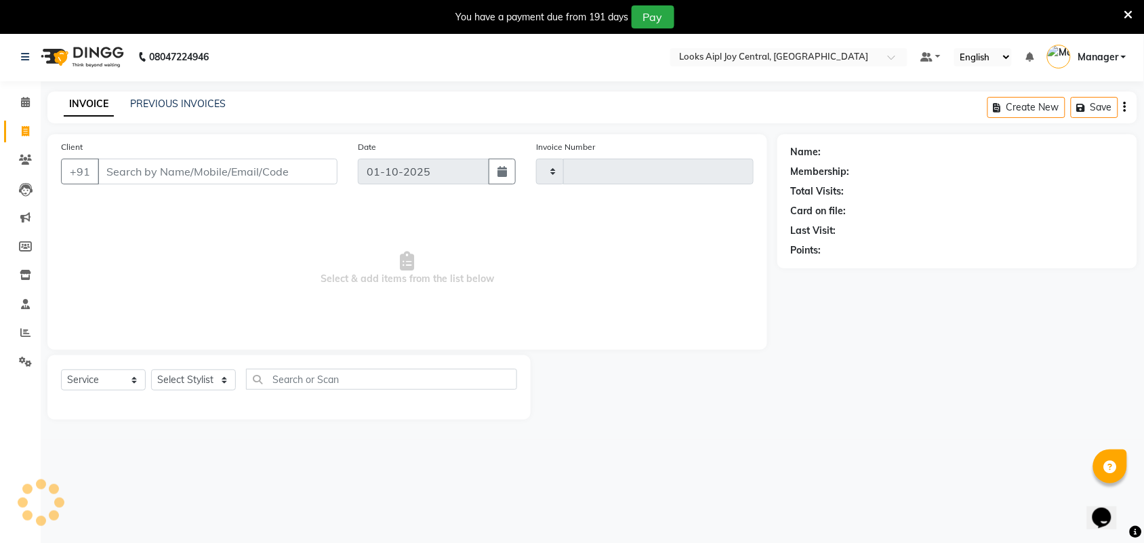
type input "0471"
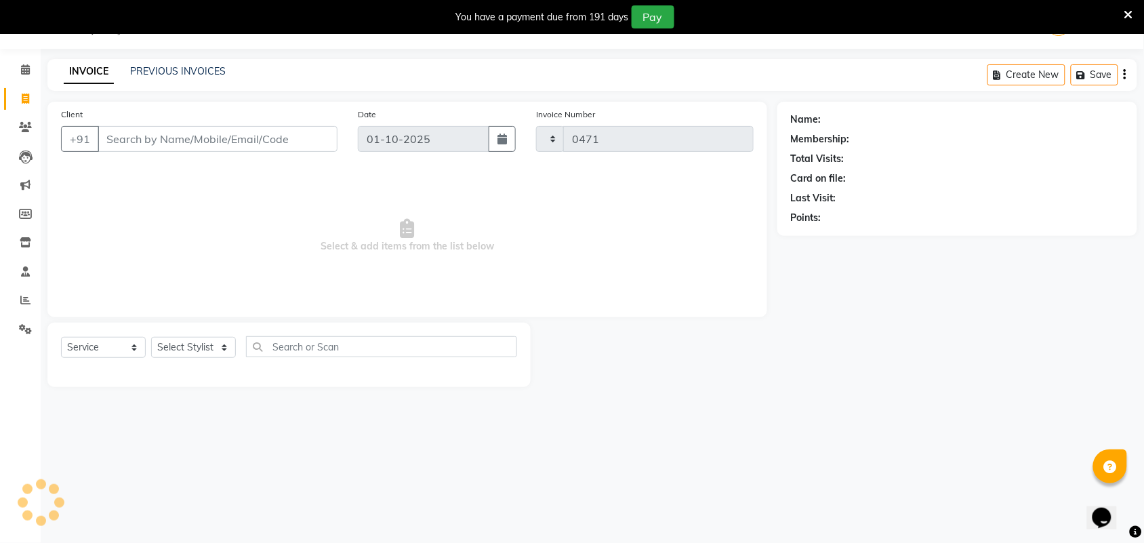
select select "6032"
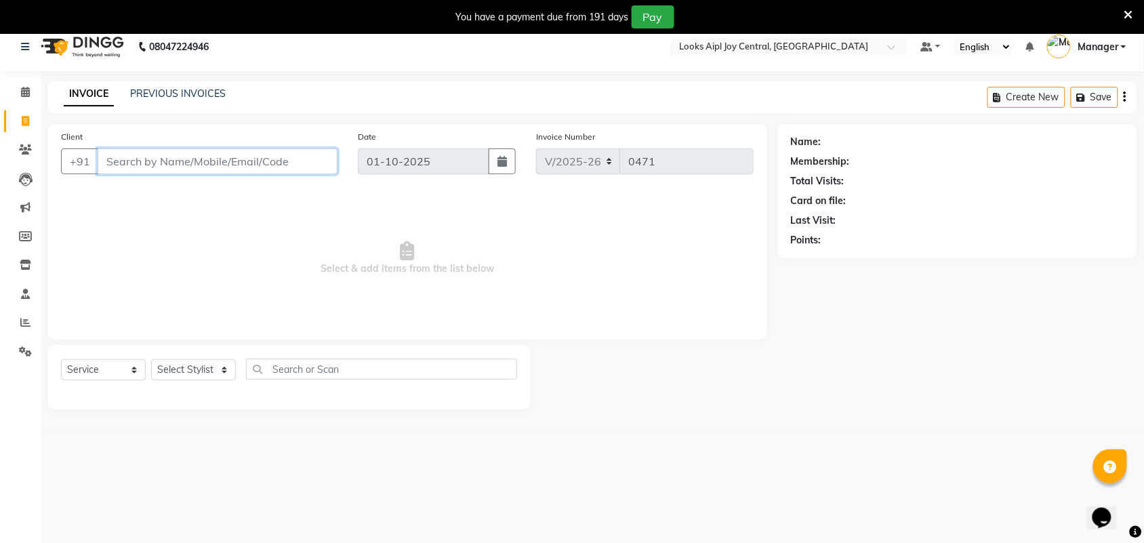
scroll to position [0, 0]
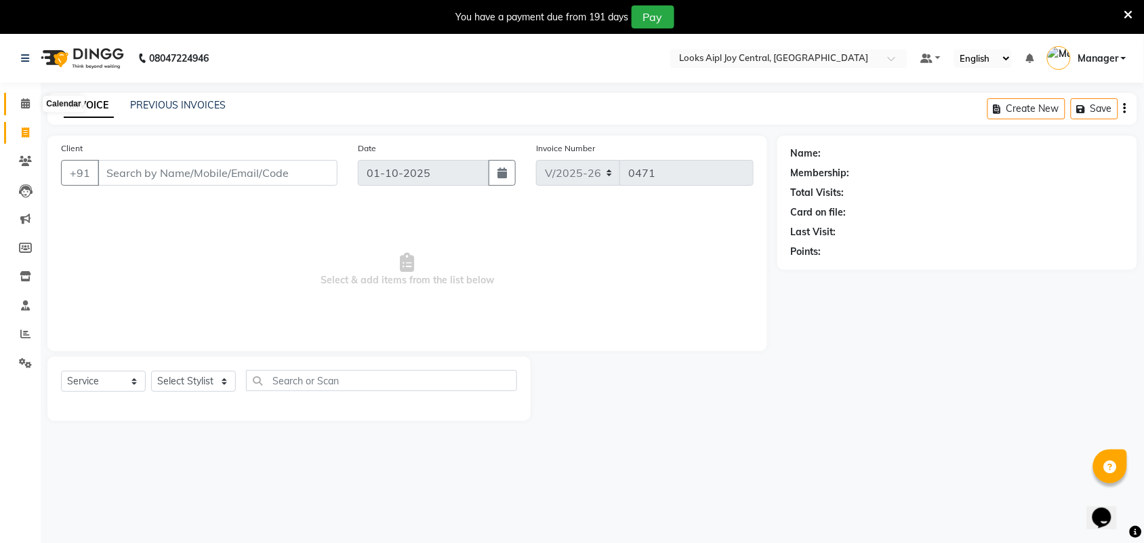
click at [18, 105] on span at bounding box center [26, 104] width 24 height 16
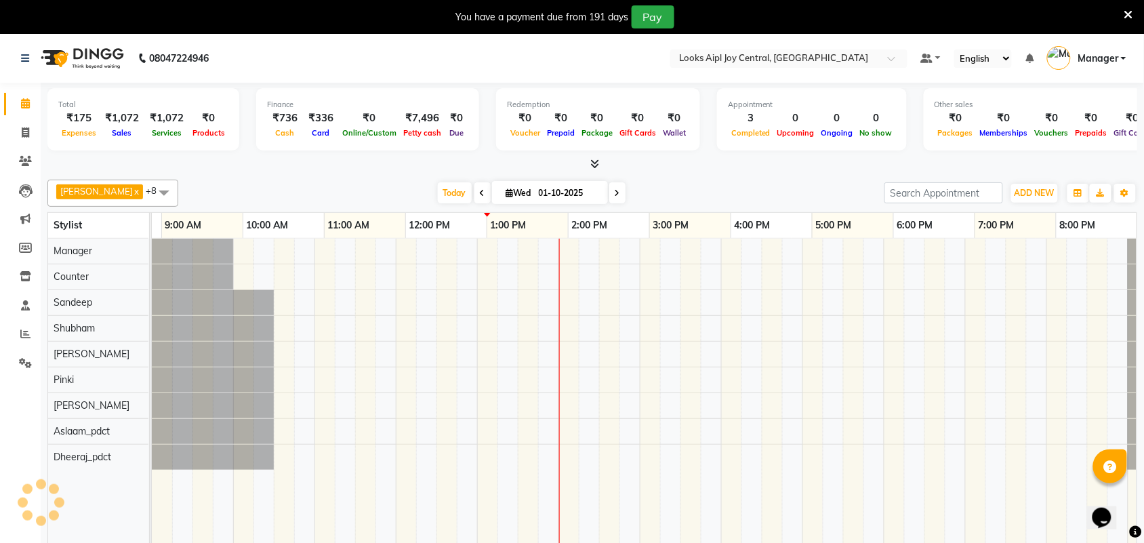
scroll to position [0, 72]
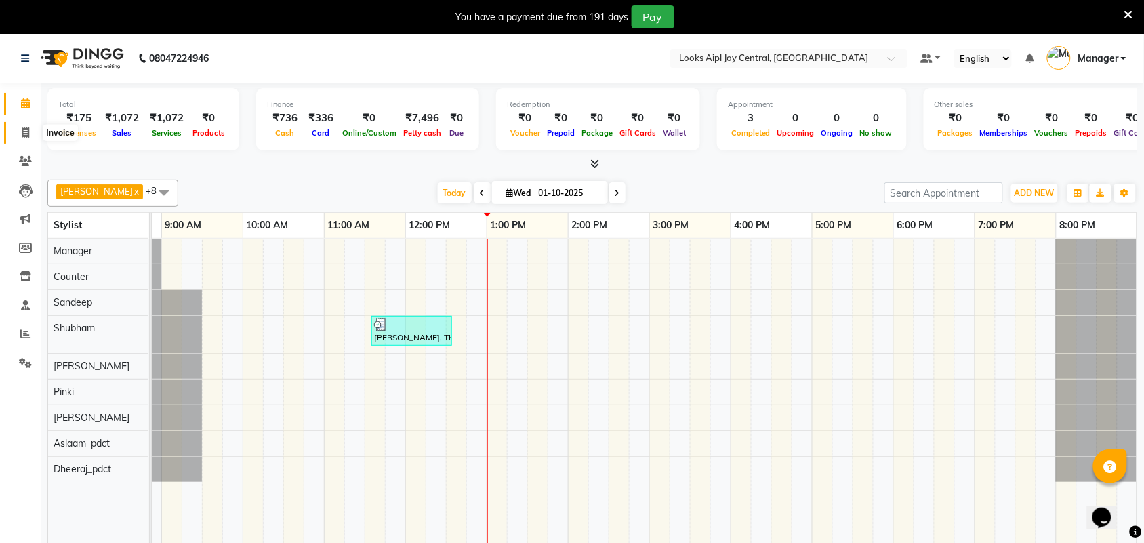
click at [24, 129] on icon at bounding box center [25, 132] width 7 height 10
select select "6032"
select select "service"
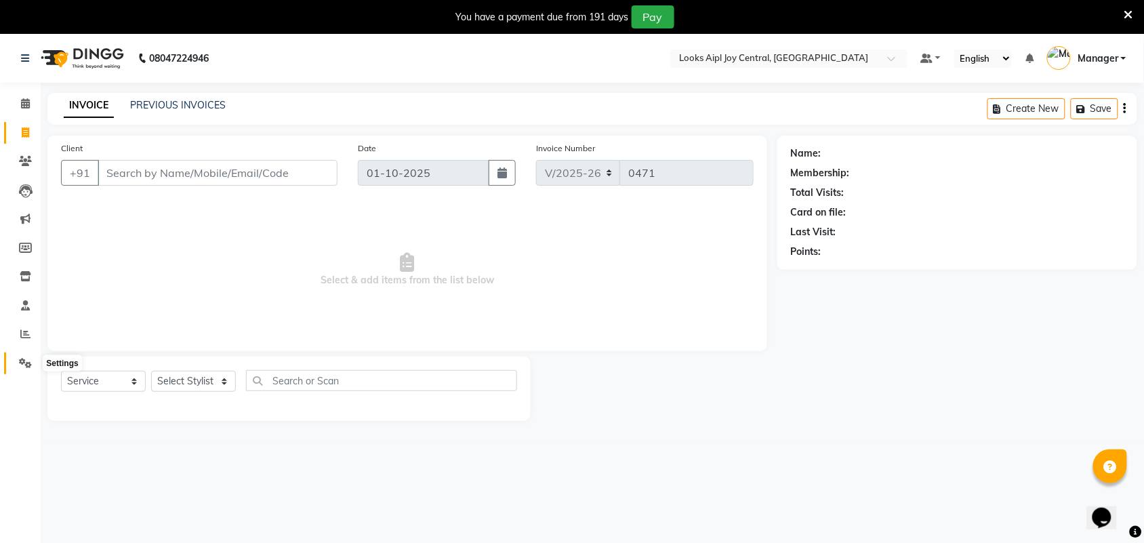
click at [31, 368] on span at bounding box center [26, 364] width 24 height 16
